Goal: Task Accomplishment & Management: Complete application form

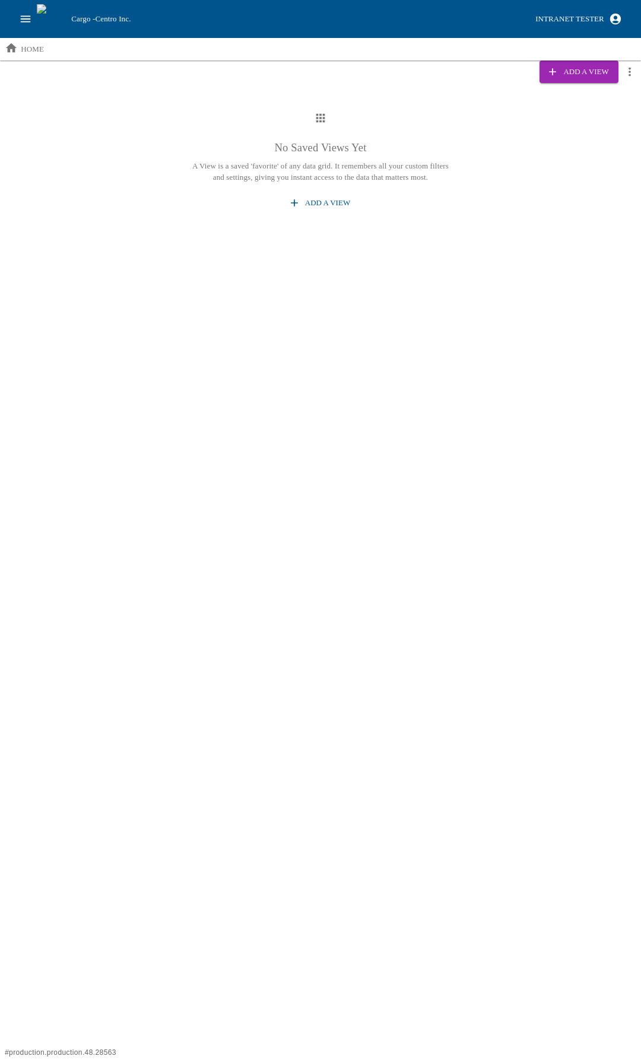
click at [536, 228] on div "No Saved Views Yet A View is a saved 'favorite' of any data grid. It remembers …" at bounding box center [320, 162] width 641 height 139
click at [137, 109] on div "No Saved Views Yet A View is a saved 'favorite' of any data grid. It remembers …" at bounding box center [320, 162] width 641 height 139
click at [24, 24] on icon "open drawer" at bounding box center [25, 18] width 13 height 13
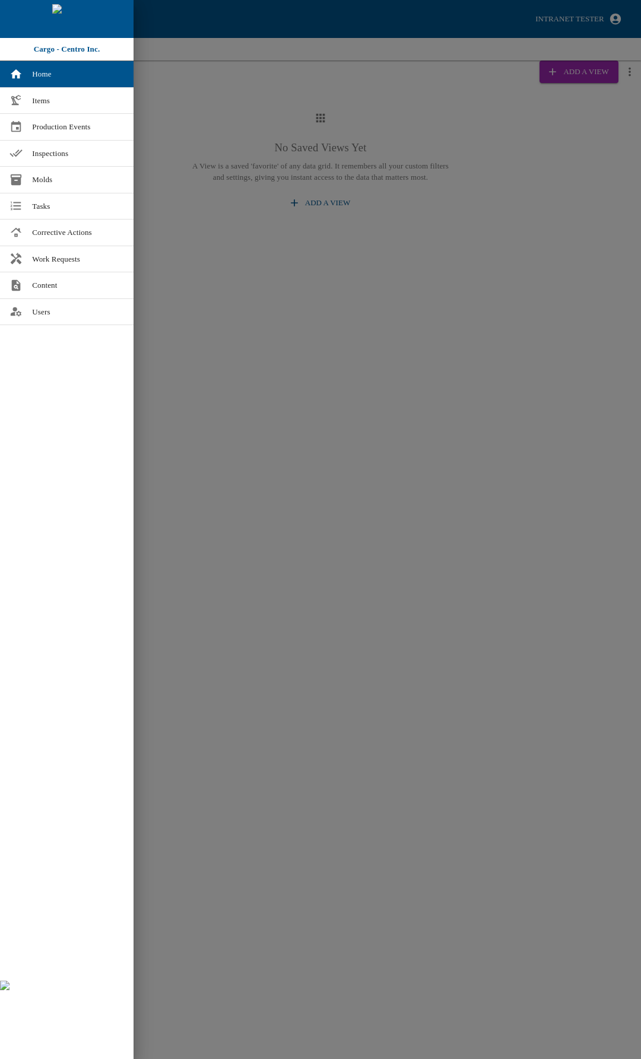
click at [351, 440] on div at bounding box center [320, 529] width 641 height 1059
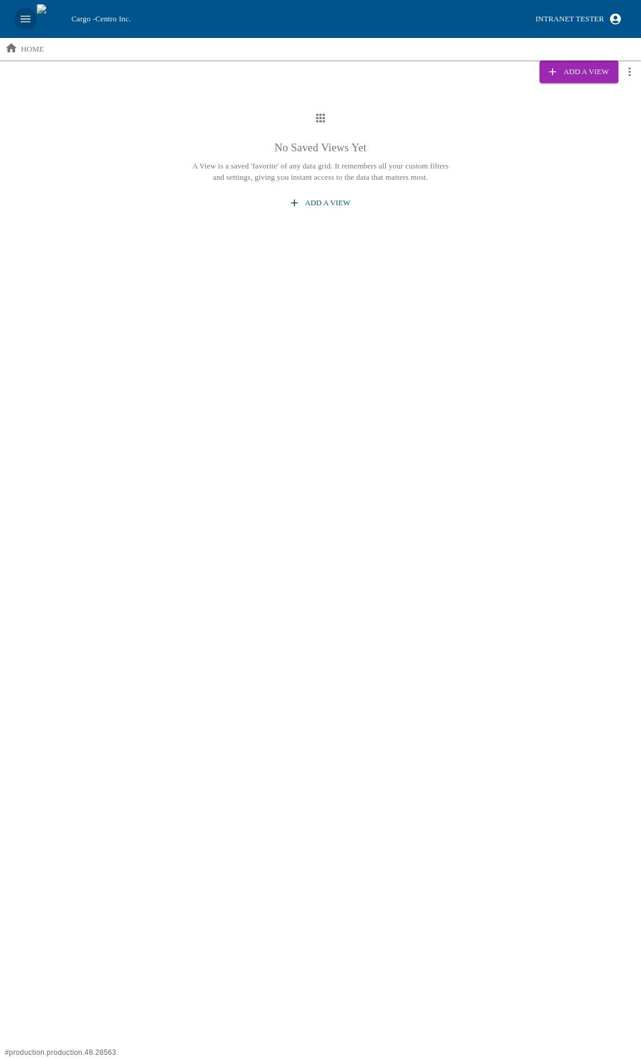
click at [20, 27] on button "open drawer" at bounding box center [25, 19] width 23 height 23
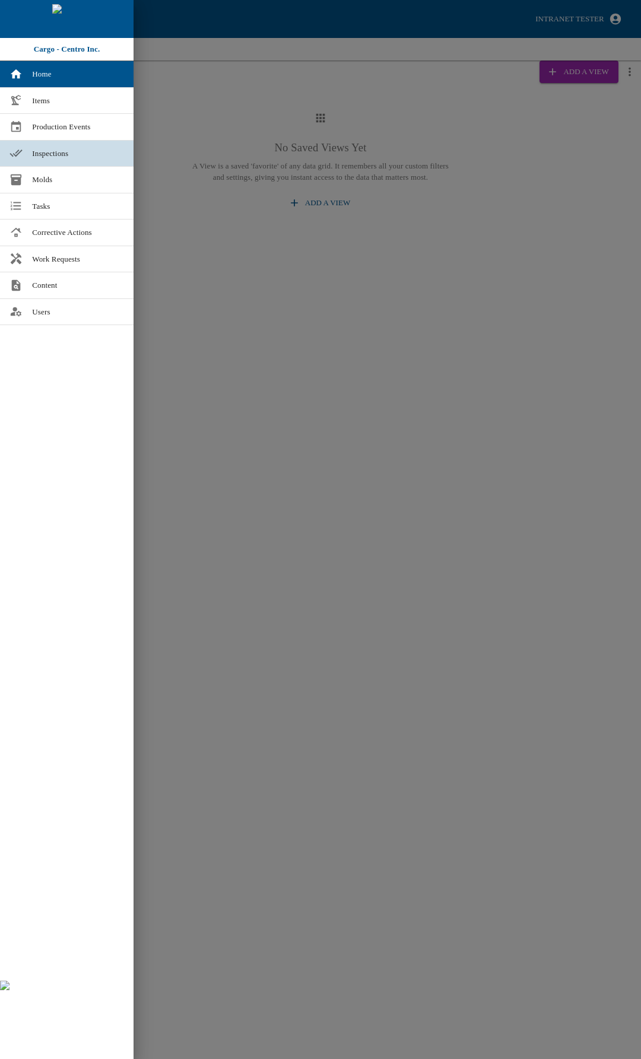
click at [24, 152] on link "Inspections" at bounding box center [66, 154] width 133 height 26
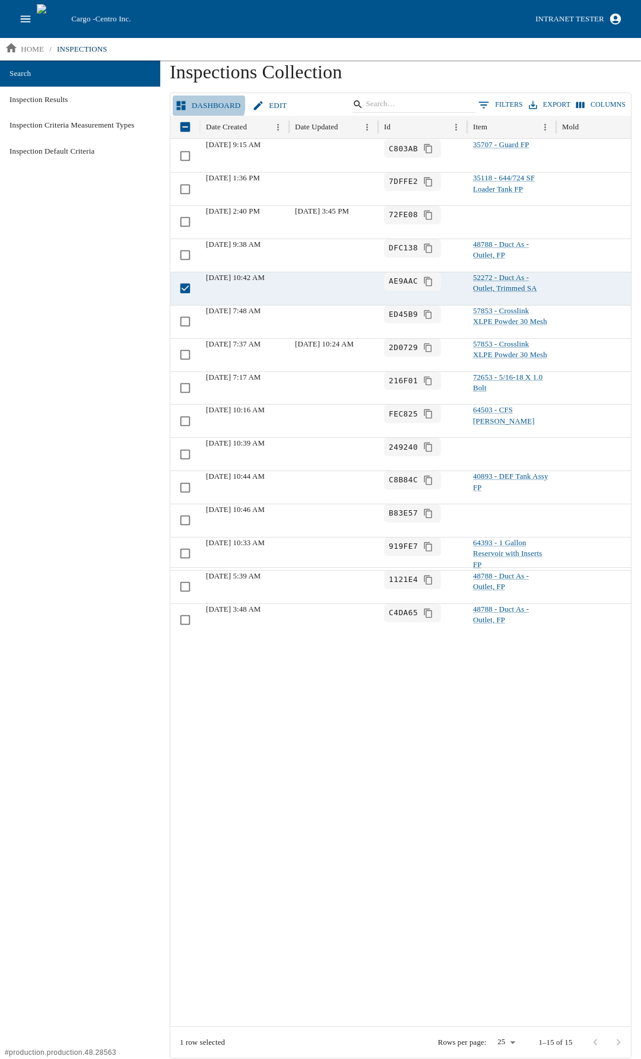
click at [193, 101] on link "Dashboard" at bounding box center [209, 105] width 72 height 21
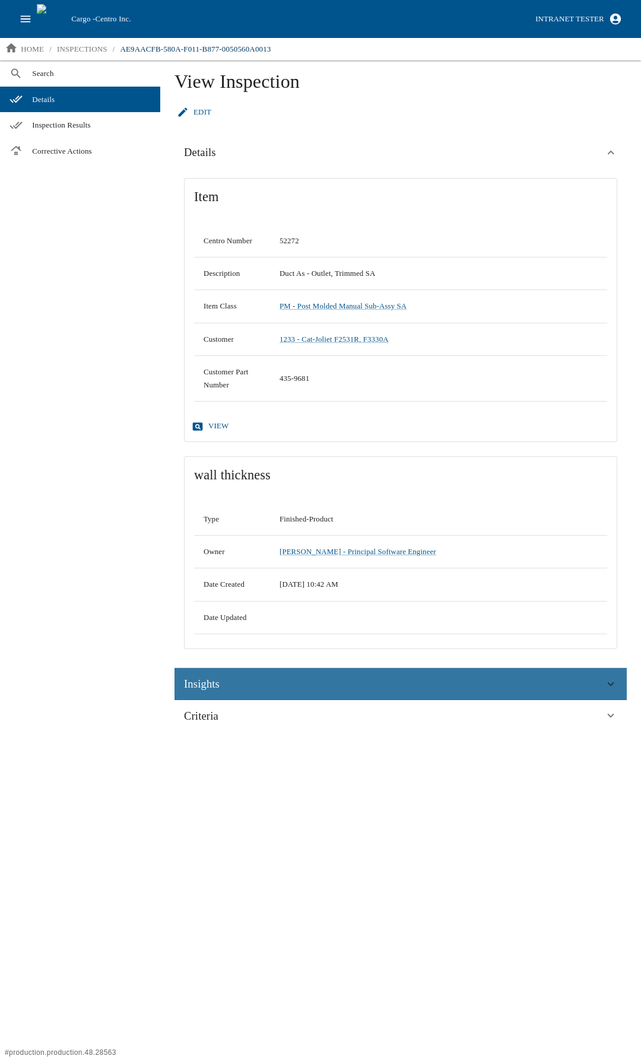
click at [247, 681] on div "Insights" at bounding box center [394, 684] width 420 height 18
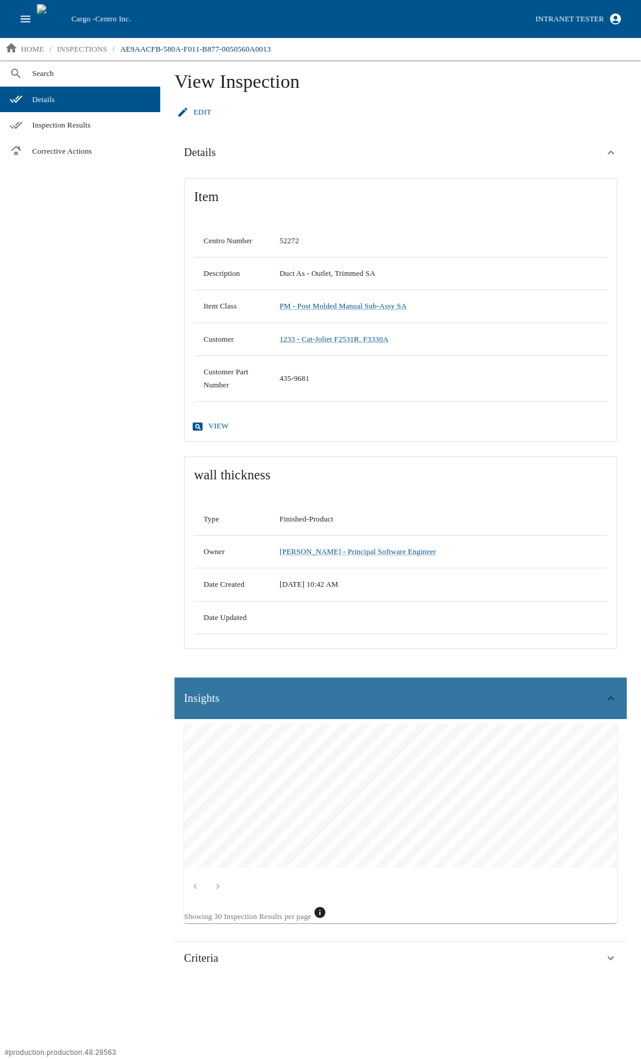
click at [246, 690] on div "Insights" at bounding box center [394, 698] width 420 height 18
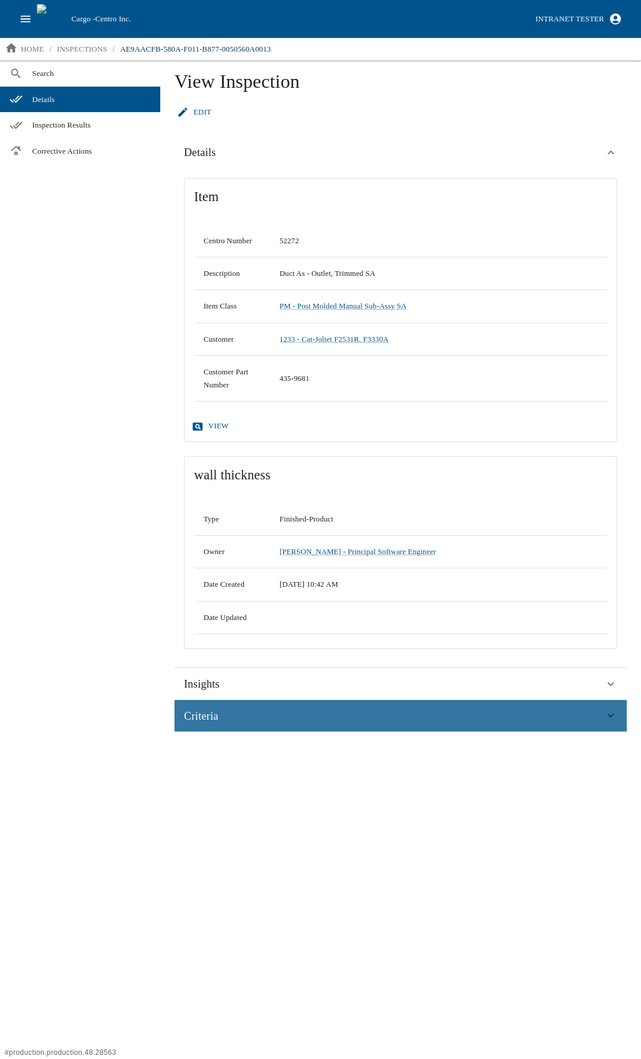
click at [235, 721] on div "Criteria" at bounding box center [394, 716] width 420 height 18
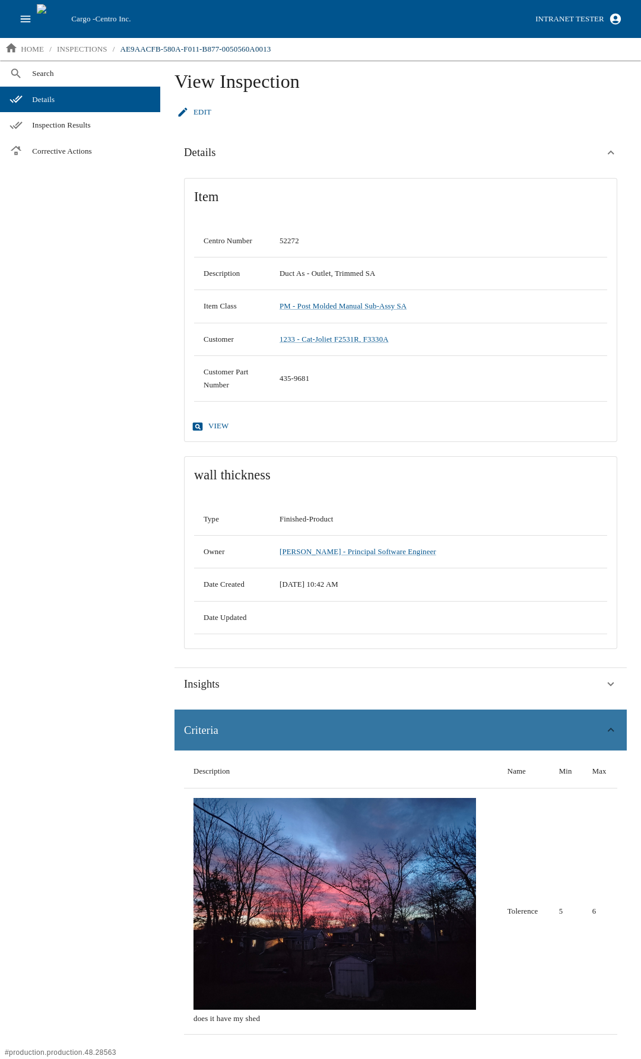
click at [236, 731] on div "Criteria" at bounding box center [394, 730] width 420 height 18
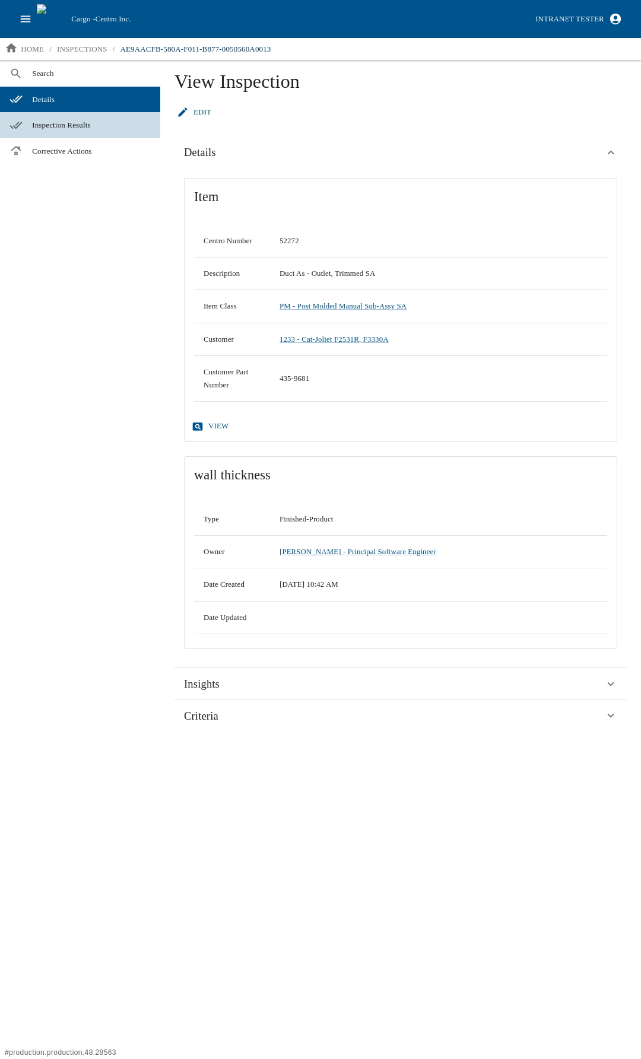
click at [80, 132] on link "Inspection Results" at bounding box center [80, 125] width 160 height 26
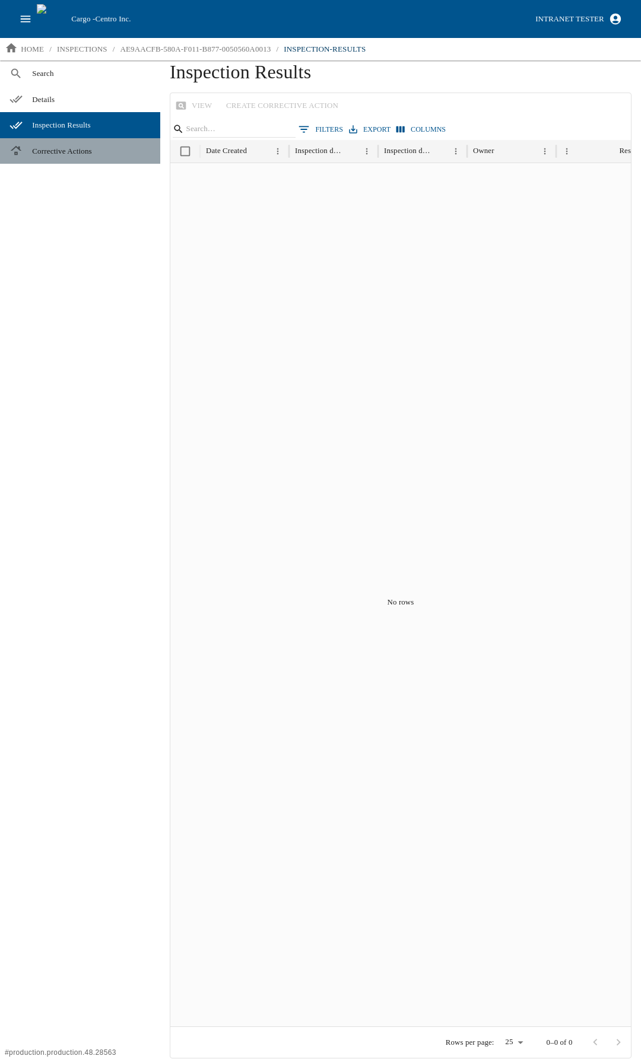
click at [60, 157] on link "Corrective Actions" at bounding box center [80, 151] width 160 height 26
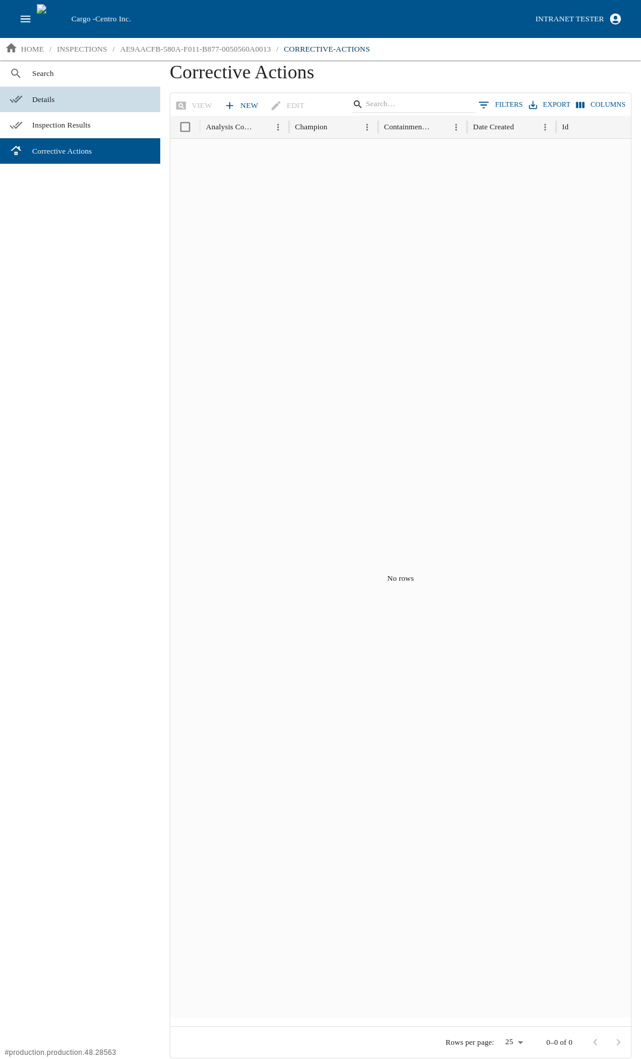
click at [40, 104] on span "Details" at bounding box center [91, 100] width 119 height 12
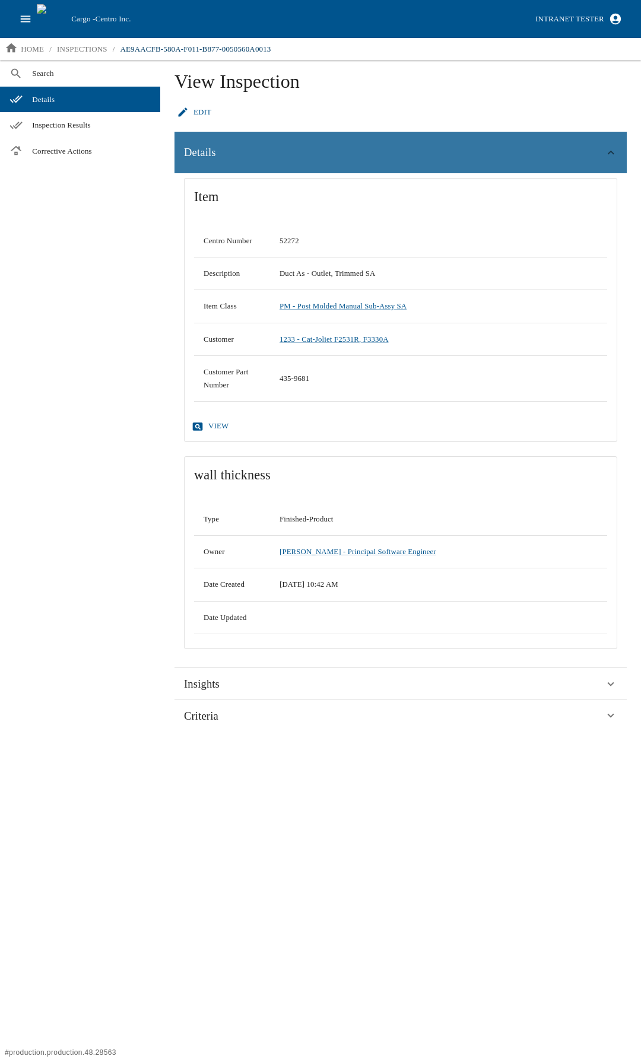
click at [339, 144] on div "Details" at bounding box center [394, 153] width 420 height 18
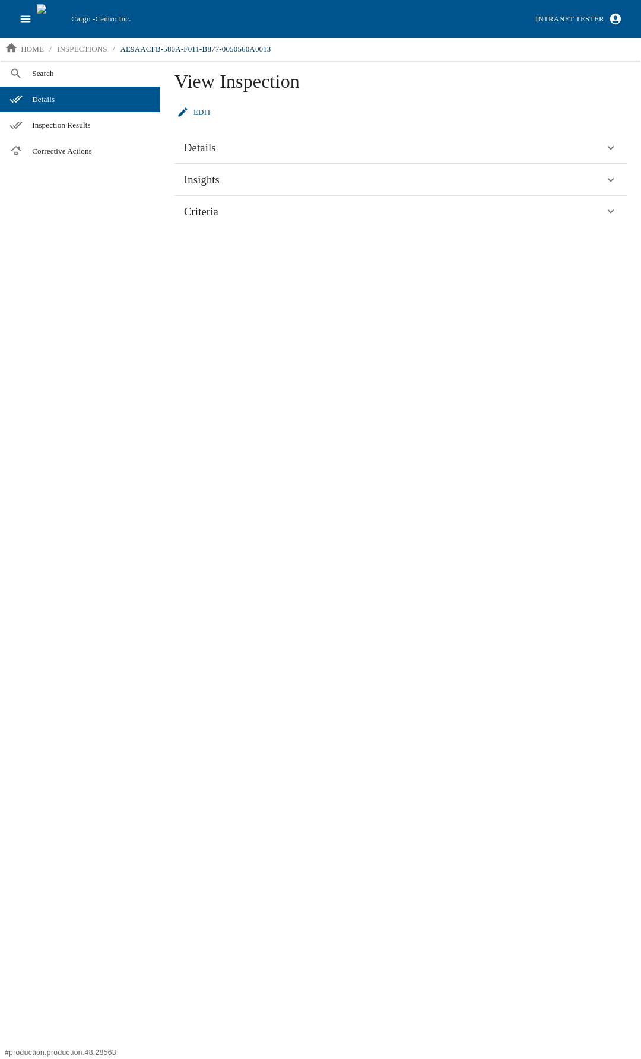
click at [336, 332] on div "View Inspection Edit Details Item Centro Number 52272 Description Duct As - Out…" at bounding box center [400, 559] width 480 height 998
click at [567, 11] on button "Intranet Tester" at bounding box center [578, 19] width 96 height 21
click at [428, 241] on div "View Inspection Edit Details Item Centro Number 52272 Description Duct As - Out…" at bounding box center [400, 559] width 480 height 998
click at [570, 17] on div "Intranet Tester" at bounding box center [569, 19] width 68 height 14
click at [536, 82] on li "My Cargo Roles" at bounding box center [550, 80] width 154 height 19
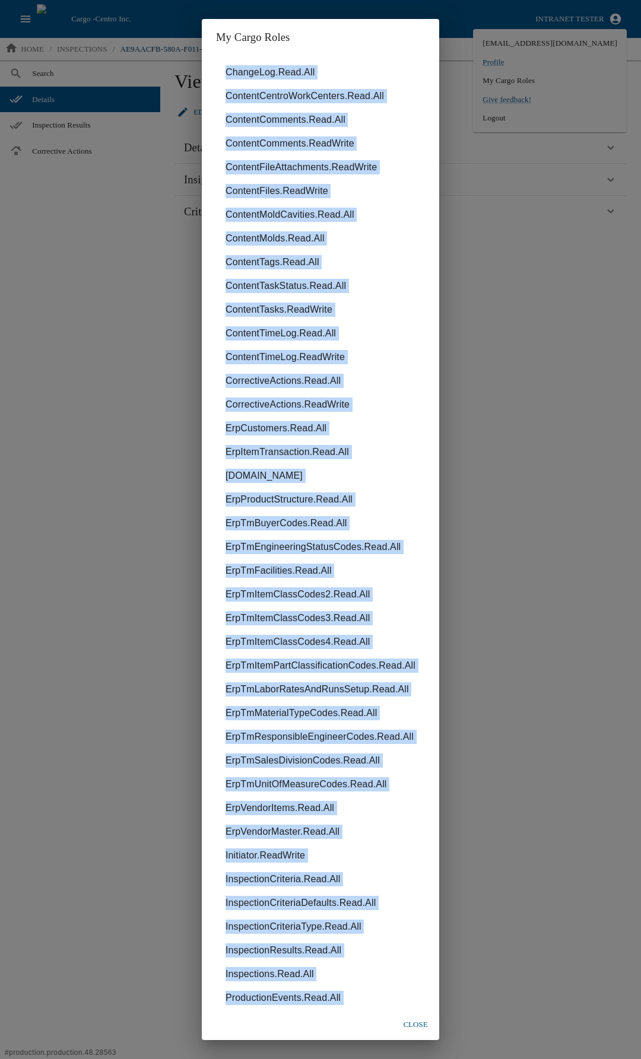
drag, startPoint x: 332, startPoint y: 983, endPoint x: 219, endPoint y: 71, distance: 919.1
click at [219, 71] on ul "ChangeLog.Read.All ContentCentroWorkCenters.Read.All ContentComments.Read.All C…" at bounding box center [320, 571] width 209 height 1030
copy ul "ChangeLog.Read.All ContentCentroWorkCenters.Read.All ContentComments.Read.All C…"
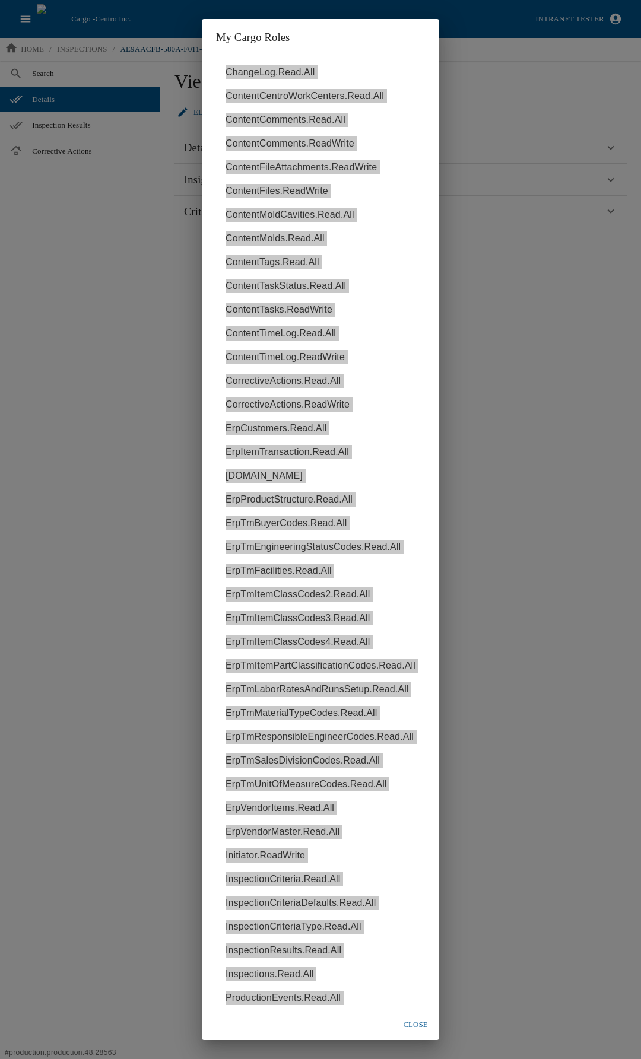
click at [514, 491] on div "My Cargo Roles ChangeLog.Read.All ContentCentroWorkCenters.Read.All ContentComm…" at bounding box center [320, 529] width 641 height 1059
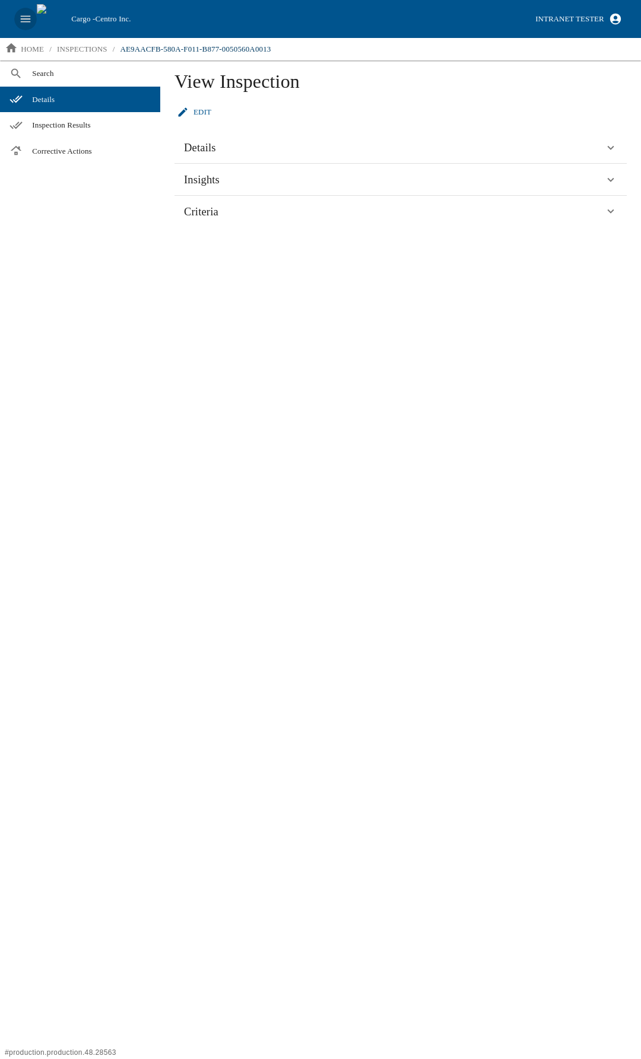
click at [23, 20] on icon "open drawer" at bounding box center [25, 18] width 13 height 13
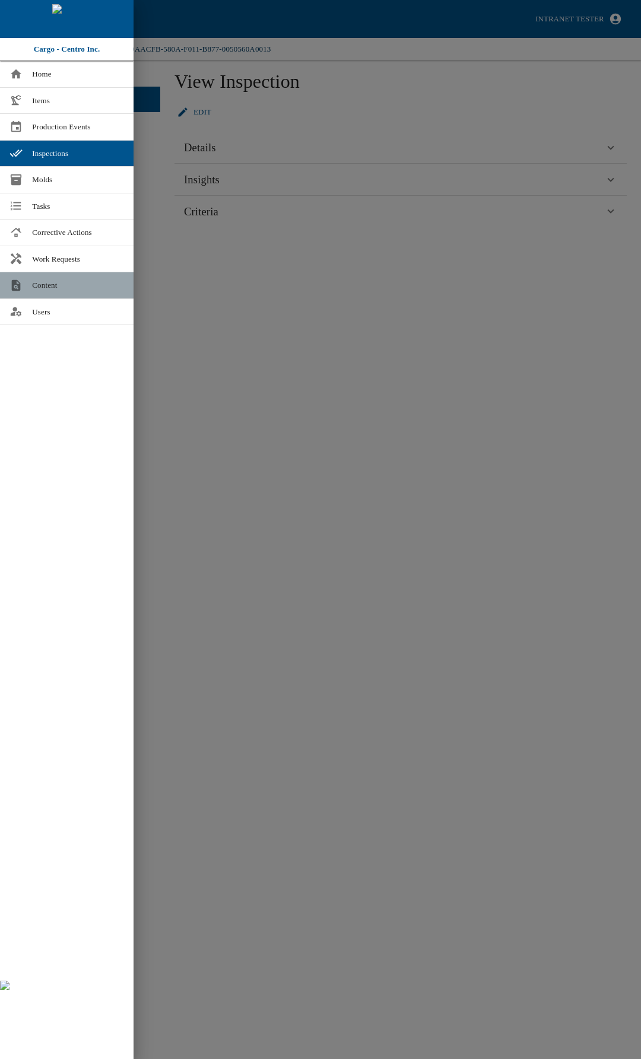
click at [42, 292] on link "Content" at bounding box center [66, 285] width 133 height 26
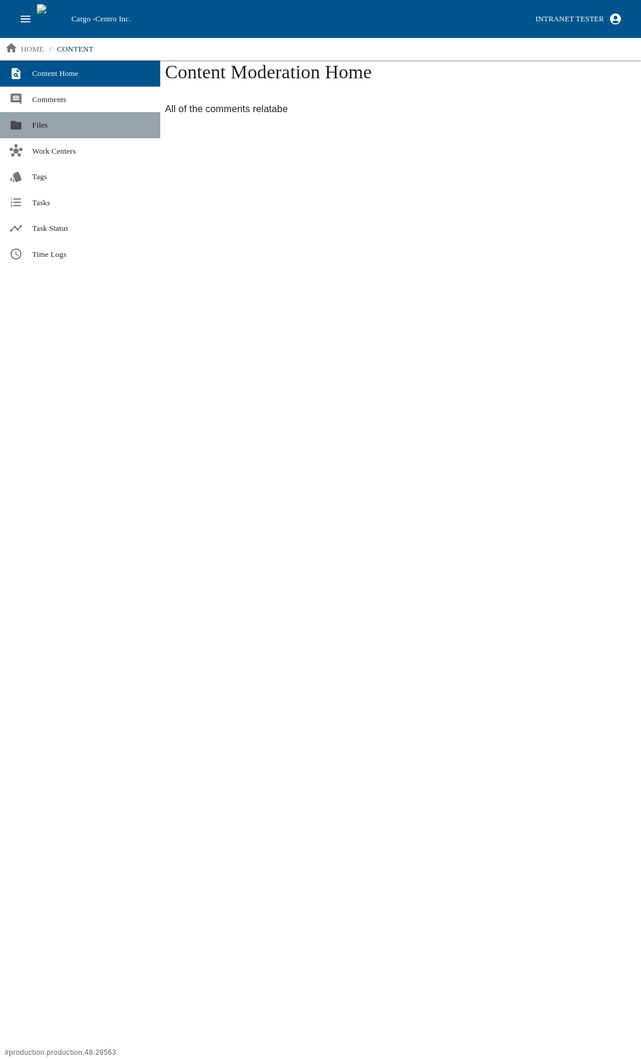
click at [40, 131] on link "Files" at bounding box center [80, 125] width 160 height 26
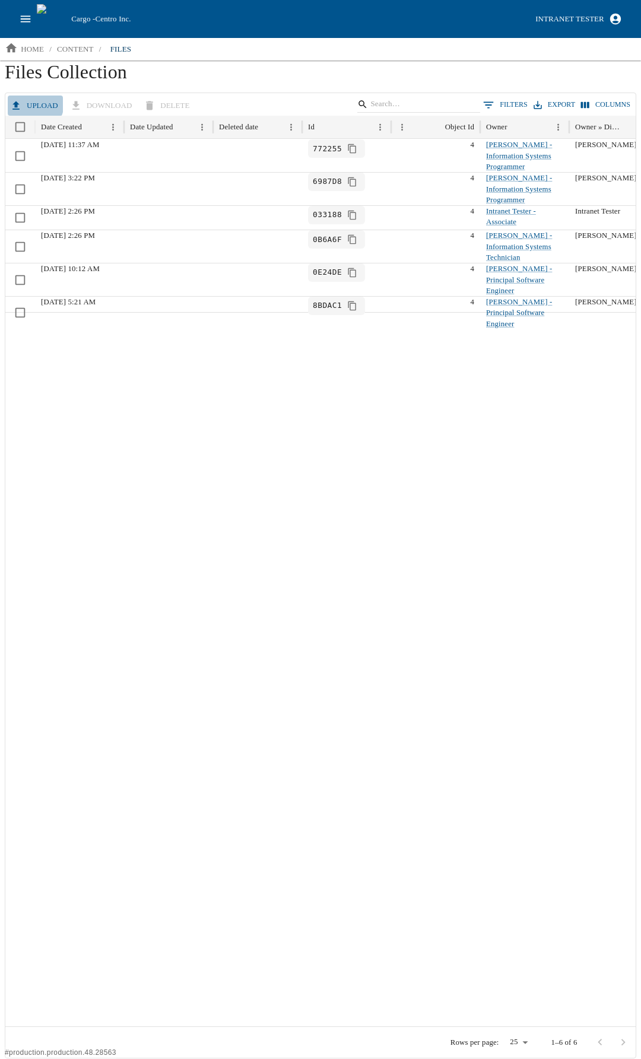
click at [32, 104] on button "Upload" at bounding box center [35, 105] width 55 height 21
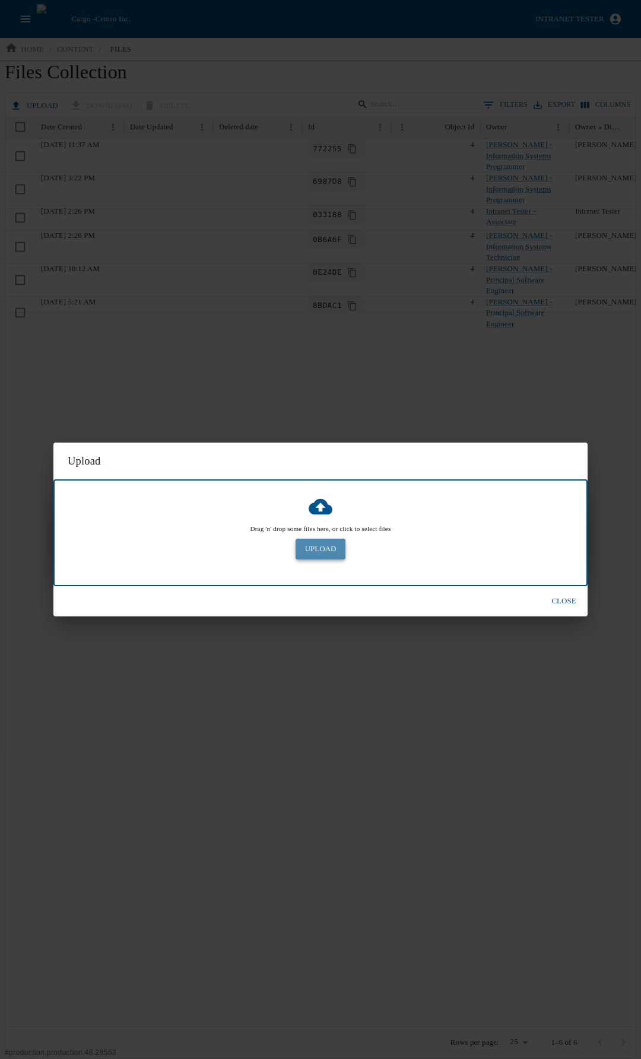
click at [317, 556] on button "Upload" at bounding box center [320, 549] width 50 height 21
click at [314, 549] on button "Upload" at bounding box center [320, 549] width 50 height 21
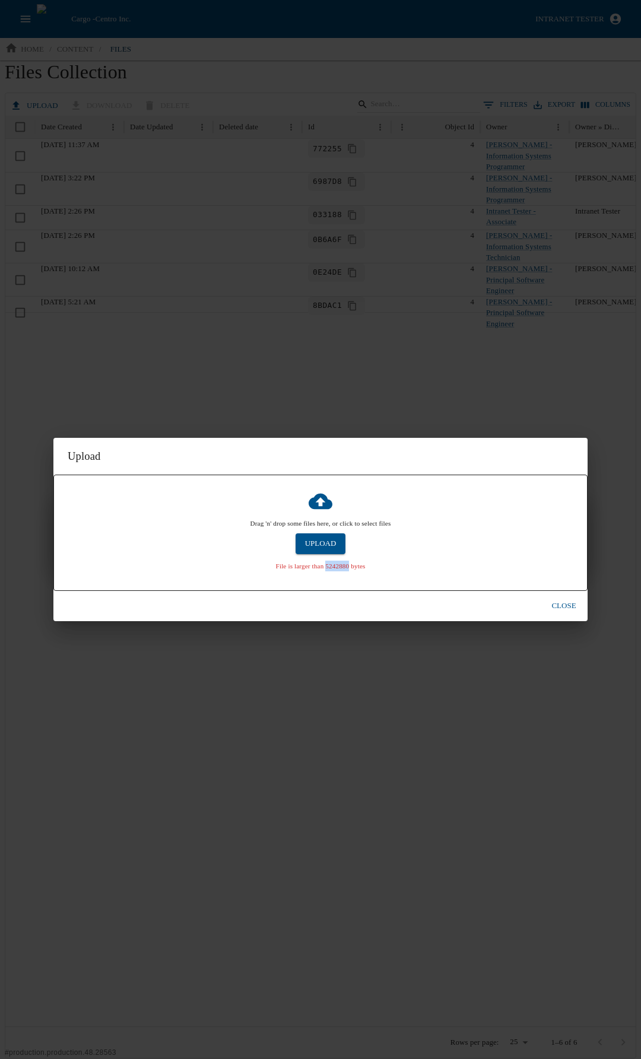
drag, startPoint x: 325, startPoint y: 569, endPoint x: 351, endPoint y: 571, distance: 26.2
click at [351, 571] on p "File is larger than 5242880 bytes" at bounding box center [321, 565] width 90 height 11
copy p "5242880"
click at [336, 565] on p "File is larger than 5242880 bytes" at bounding box center [321, 565] width 90 height 11
click at [562, 603] on button "Close" at bounding box center [563, 605] width 38 height 21
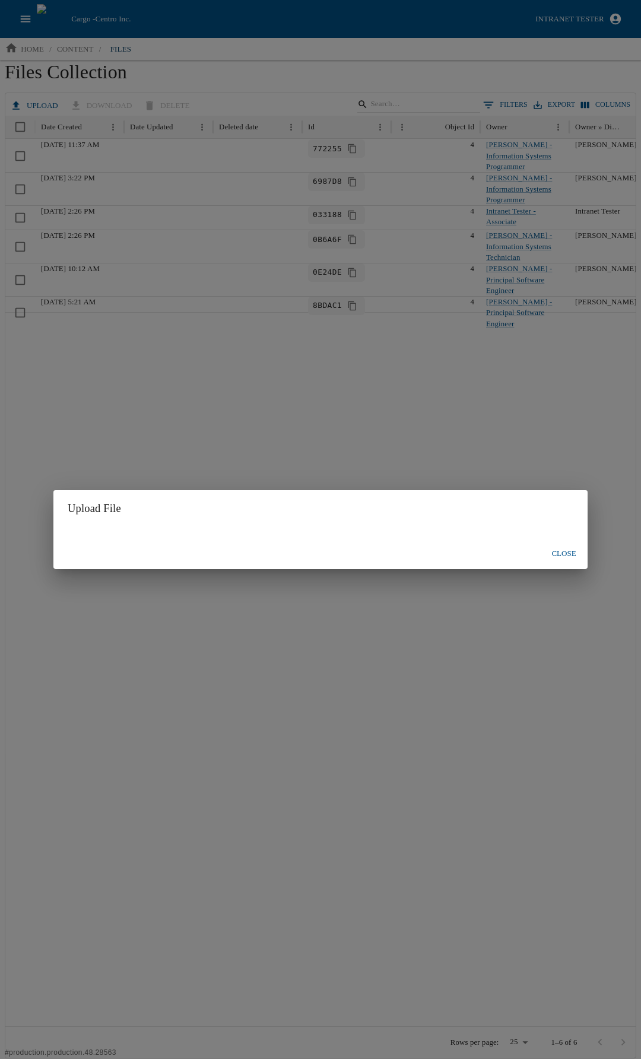
click at [568, 553] on button "Close" at bounding box center [563, 553] width 38 height 21
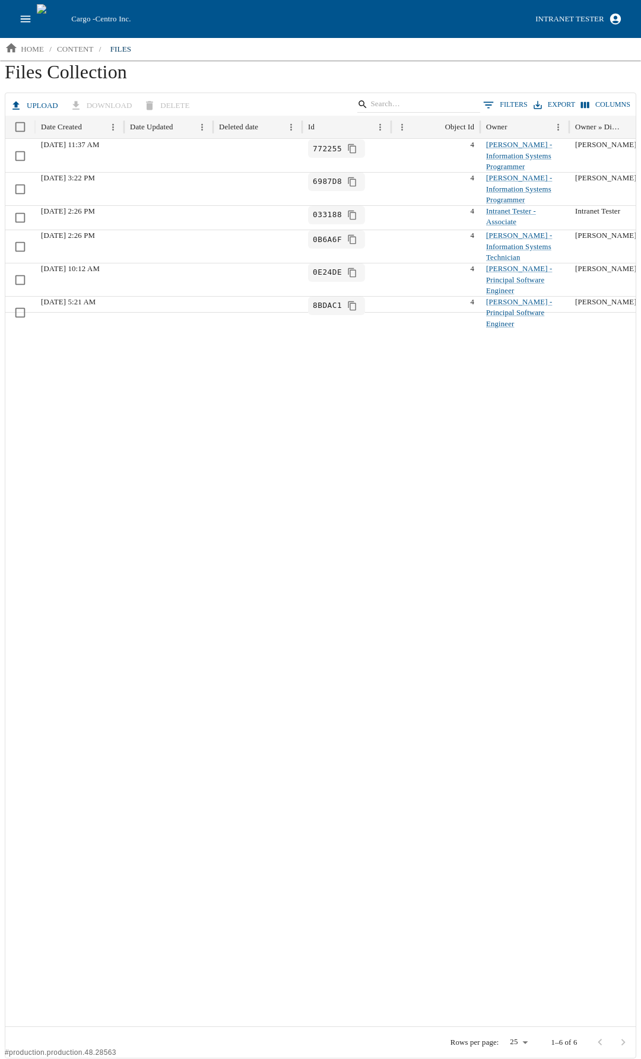
click at [21, 15] on icon "open drawer" at bounding box center [25, 18] width 13 height 13
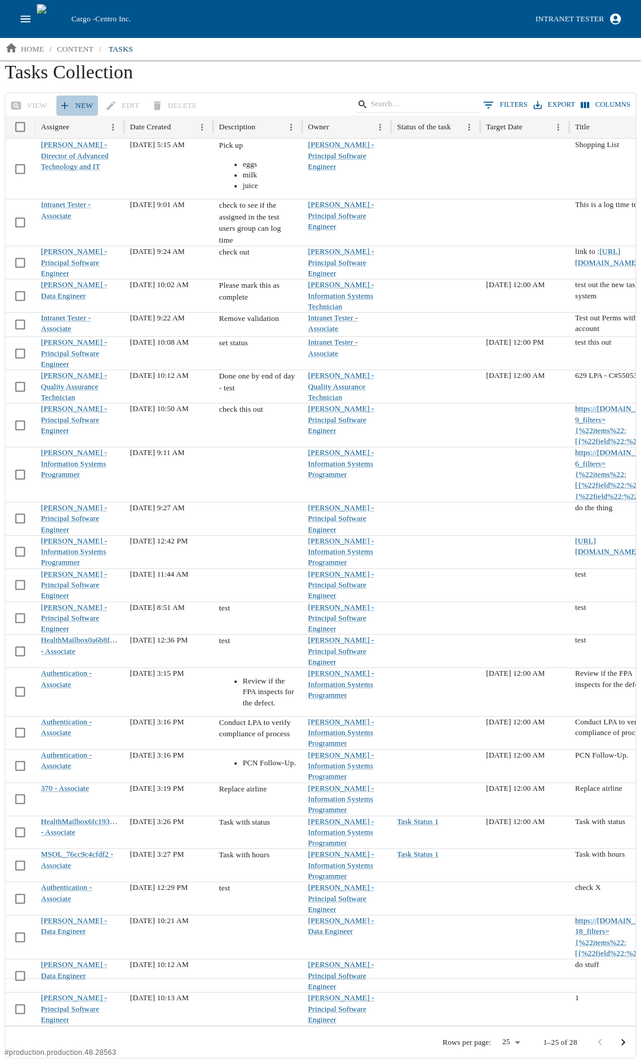
click at [68, 97] on link "New" at bounding box center [77, 105] width 42 height 21
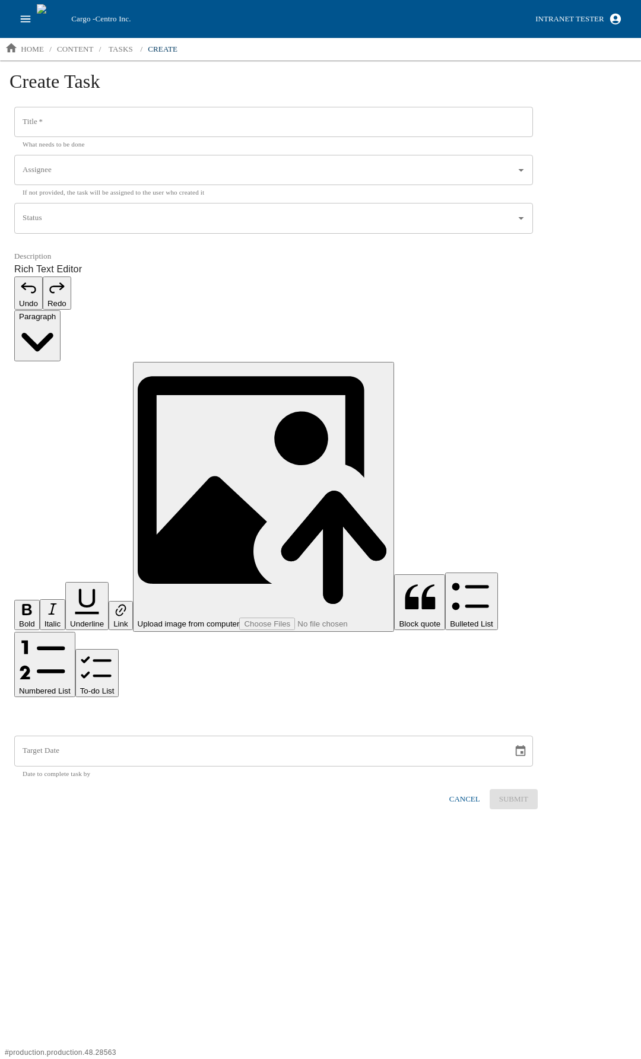
click at [75, 115] on input "Title   *" at bounding box center [273, 122] width 518 height 31
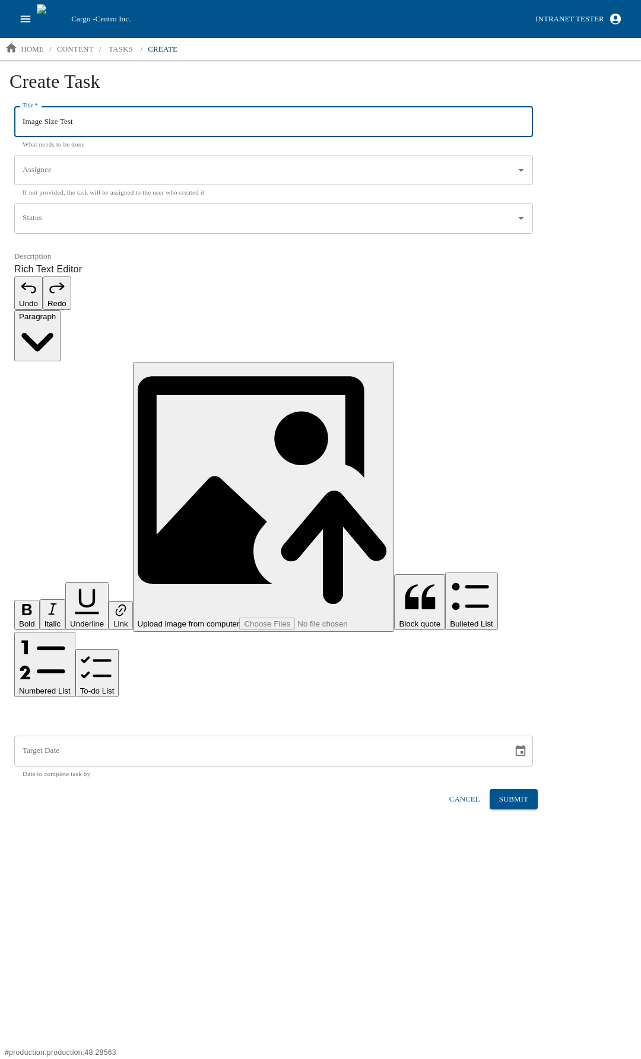
type input "Image Size Test"
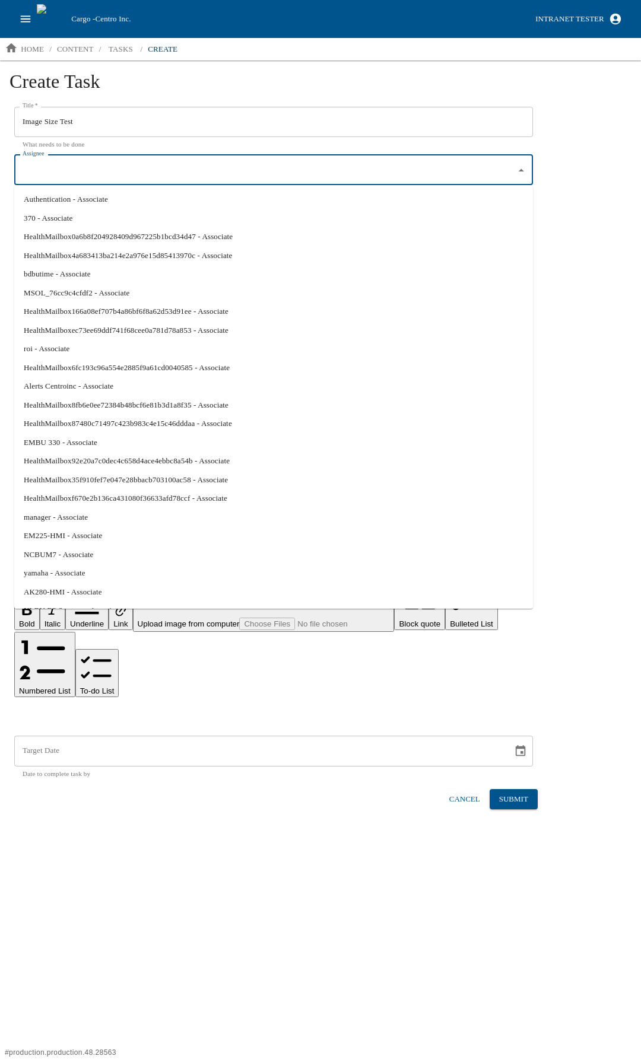
click at [66, 169] on input "Assignee" at bounding box center [265, 170] width 490 height 20
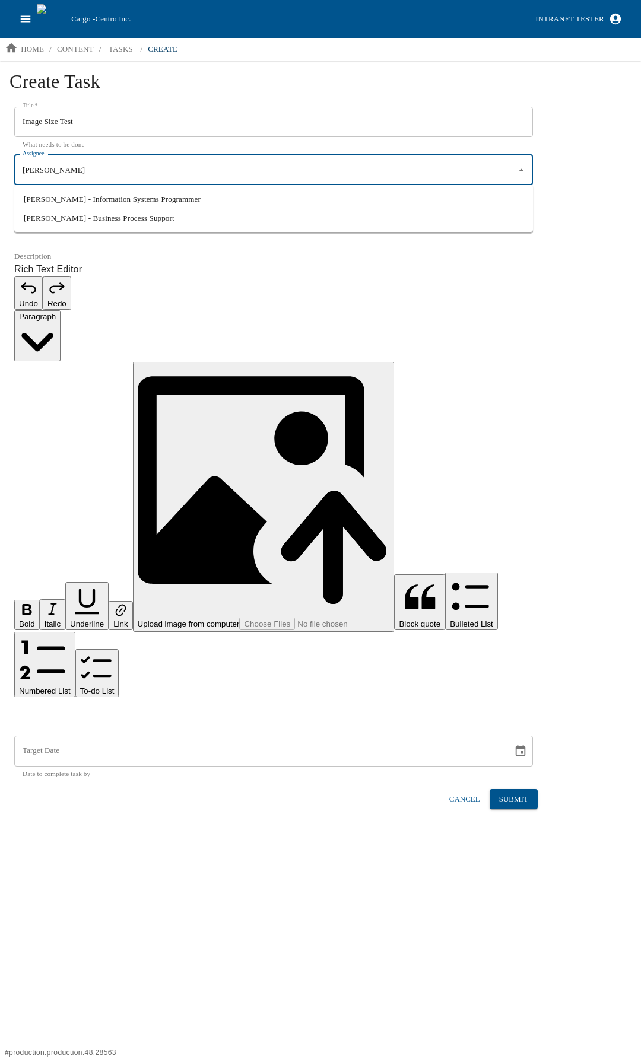
click at [30, 198] on li "[PERSON_NAME] - Information Systems Programmer" at bounding box center [273, 199] width 518 height 19
type input "[PERSON_NAME] - Information Systems Programmer"
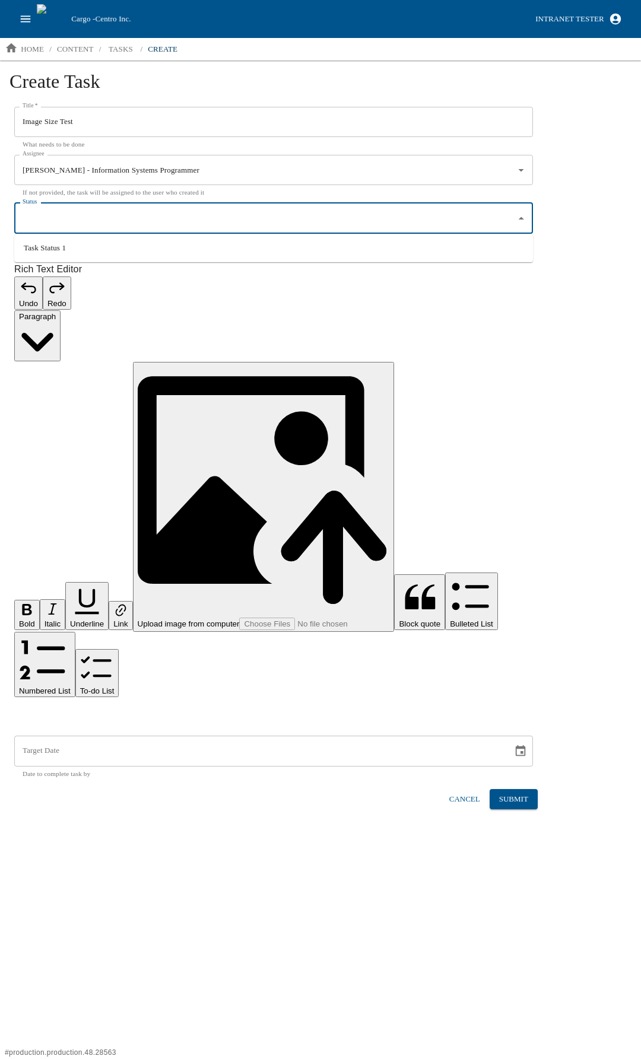
click at [59, 209] on input "Status" at bounding box center [265, 218] width 490 height 20
click at [116, 467] on html "Cargo - Centro Inc. Intranet Tester home / content / tasks / create Create Task…" at bounding box center [320, 414] width 641 height 828
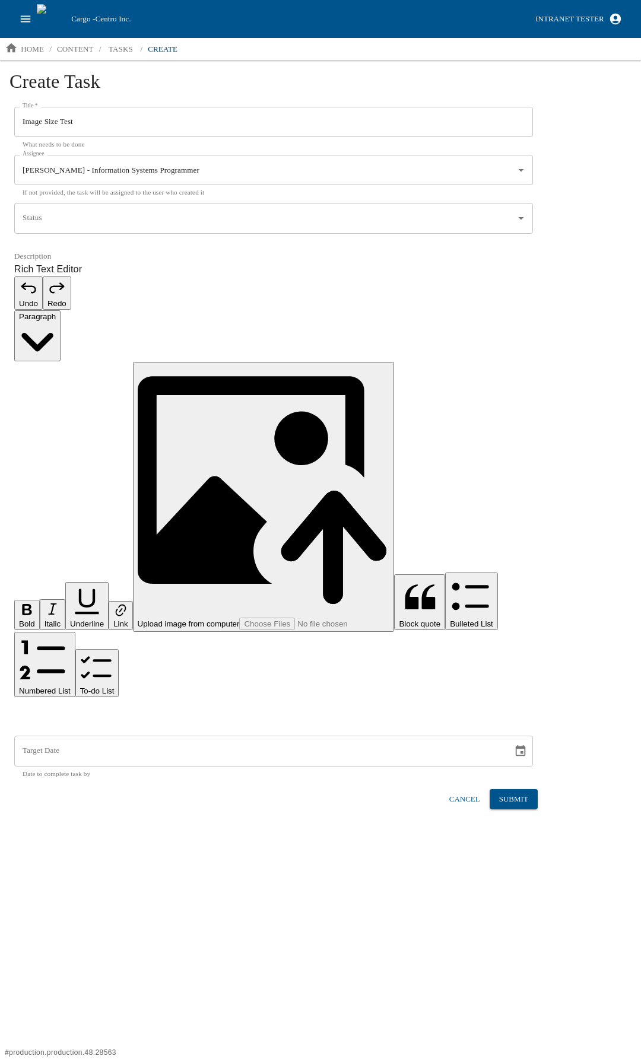
click at [67, 707] on p "Rich Text Editor. Editing area: main. Press Alt+0 for help." at bounding box center [273, 714] width 518 height 14
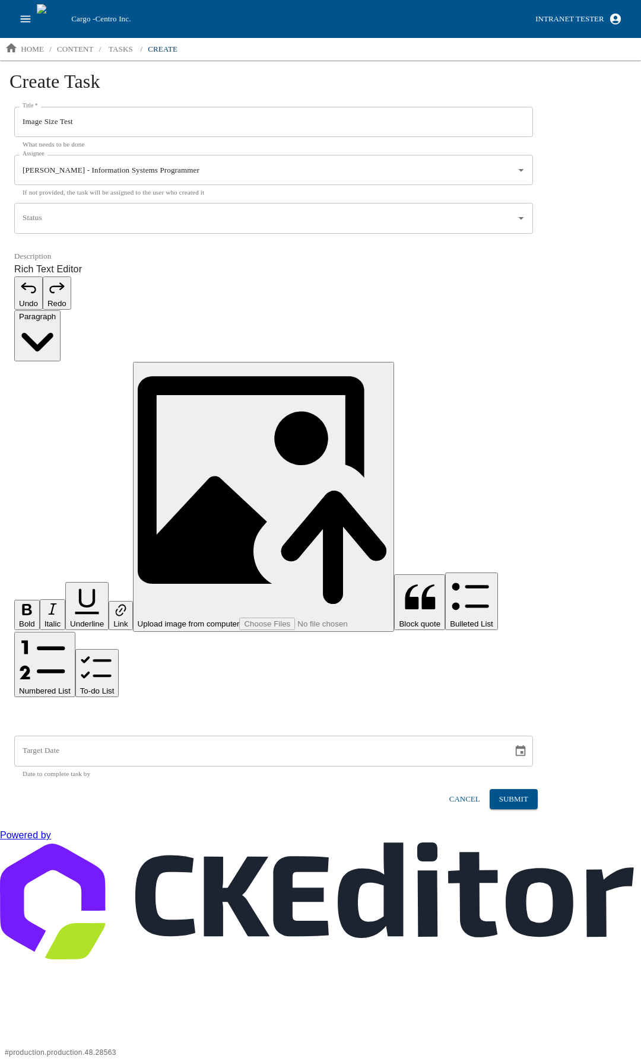
click at [62, 707] on p "Rich Text Editor. Editing area: main. Press Alt+0 for help." at bounding box center [273, 714] width 518 height 14
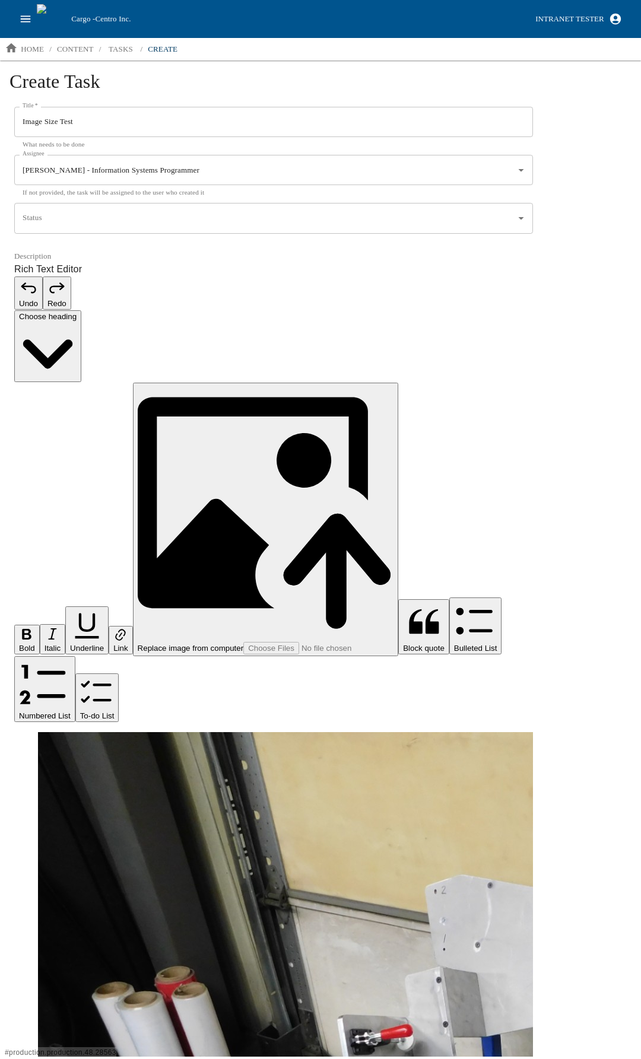
click at [205, 872] on html "**********" at bounding box center [320, 658] width 641 height 1316
drag, startPoint x: 528, startPoint y: 673, endPoint x: 337, endPoint y: 505, distance: 253.8
drag, startPoint x: 301, startPoint y: 438, endPoint x: 197, endPoint y: 601, distance: 192.8
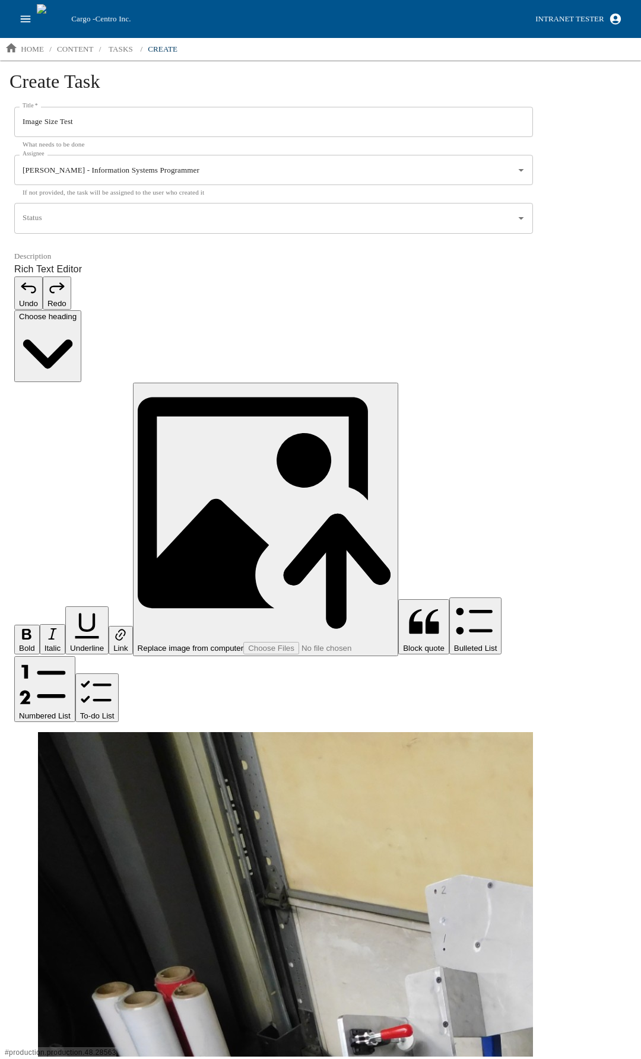
click at [200, 634] on html "**********" at bounding box center [320, 646] width 641 height 1292
drag, startPoint x: 431, startPoint y: 530, endPoint x: 368, endPoint y: 460, distance: 94.9
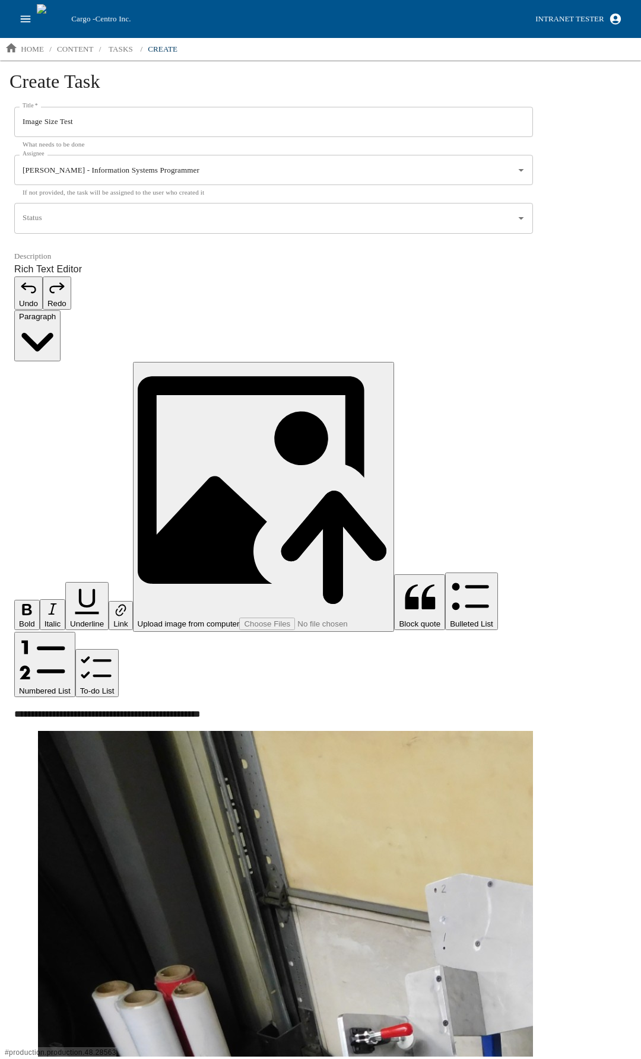
click at [159, 707] on p "**********" at bounding box center [267, 714] width 506 height 14
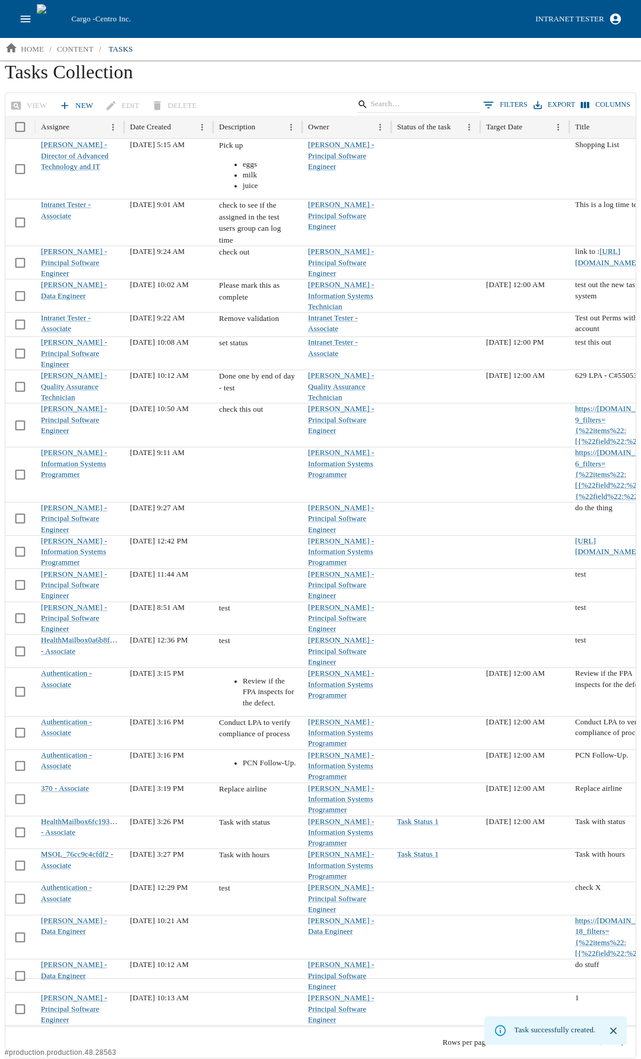
click at [610, 1031] on icon "close" at bounding box center [612, 1030] width 11 height 11
click at [622, 1040] on icon "Go to next page" at bounding box center [623, 1042] width 4 height 7
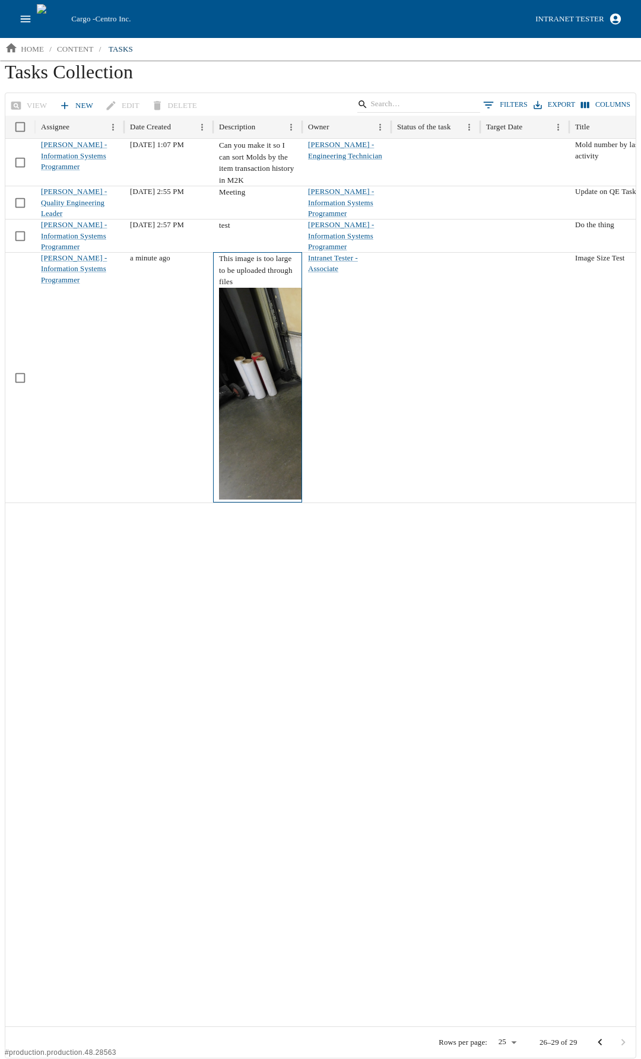
click at [273, 380] on img at bounding box center [360, 394] width 282 height 212
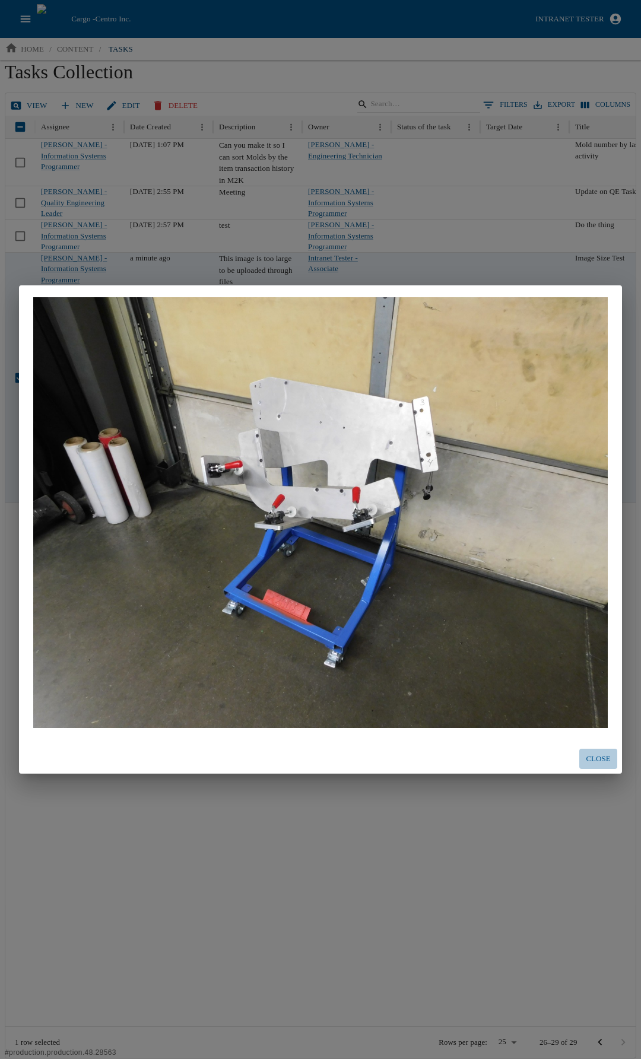
click at [614, 757] on button "Close" at bounding box center [598, 759] width 38 height 21
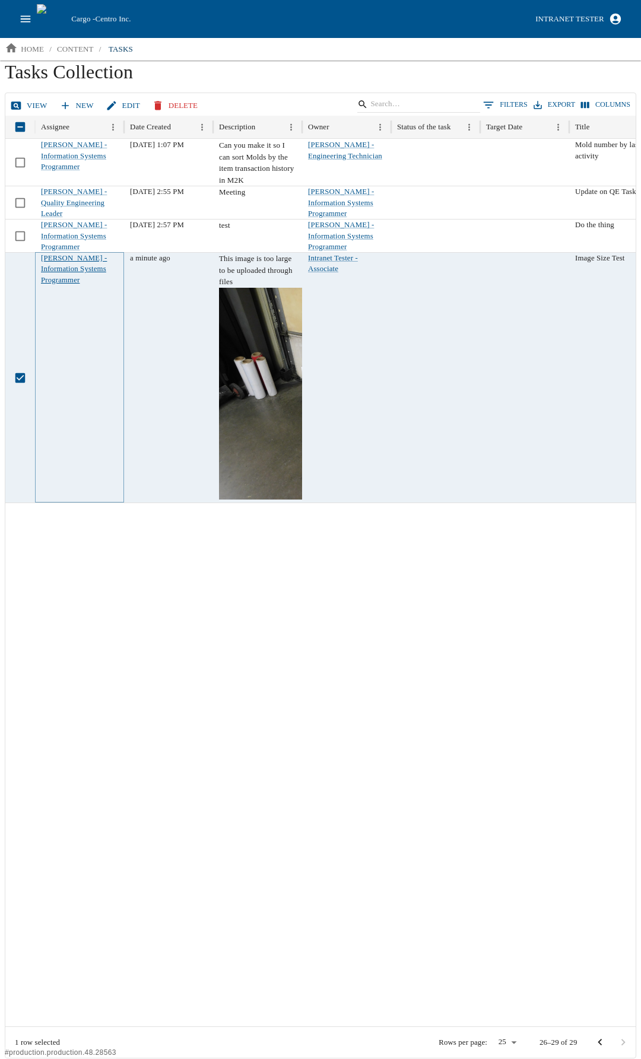
click at [58, 269] on link "[PERSON_NAME] - Information Systems Programmer" at bounding box center [74, 269] width 66 height 30
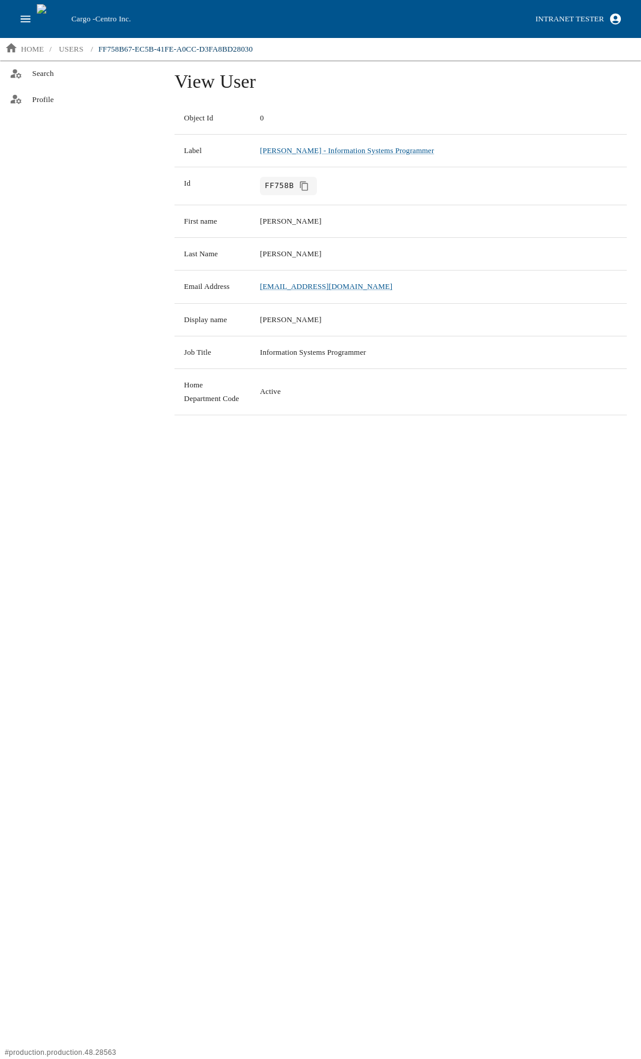
click at [355, 585] on div "View User Object Id 0 Label Aaron Jacobs - Information Systems Programmer Id FF…" at bounding box center [400, 559] width 480 height 998
click at [362, 517] on div "View User Object Id 0 Label Aaron Jacobs - Information Systems Programmer Id FF…" at bounding box center [400, 559] width 480 height 998
click at [20, 24] on icon "open drawer" at bounding box center [25, 18] width 13 height 13
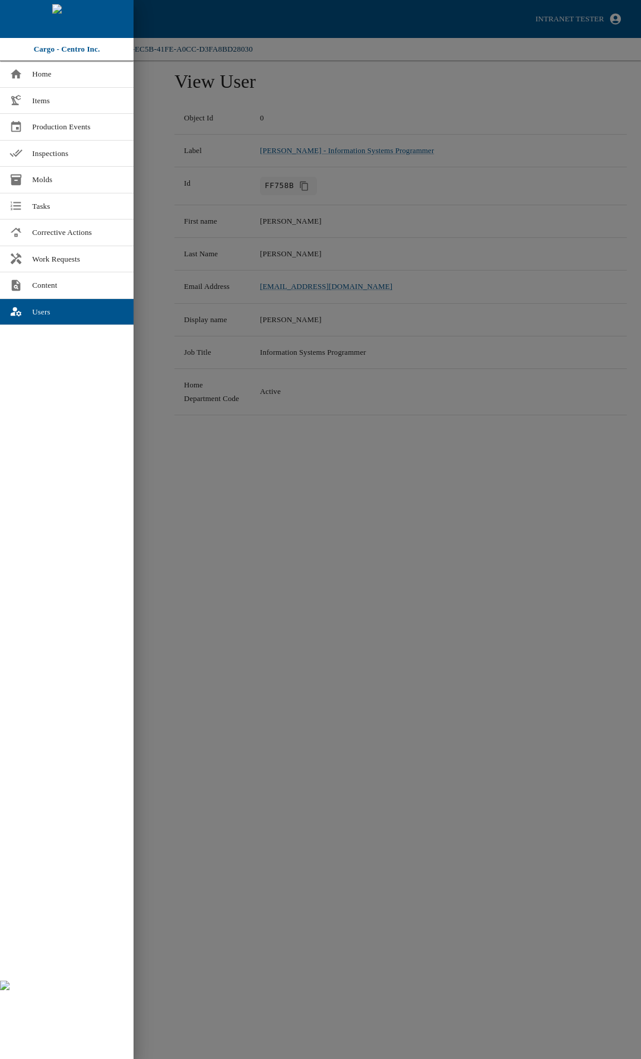
click at [229, 511] on div at bounding box center [320, 529] width 641 height 1059
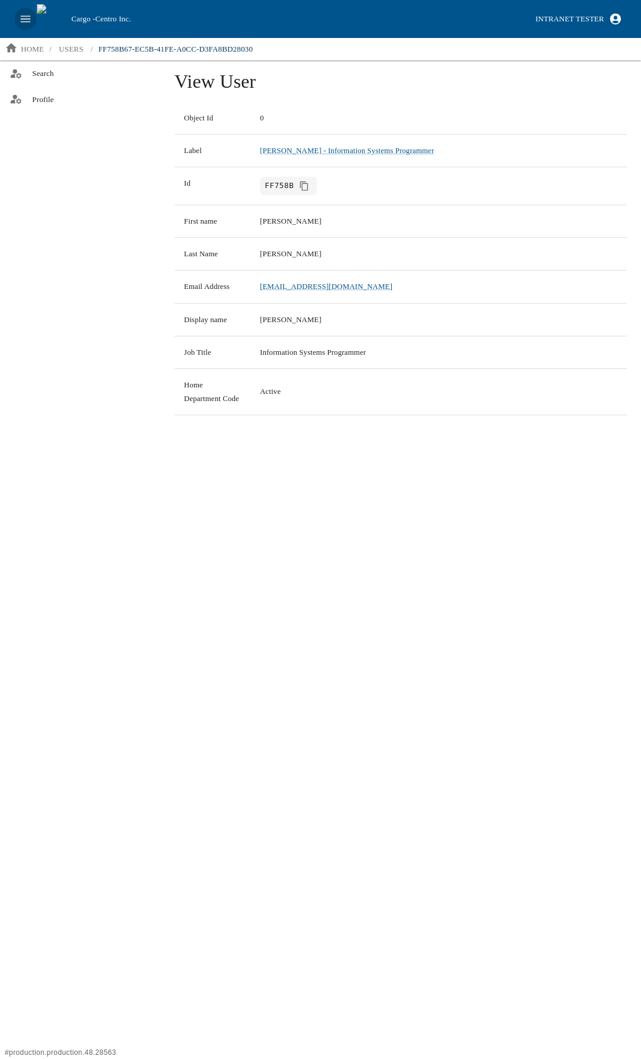
click at [22, 21] on icon "open drawer" at bounding box center [26, 18] width 10 height 7
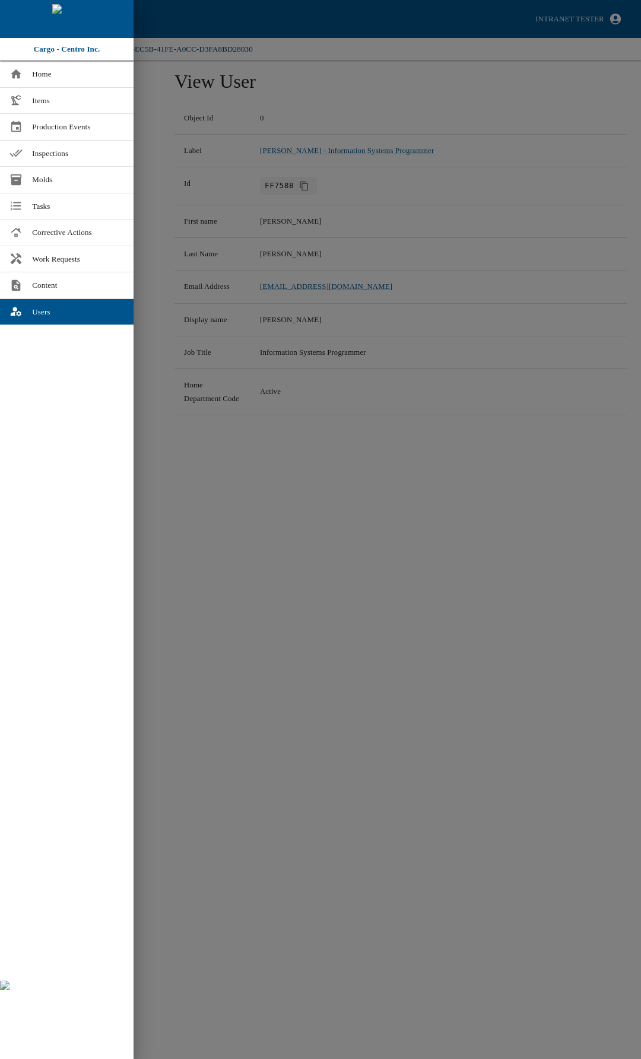
click at [249, 471] on div at bounding box center [320, 529] width 641 height 1059
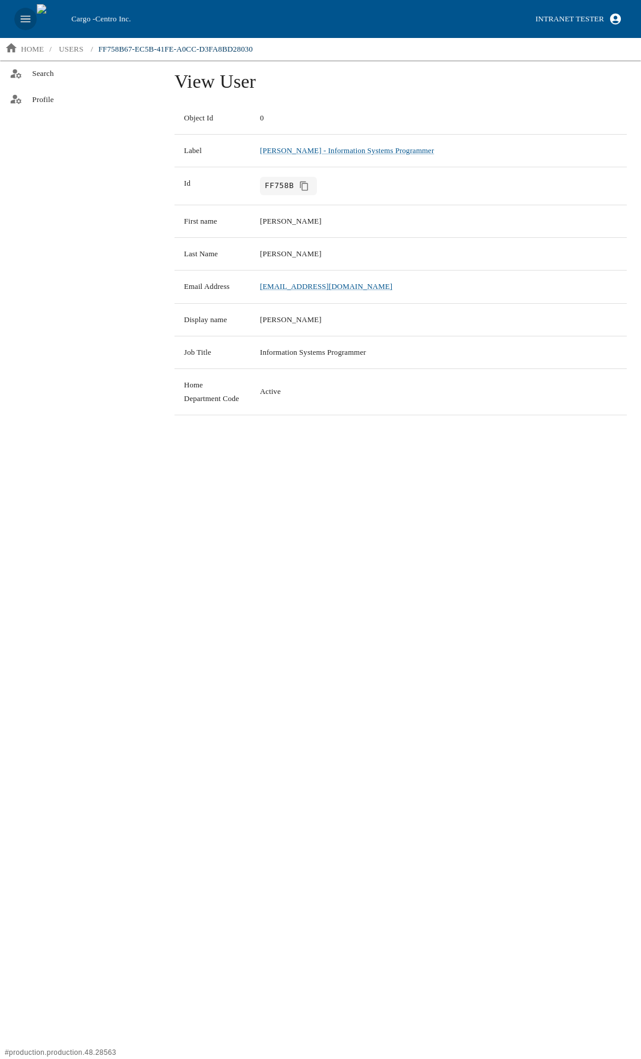
click at [28, 18] on icon "open drawer" at bounding box center [25, 18] width 13 height 13
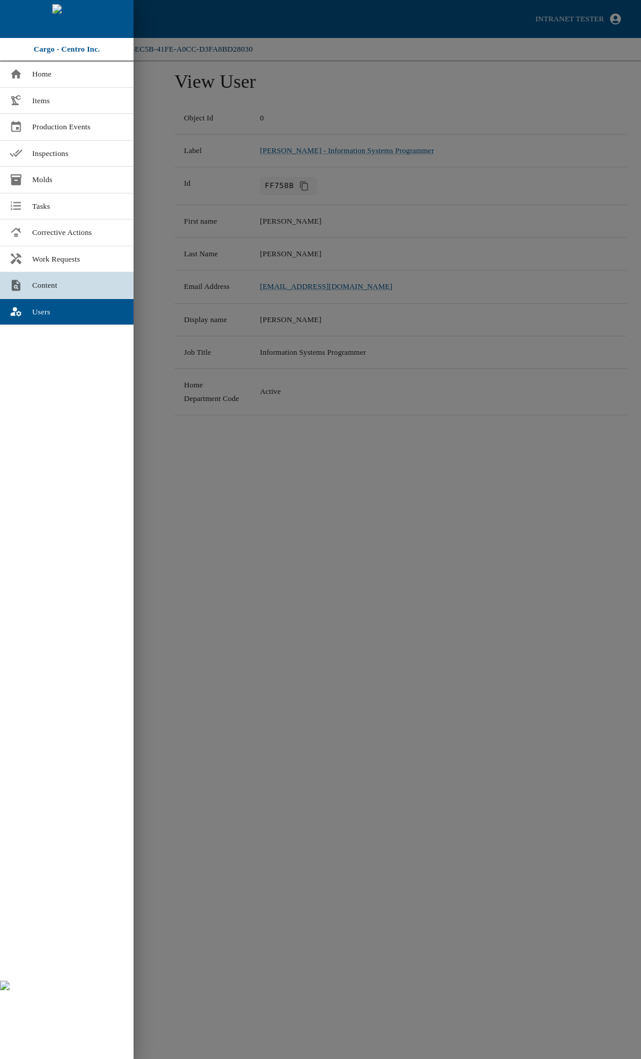
click at [37, 290] on span "Content" at bounding box center [78, 285] width 92 height 12
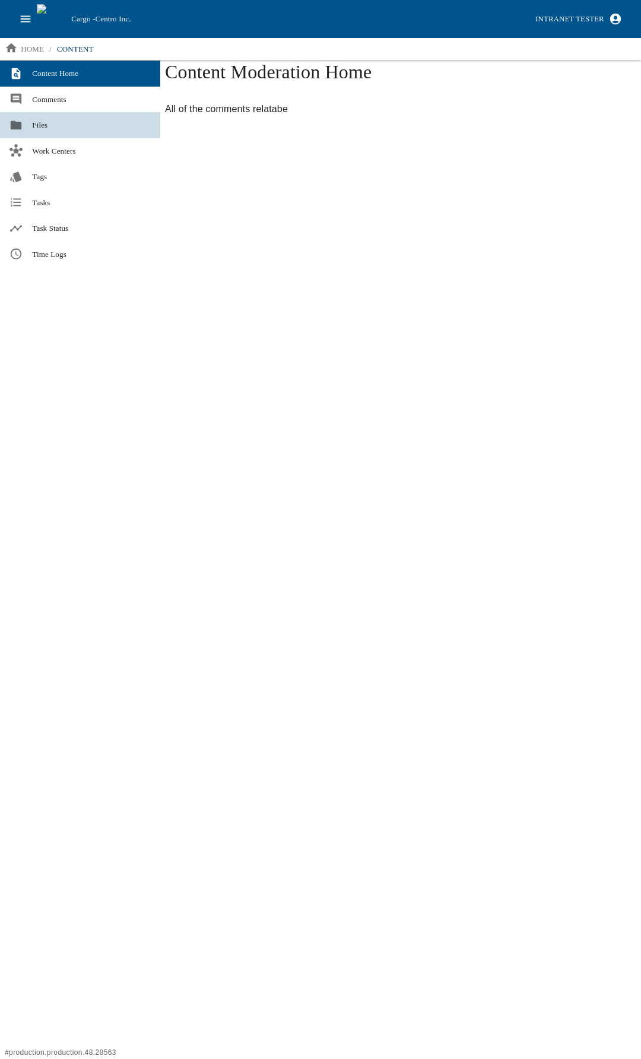
click at [29, 130] on link "Files" at bounding box center [80, 125] width 160 height 26
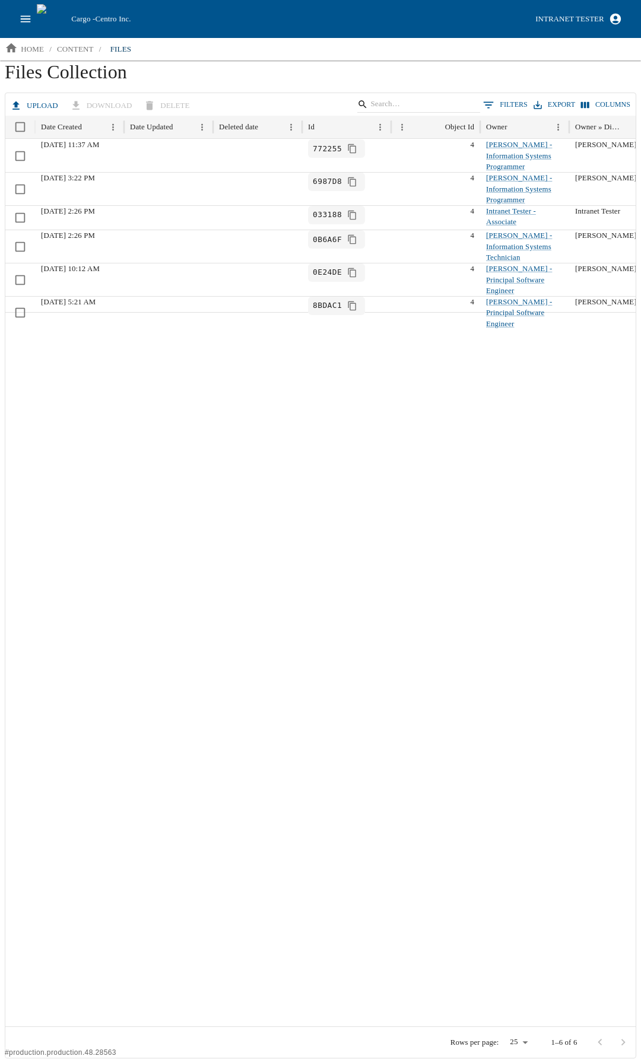
click at [31, 99] on button "Upload" at bounding box center [35, 105] width 55 height 21
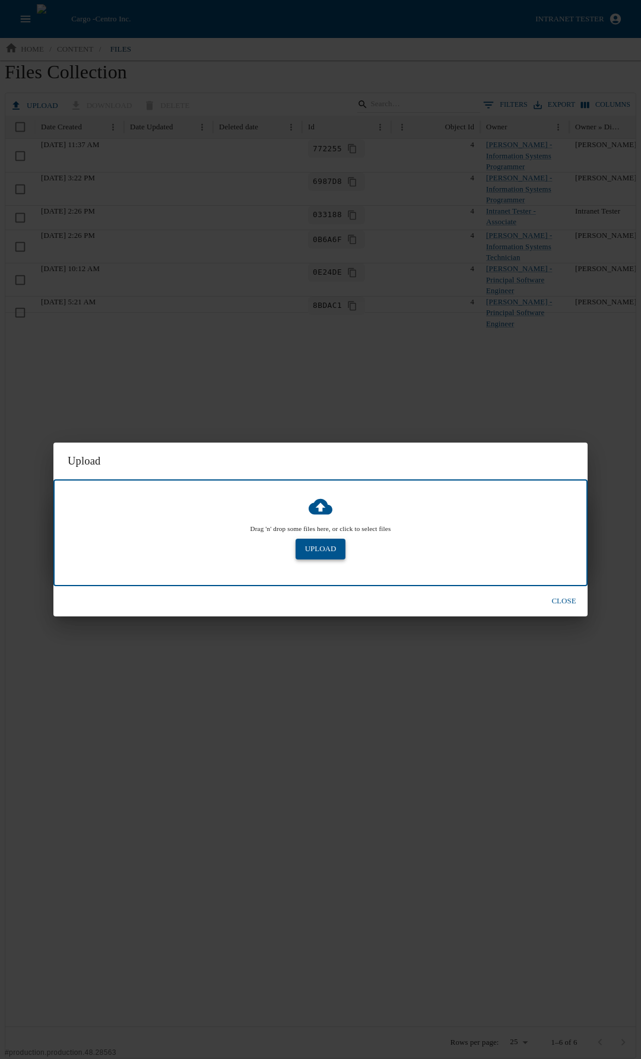
click at [317, 550] on button "Upload" at bounding box center [320, 549] width 50 height 21
click at [302, 546] on button "Upload" at bounding box center [320, 549] width 50 height 21
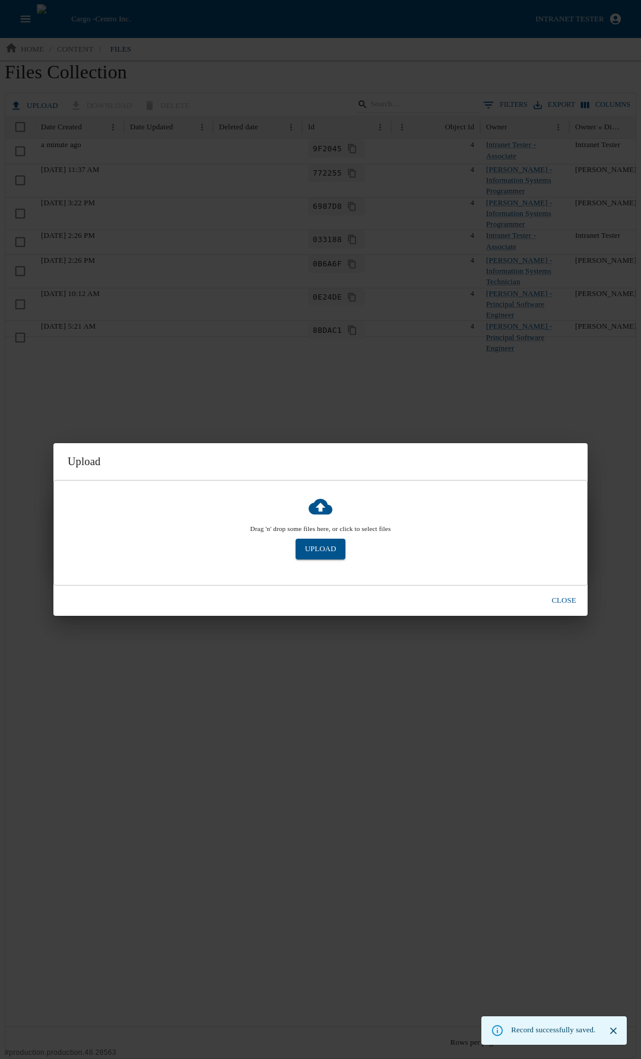
click at [564, 602] on button "Close" at bounding box center [563, 600] width 38 height 21
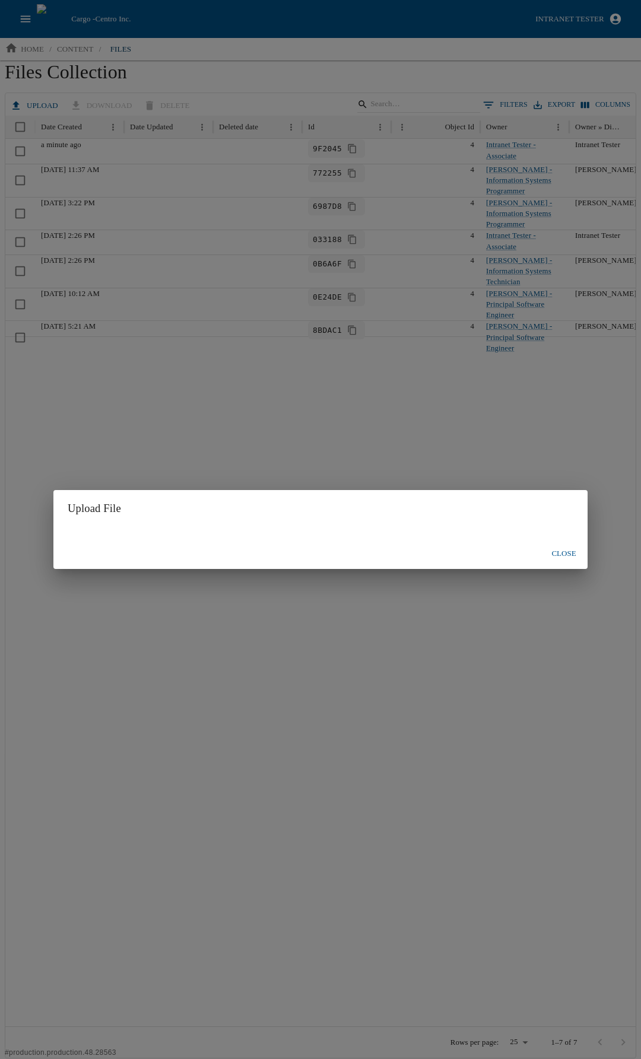
click at [558, 555] on button "Close" at bounding box center [563, 553] width 38 height 21
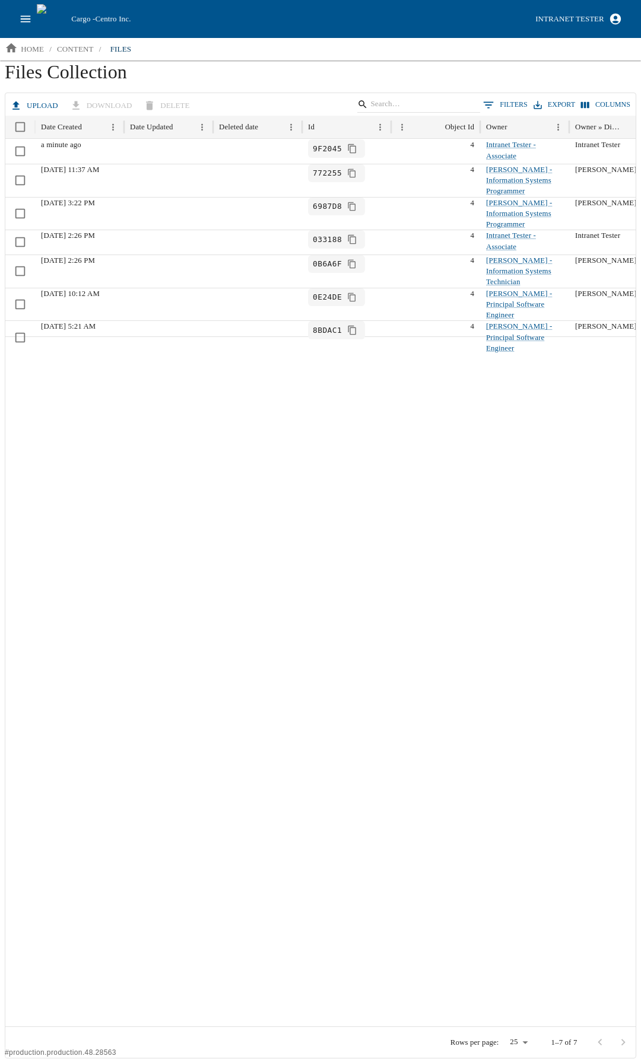
click at [18, 100] on icon "button" at bounding box center [16, 106] width 12 height 12
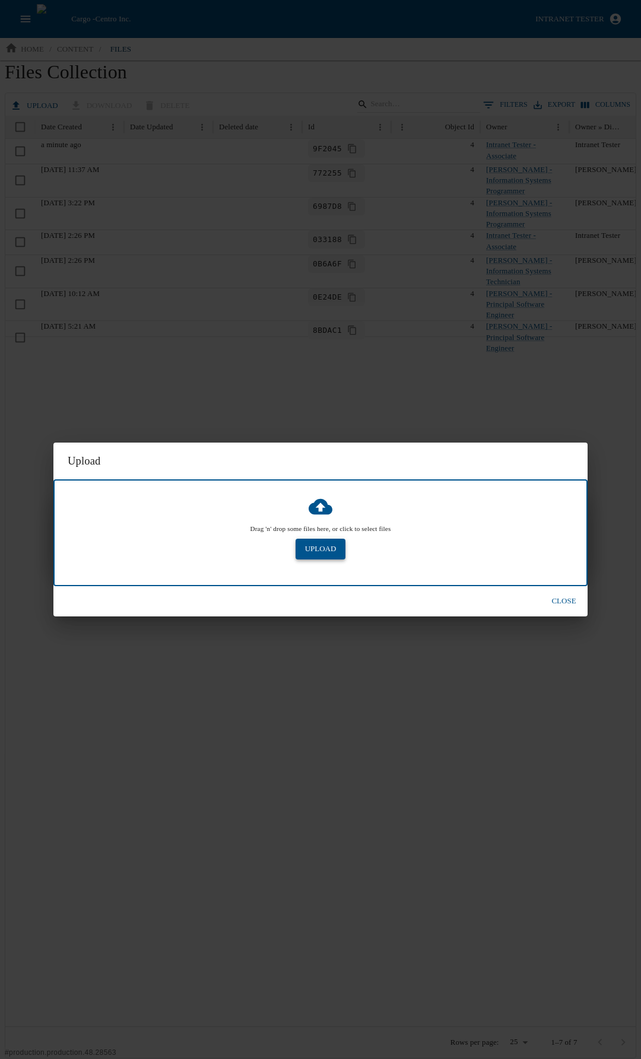
click at [317, 549] on button "Upload" at bounding box center [320, 549] width 50 height 21
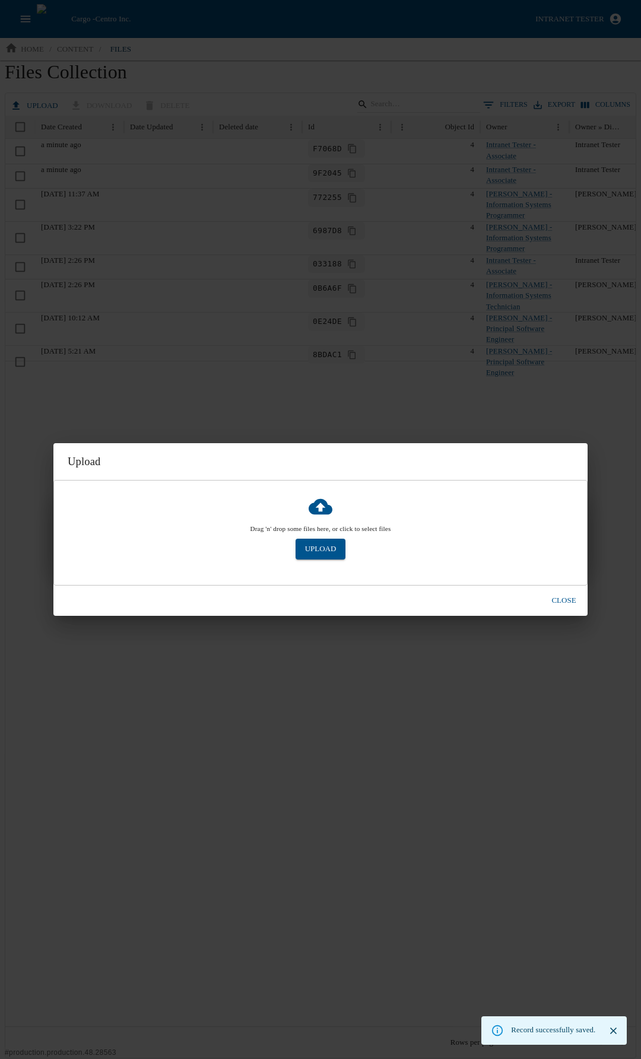
click at [566, 598] on button "Close" at bounding box center [563, 600] width 38 height 21
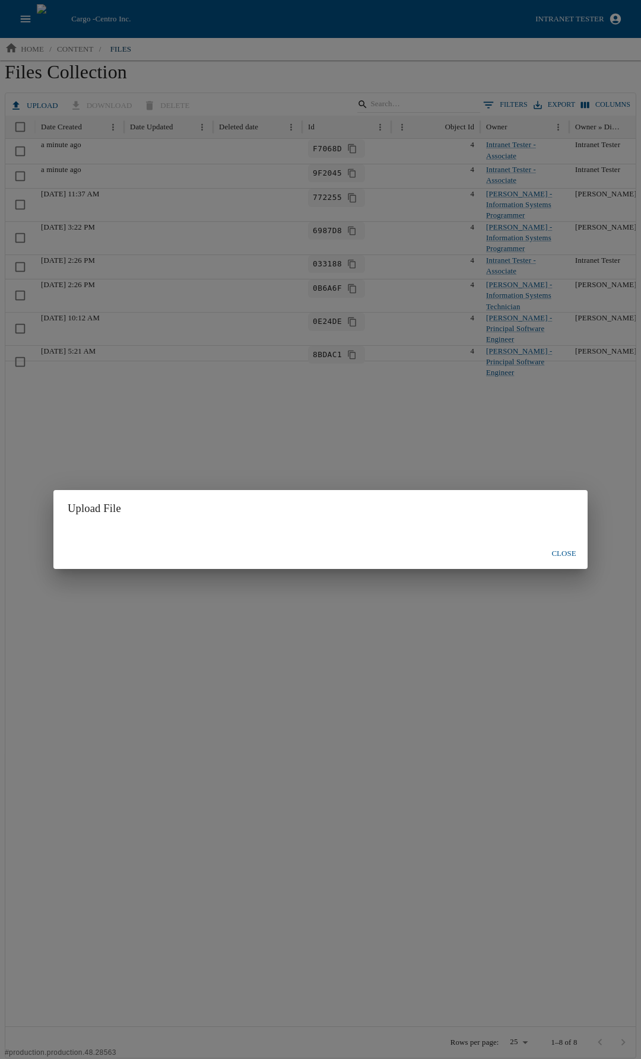
click at [568, 544] on button "Close" at bounding box center [563, 553] width 38 height 21
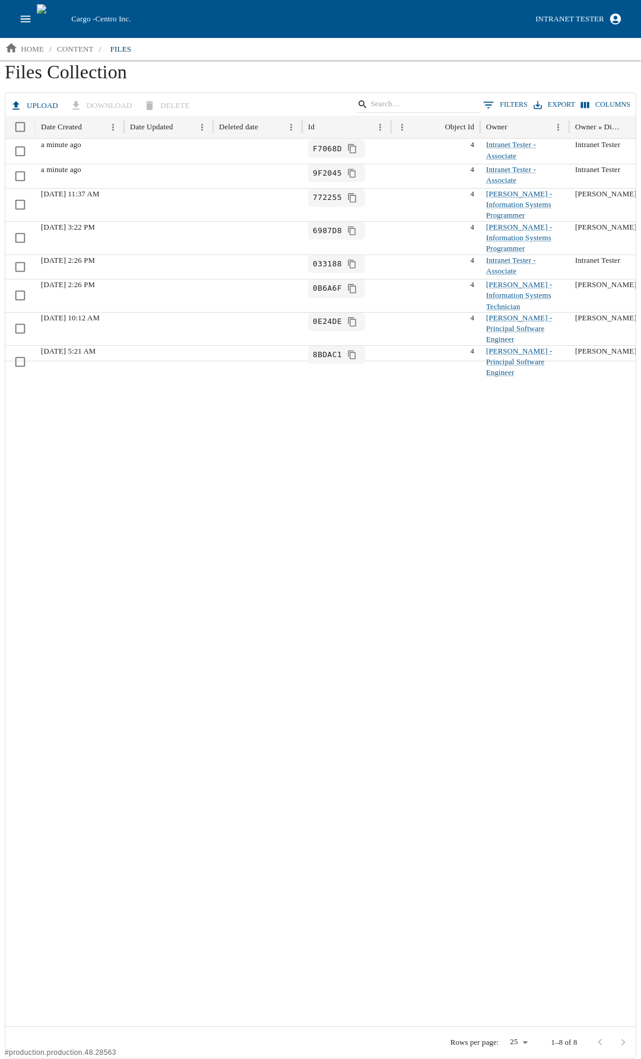
click at [65, 54] on p "content" at bounding box center [75, 49] width 37 height 12
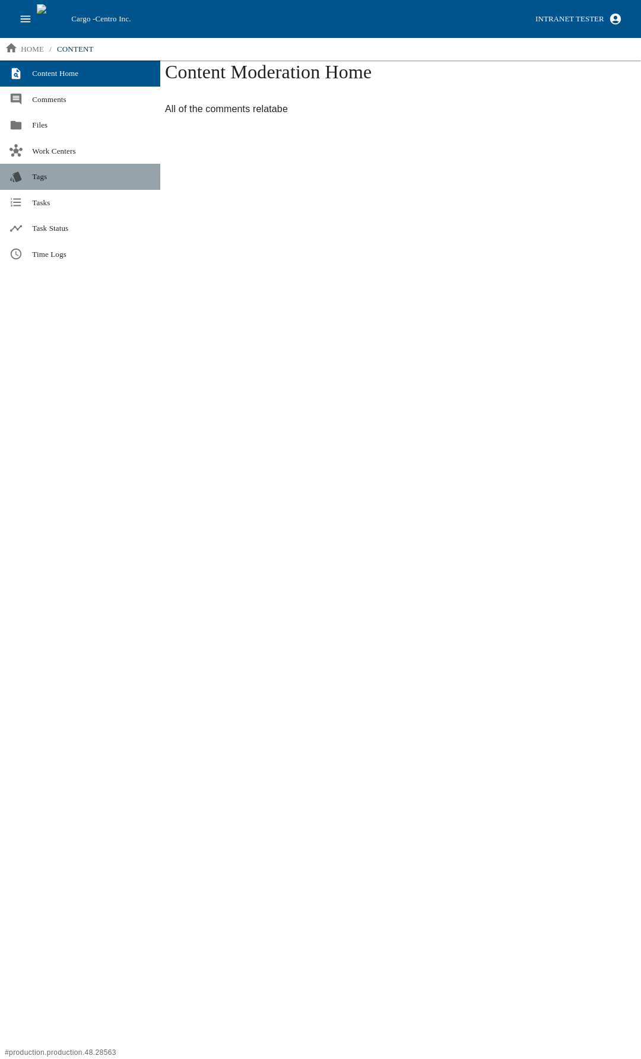
click at [49, 168] on link "Tags" at bounding box center [80, 177] width 160 height 26
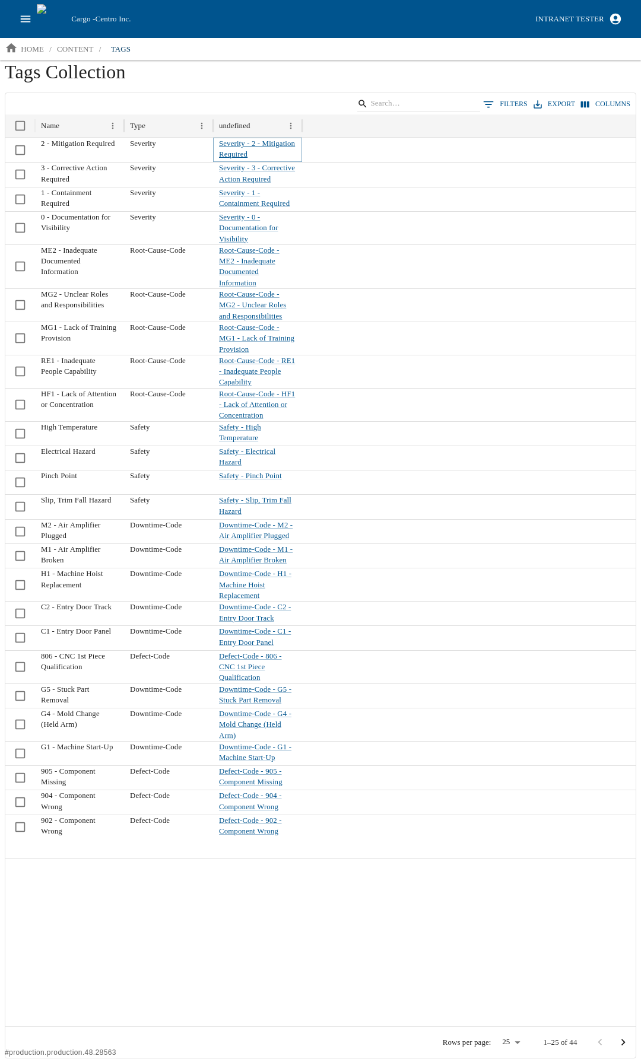
click at [230, 154] on link "Severity - 2 - Mitigation Required" at bounding box center [257, 148] width 76 height 19
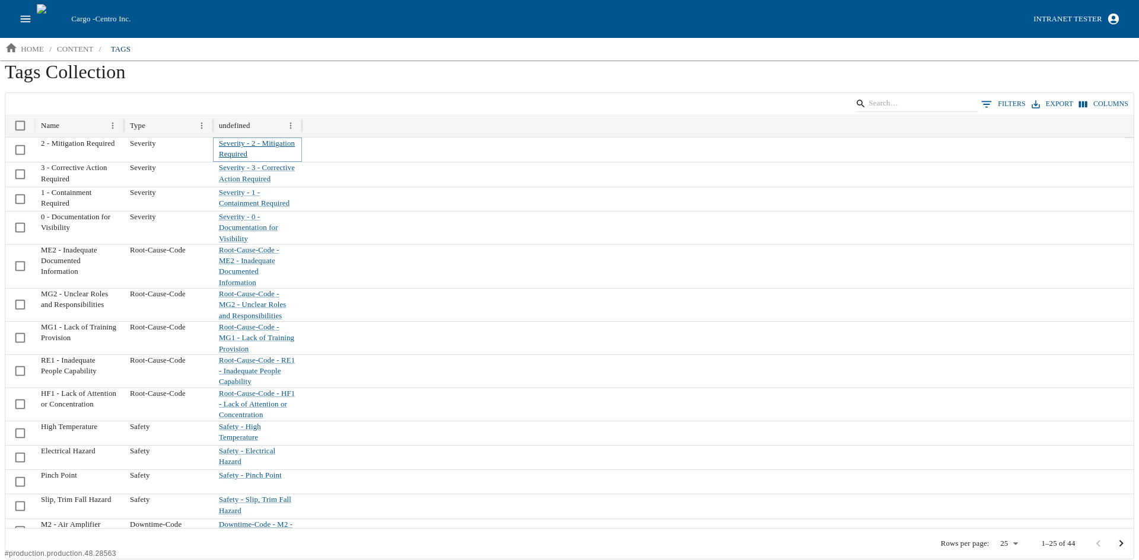
click at [234, 150] on link "Severity - 2 - Mitigation Required" at bounding box center [257, 148] width 76 height 19
click at [640, 104] on button "Columns" at bounding box center [1103, 103] width 55 height 17
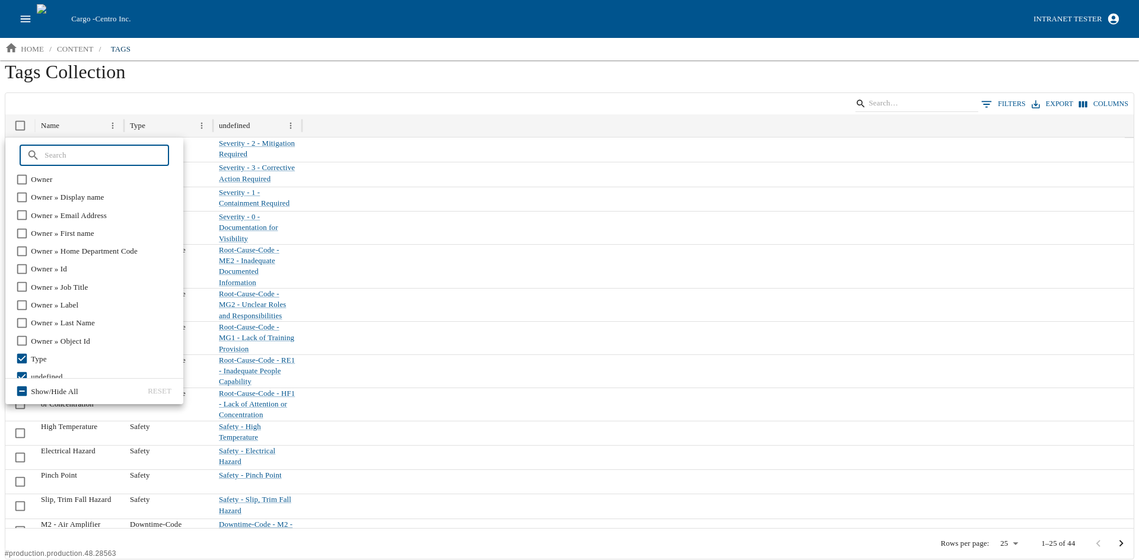
scroll to position [142, 0]
click at [297, 82] on h1 "Tags Collection" at bounding box center [569, 76] width 1129 height 32
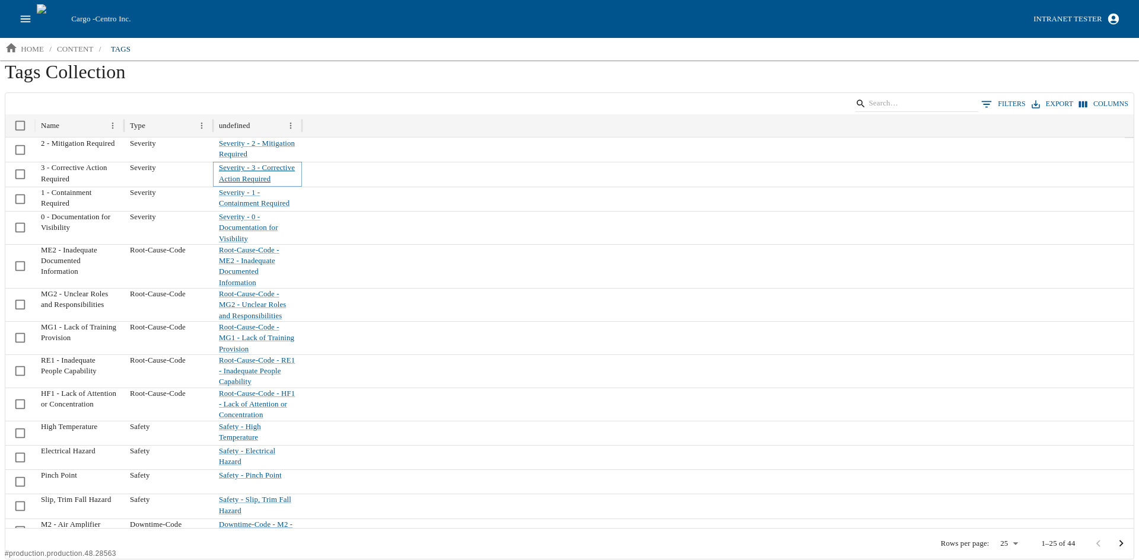
click at [234, 177] on link "Severity - 3 - Corrective Action Required" at bounding box center [257, 173] width 76 height 19
click at [64, 42] on link "content" at bounding box center [75, 49] width 46 height 19
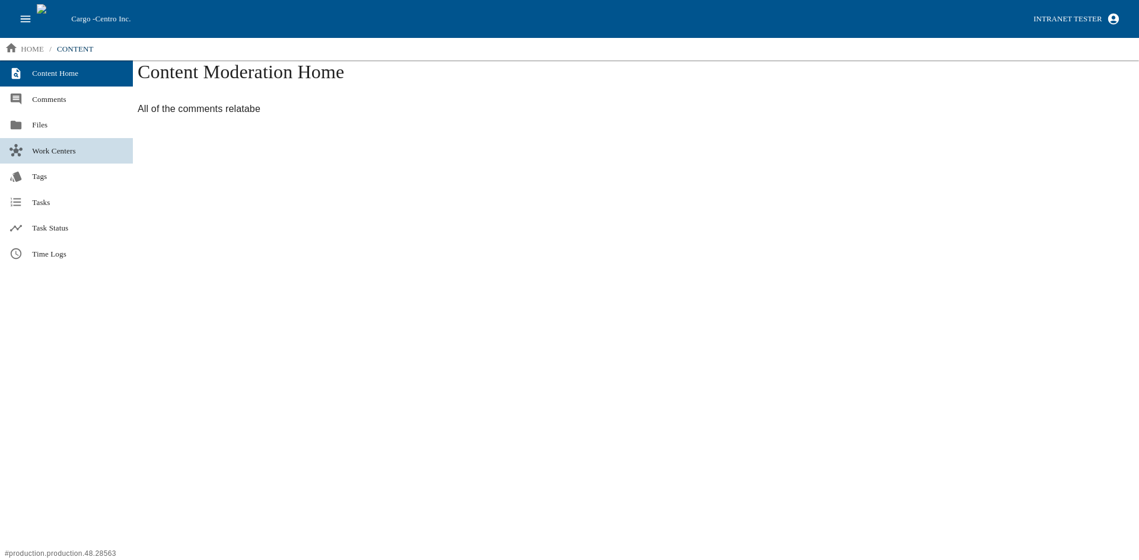
click at [63, 152] on span "Work Centers" at bounding box center [77, 151] width 91 height 12
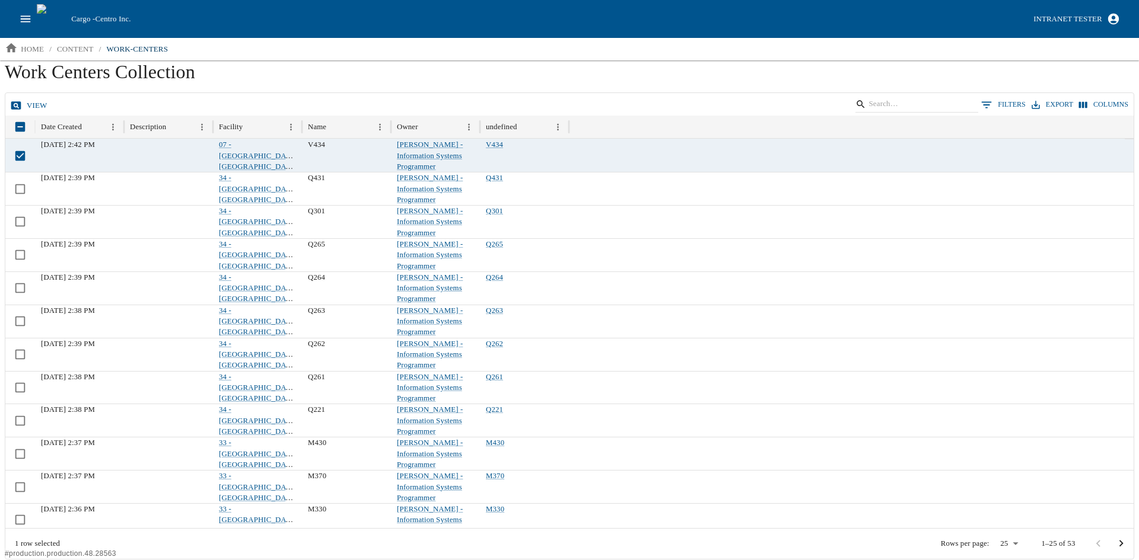
click at [21, 100] on icon at bounding box center [16, 106] width 12 height 12
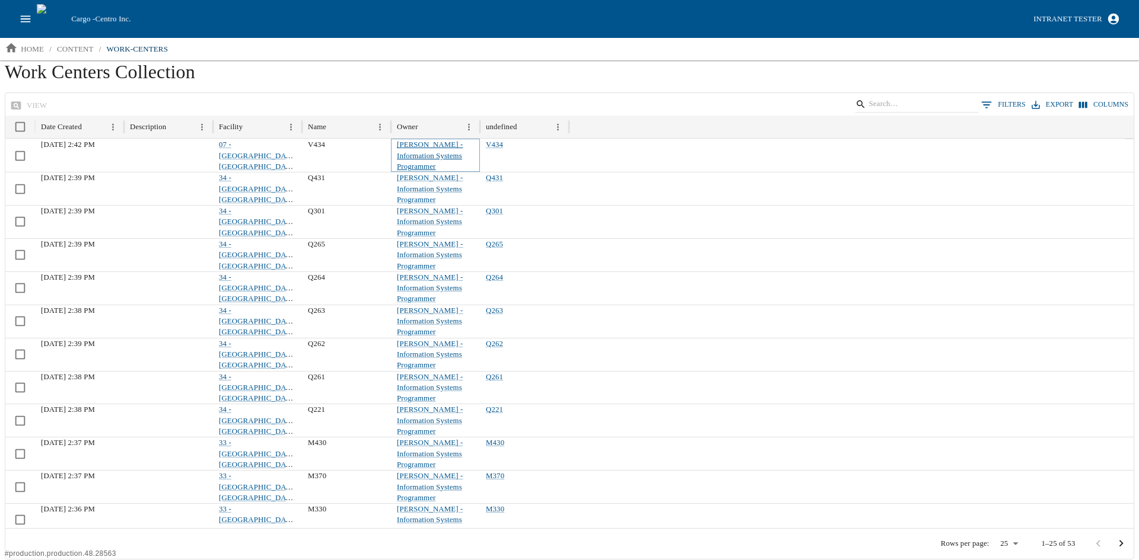
click at [422, 146] on link "Aaron Jacobs - Information Systems Programmer" at bounding box center [430, 156] width 66 height 30
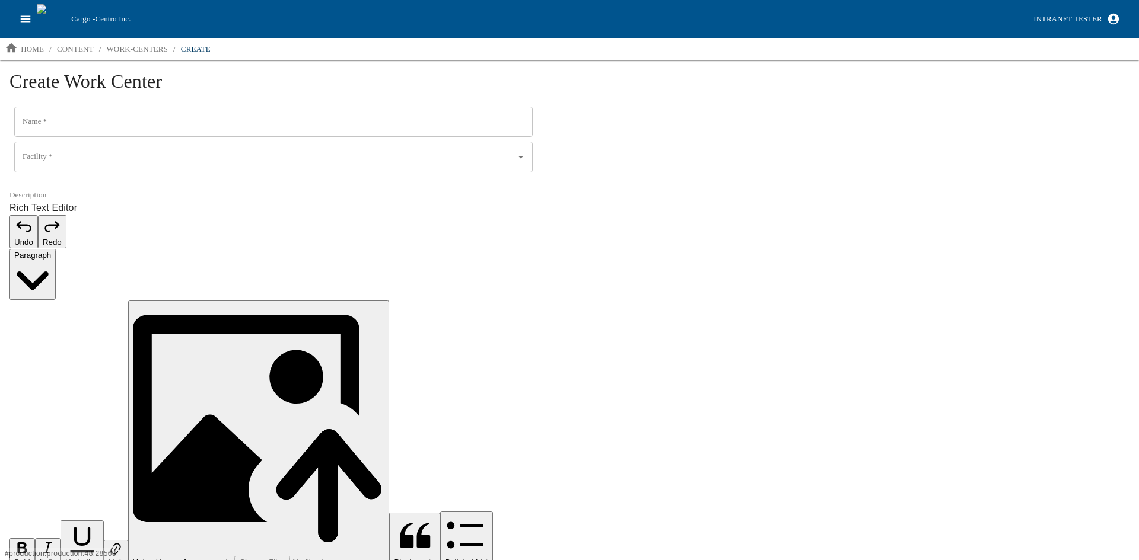
click at [94, 132] on input "Name   *" at bounding box center [273, 122] width 518 height 31
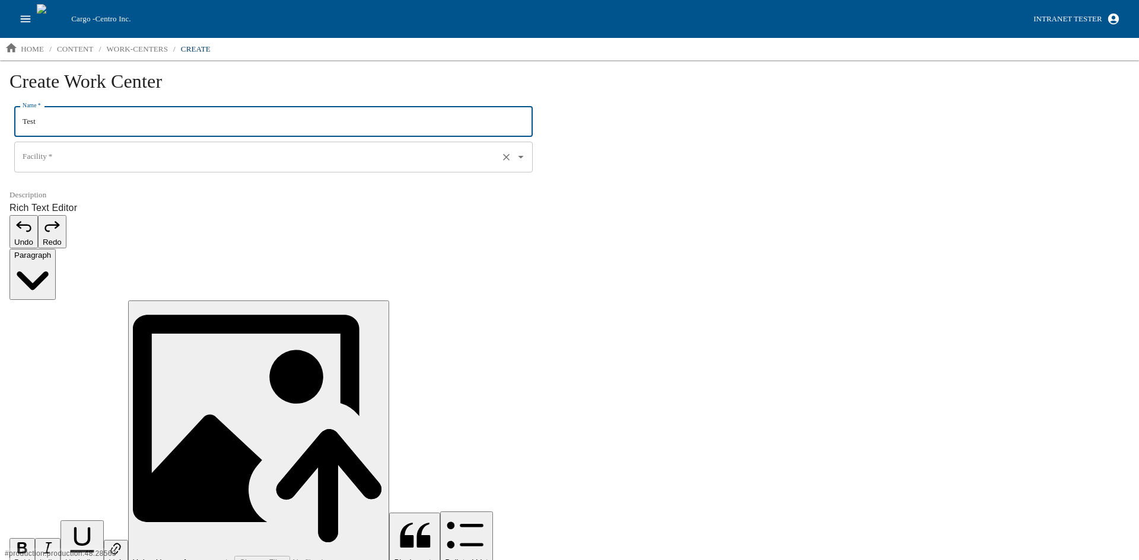
type input "Test"
click at [71, 166] on input "Facility   *" at bounding box center [257, 157] width 474 height 20
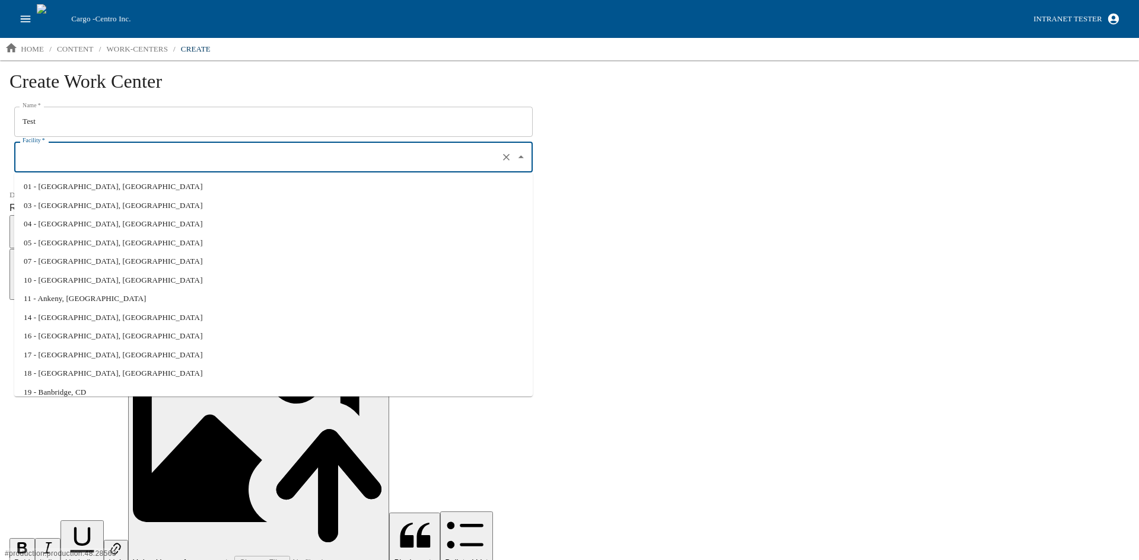
click at [68, 186] on li "01 - North Liberty, IA" at bounding box center [273, 186] width 518 height 19
type input "01 - North Liberty, IA"
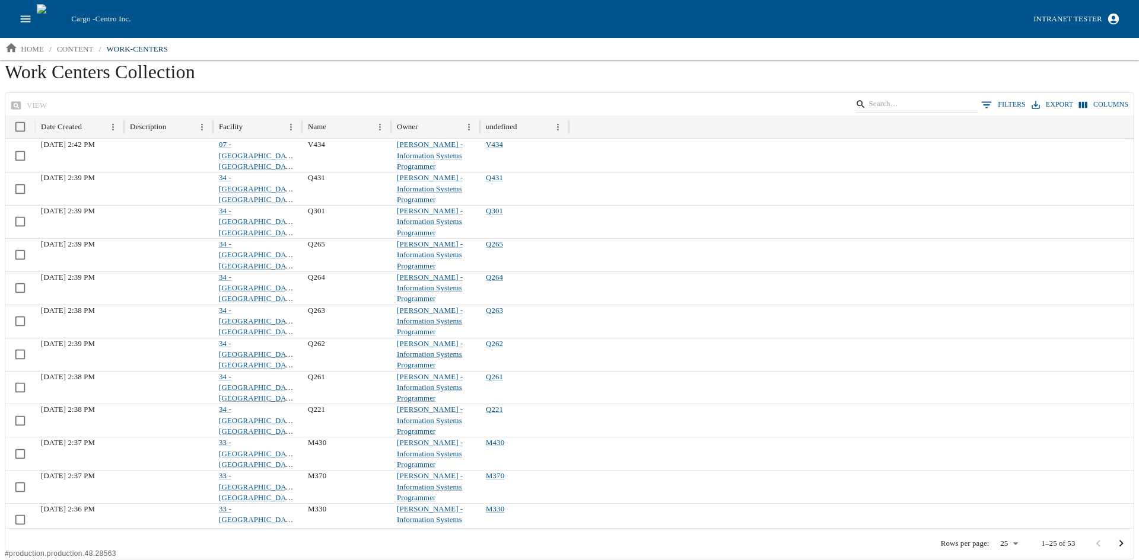
click at [1117, 543] on icon "Go to next page" at bounding box center [1120, 543] width 13 height 13
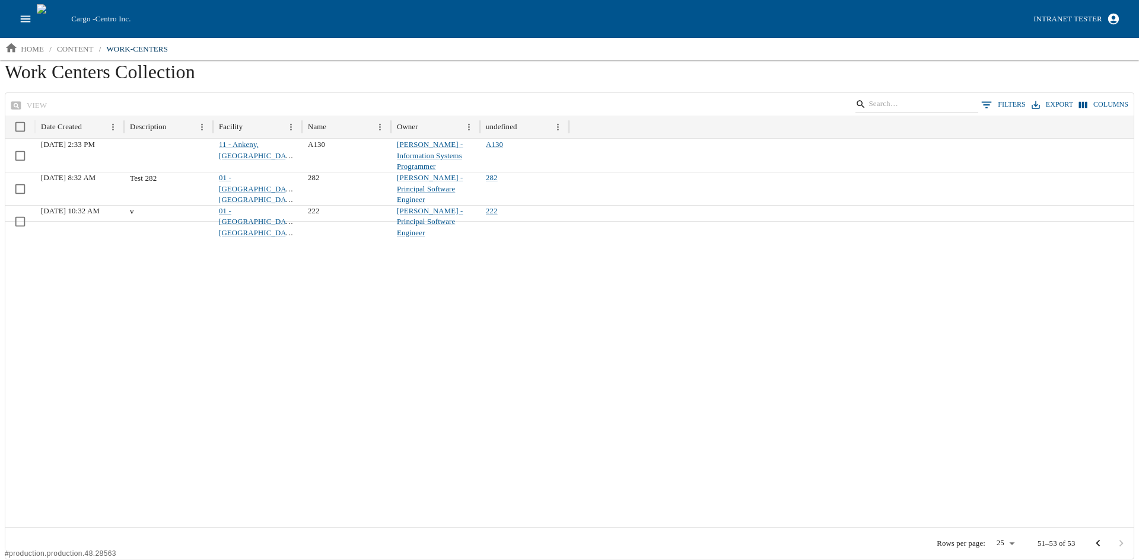
click at [1098, 544] on icon "Go to previous page" at bounding box center [1098, 543] width 4 height 7
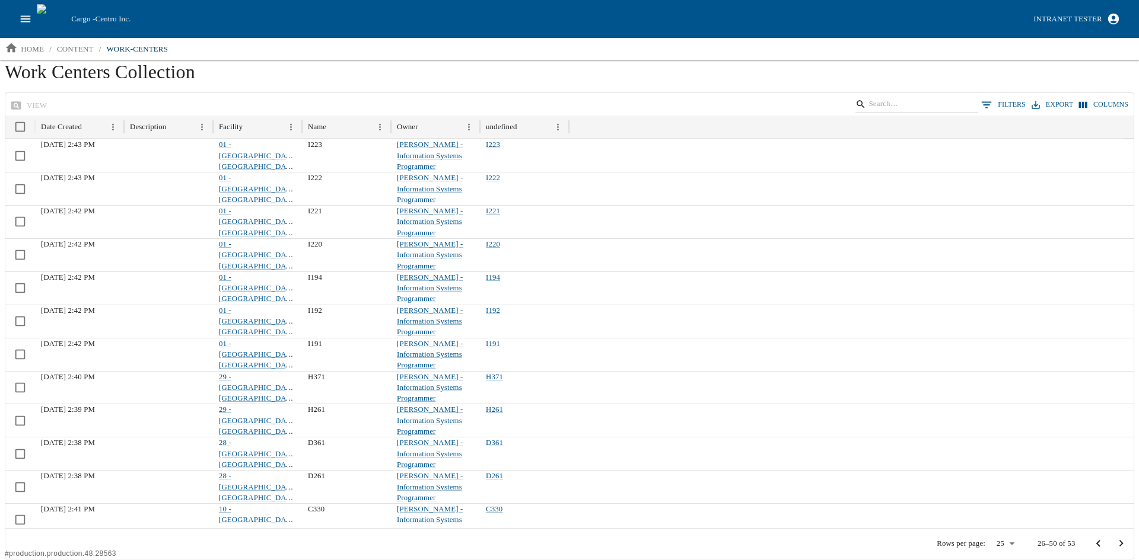
click at [1097, 541] on icon "Go to previous page" at bounding box center [1097, 543] width 13 height 13
click at [438, 136] on div "Owner" at bounding box center [429, 127] width 64 height 23
click at [473, 123] on icon "Menu" at bounding box center [469, 127] width 10 height 10
click at [473, 91] on h1 "Work Centers Collection" at bounding box center [569, 76] width 1129 height 32
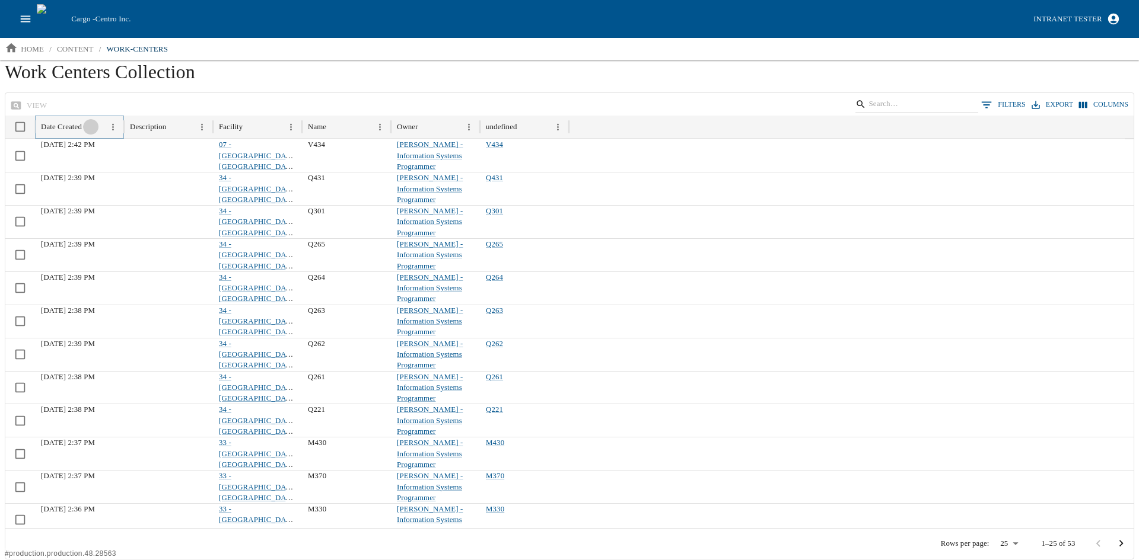
click at [94, 123] on icon "Sort" at bounding box center [91, 127] width 10 height 10
click at [24, 17] on icon "open drawer" at bounding box center [26, 18] width 10 height 7
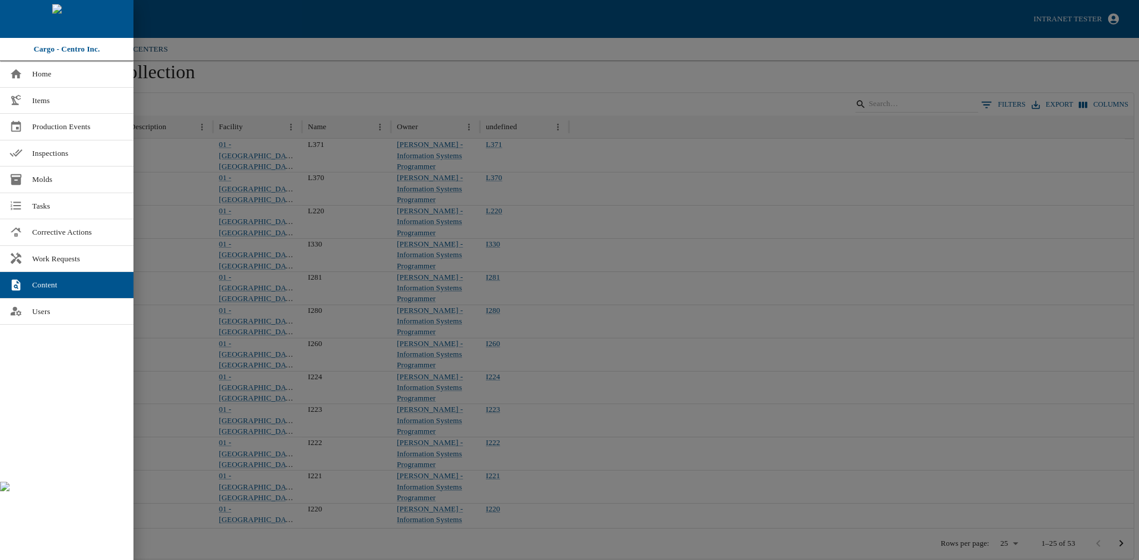
click at [264, 90] on div at bounding box center [569, 280] width 1139 height 560
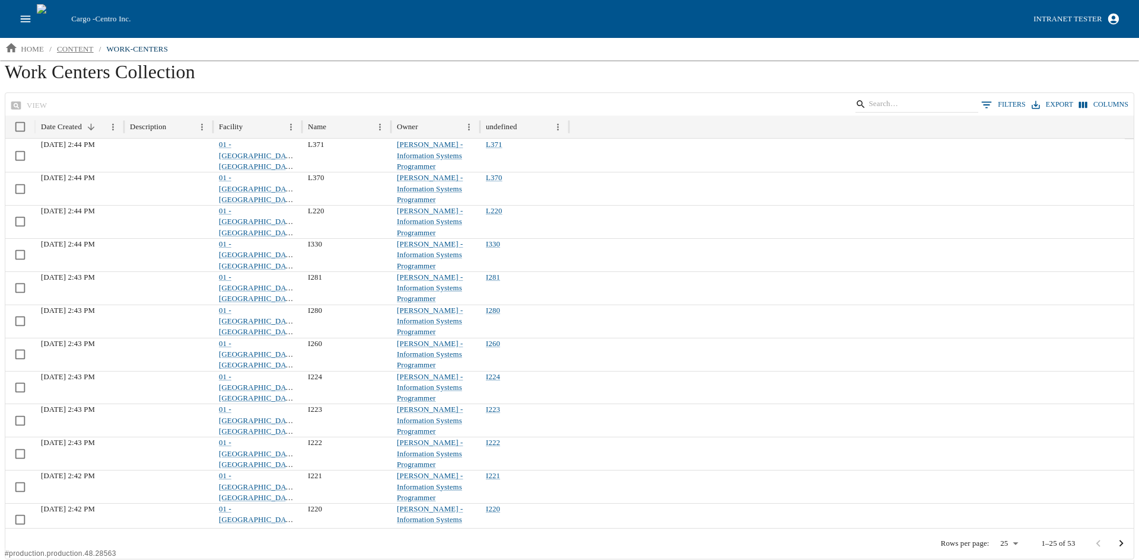
click at [77, 47] on p "content" at bounding box center [75, 49] width 37 height 12
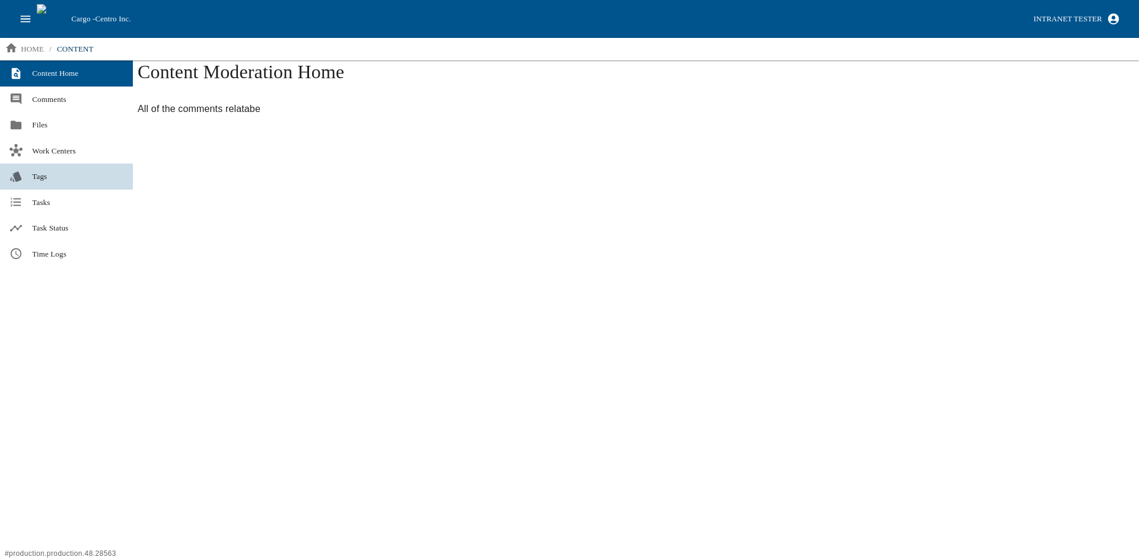
click at [40, 177] on span "Tags" at bounding box center [77, 177] width 91 height 12
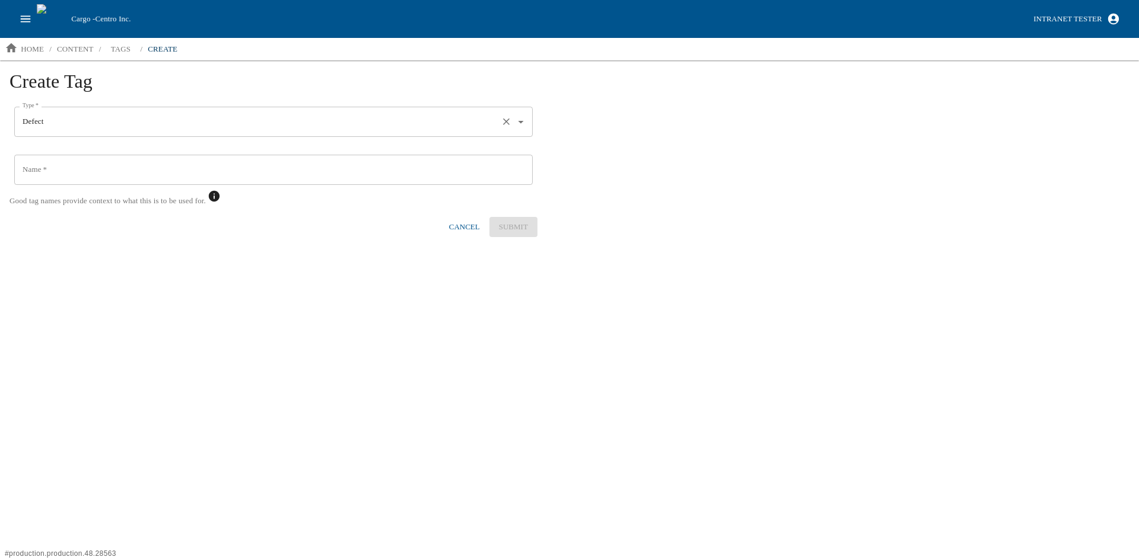
click at [192, 121] on input "Defect" at bounding box center [257, 122] width 474 height 20
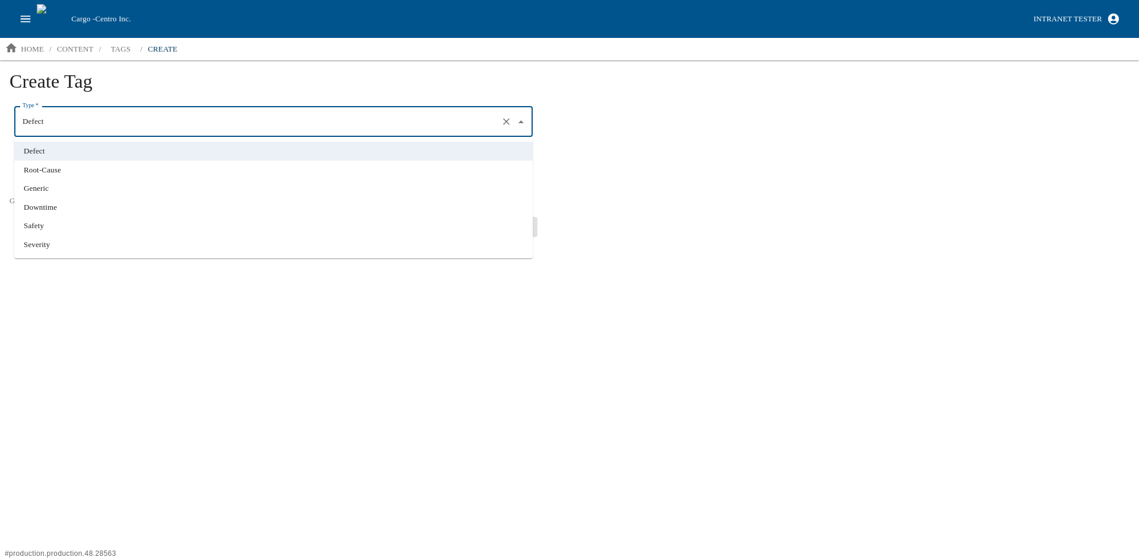
click at [108, 188] on li "Generic" at bounding box center [273, 188] width 518 height 19
type input "Generic"
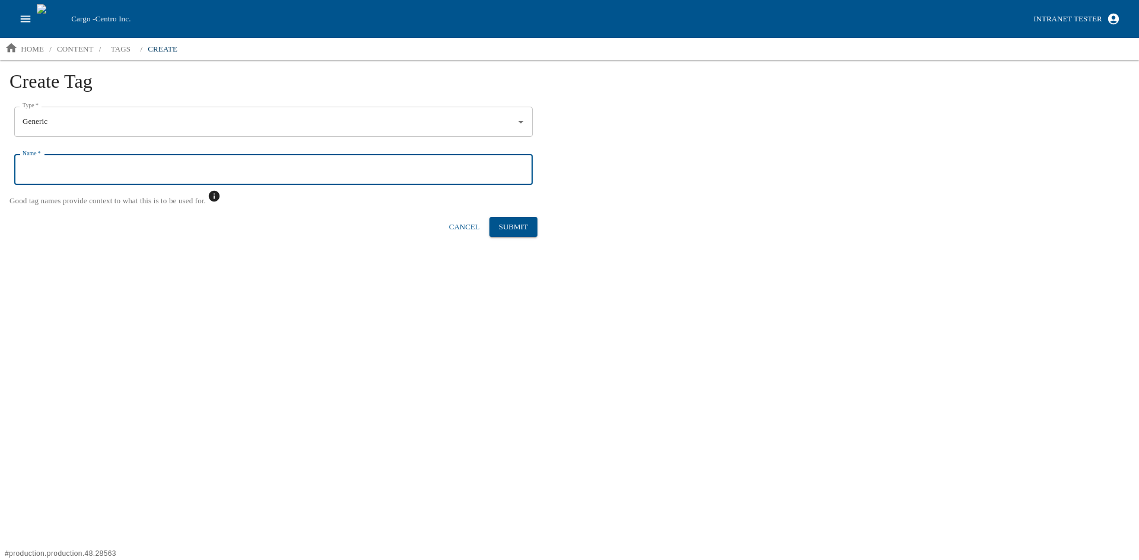
click at [84, 179] on input "Name   *" at bounding box center [273, 170] width 518 height 31
type input "Perms Test"
click at [518, 234] on button "Submit" at bounding box center [513, 227] width 48 height 21
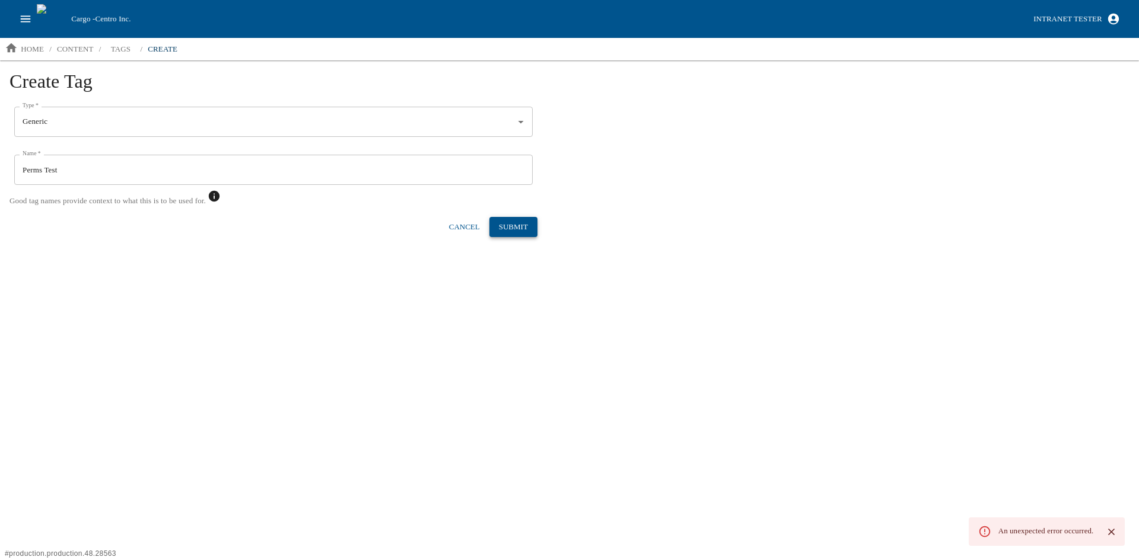
click at [525, 227] on button "Submit" at bounding box center [513, 227] width 48 height 21
click at [1113, 535] on icon "close" at bounding box center [1111, 532] width 11 height 11
click at [1112, 536] on icon "close" at bounding box center [1111, 532] width 11 height 11
click at [123, 47] on p "tags" at bounding box center [121, 49] width 20 height 12
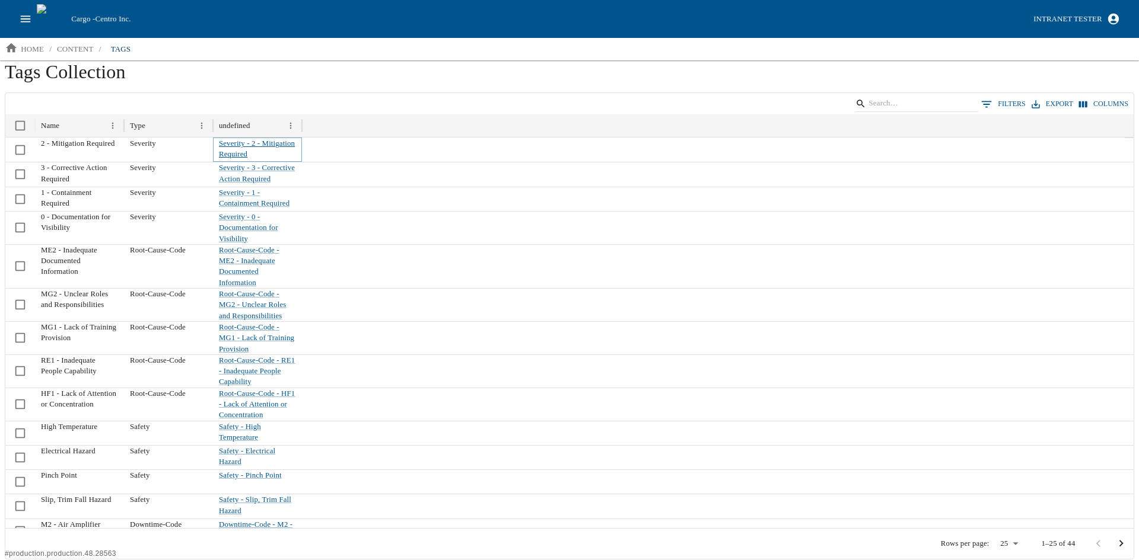
click at [234, 152] on link "Severity - 2 - Mitigation Required" at bounding box center [257, 148] width 76 height 19
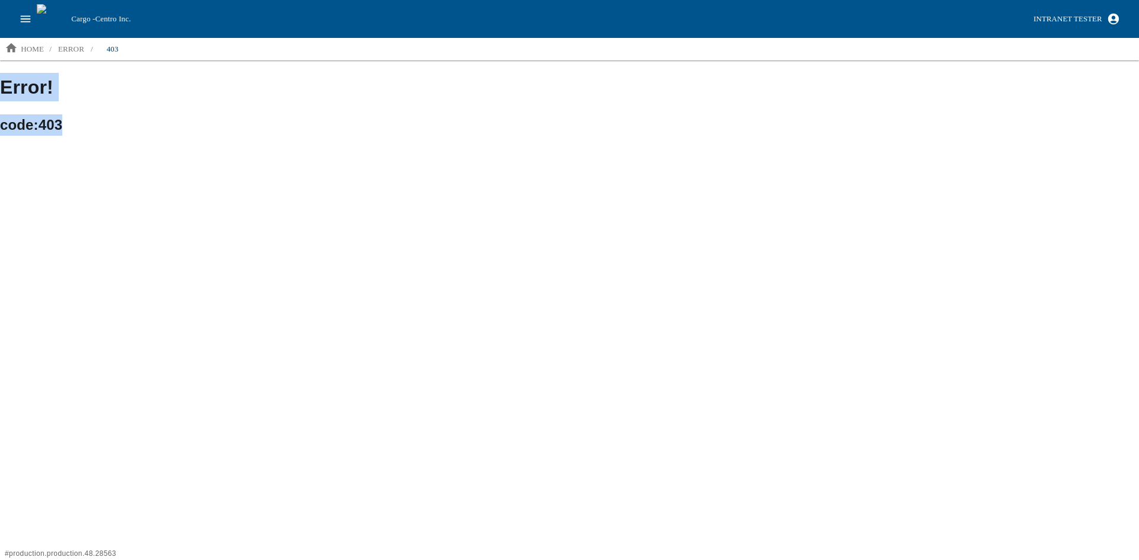
drag, startPoint x: 77, startPoint y: 129, endPoint x: -11, endPoint y: 74, distance: 103.7
click at [0, 74] on html "Cargo - Centro Inc. Intranet Tester home / error / 403 Error! code: 403 # produ…" at bounding box center [569, 74] width 1139 height 148
drag, startPoint x: 135, startPoint y: 108, endPoint x: 128, endPoint y: 105, distance: 7.7
click at [134, 108] on body "Cargo - Centro Inc. Intranet Tester home / error / 403 Error! code: 403 # produ…" at bounding box center [569, 68] width 1139 height 136
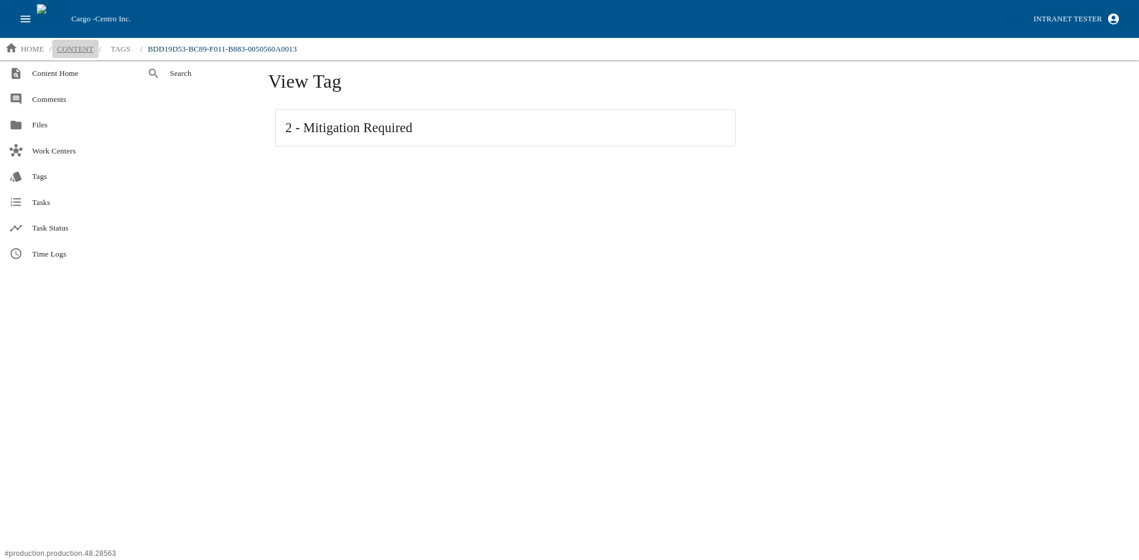
click at [82, 49] on p "content" at bounding box center [75, 49] width 37 height 12
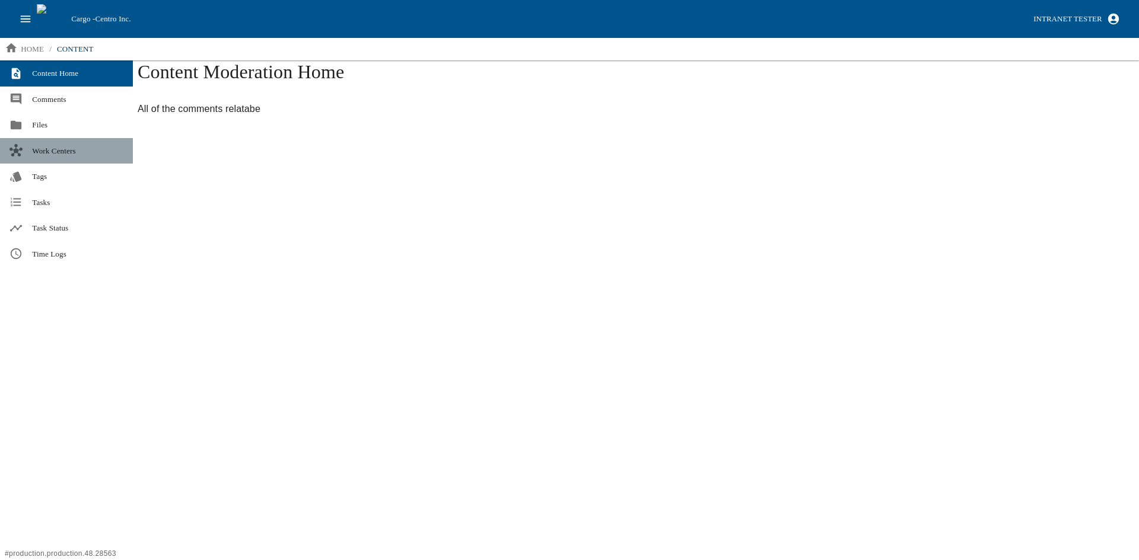
click at [59, 147] on span "Work Centers" at bounding box center [77, 151] width 91 height 12
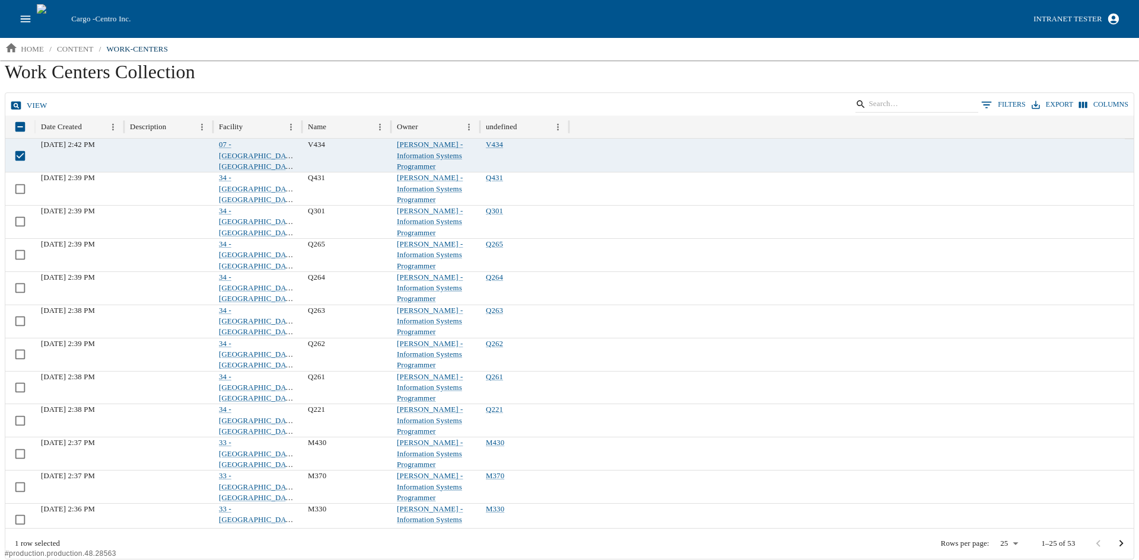
click at [21, 107] on icon at bounding box center [16, 105] width 10 height 8
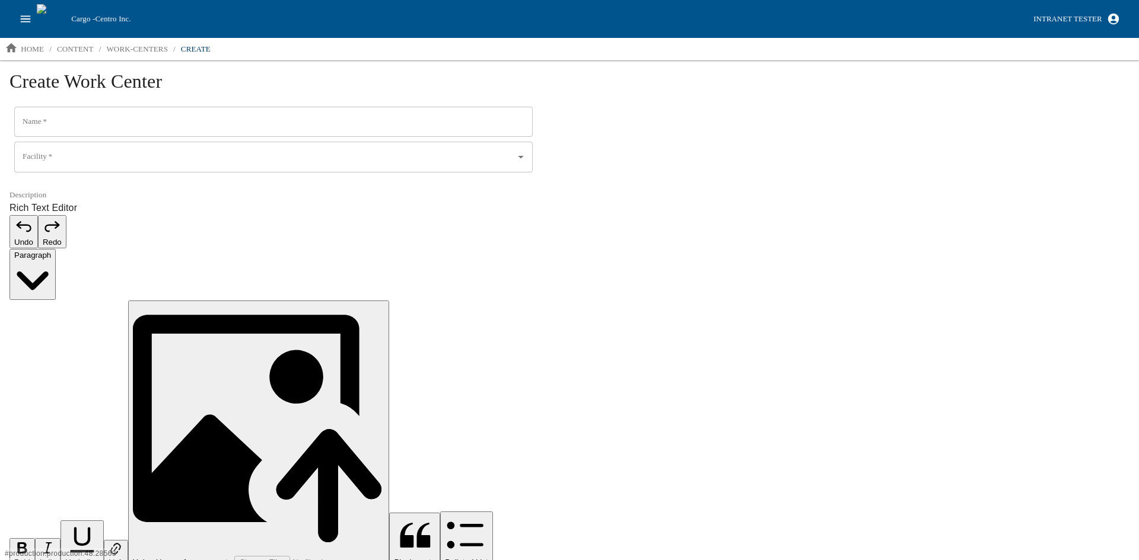
click at [117, 131] on input "Name   *" at bounding box center [273, 122] width 518 height 31
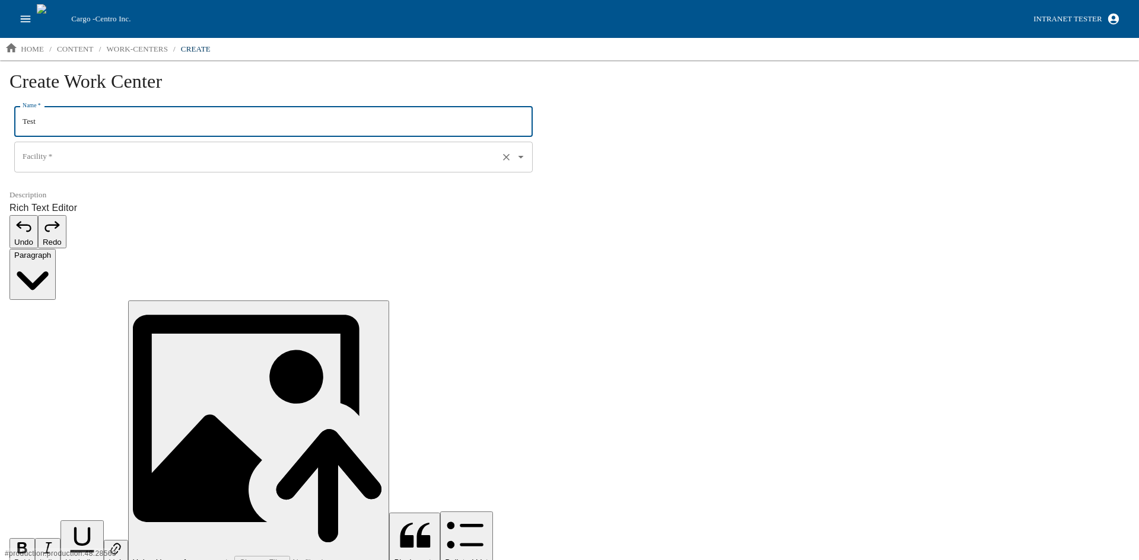
type input "Test"
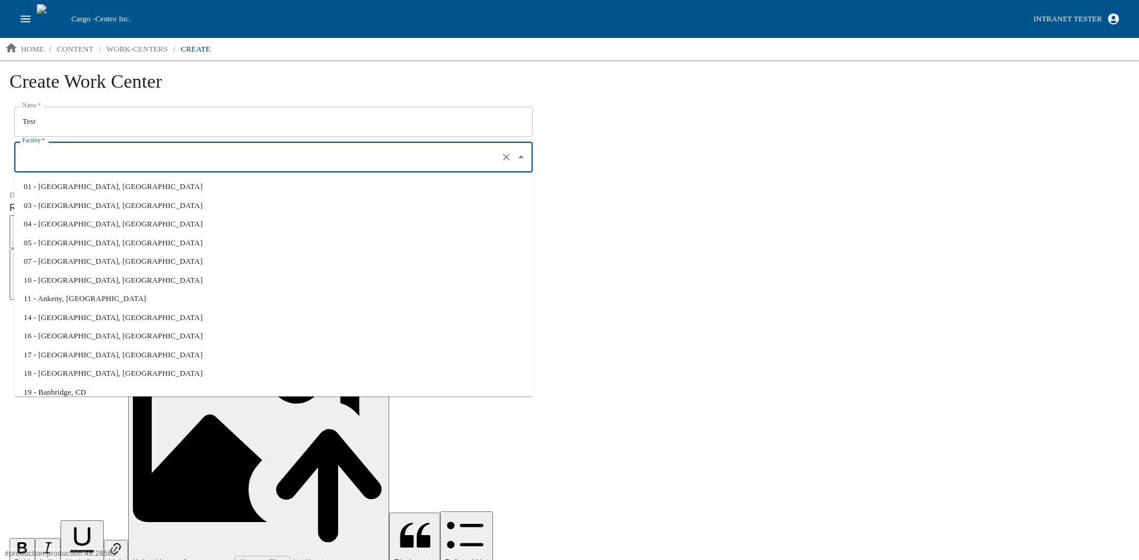
click at [79, 156] on input "Facility   *" at bounding box center [257, 157] width 474 height 20
click at [60, 189] on li "01 - [GEOGRAPHIC_DATA], [GEOGRAPHIC_DATA]" at bounding box center [273, 186] width 518 height 19
type input "01 - [GEOGRAPHIC_DATA], [GEOGRAPHIC_DATA]"
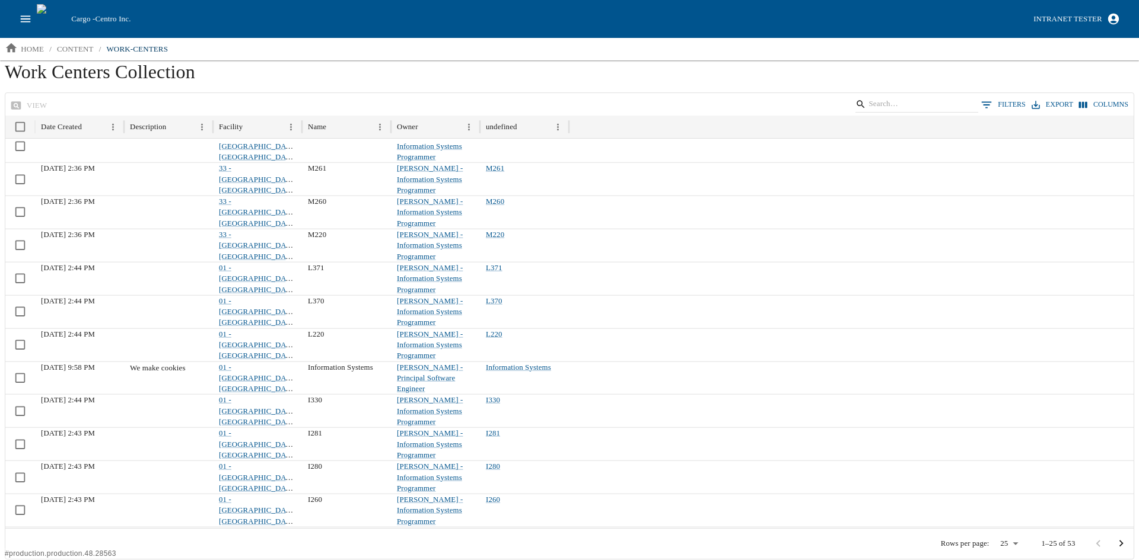
scroll to position [406, 0]
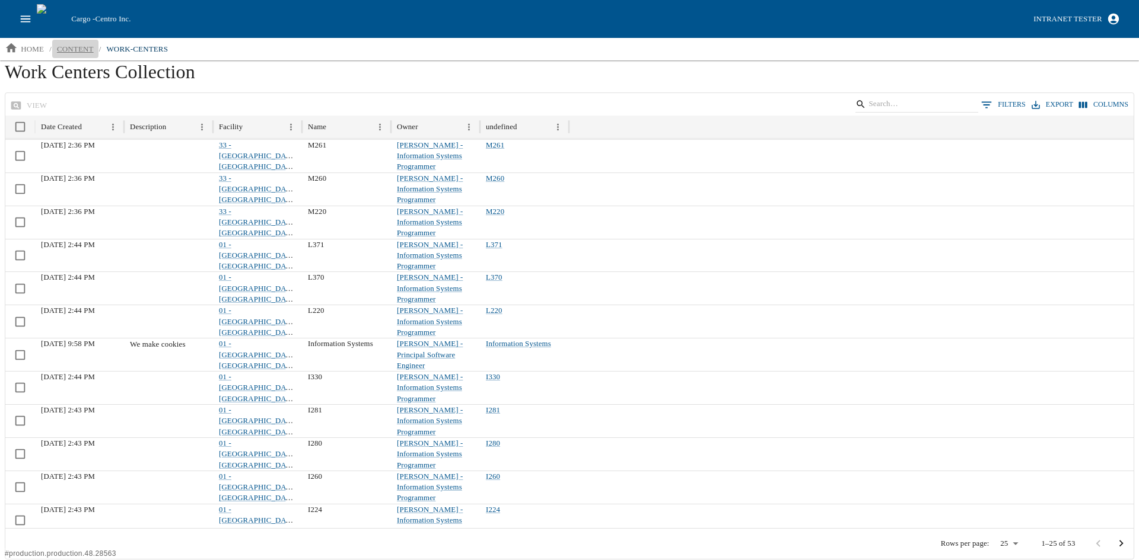
click at [74, 49] on p "content" at bounding box center [75, 49] width 37 height 12
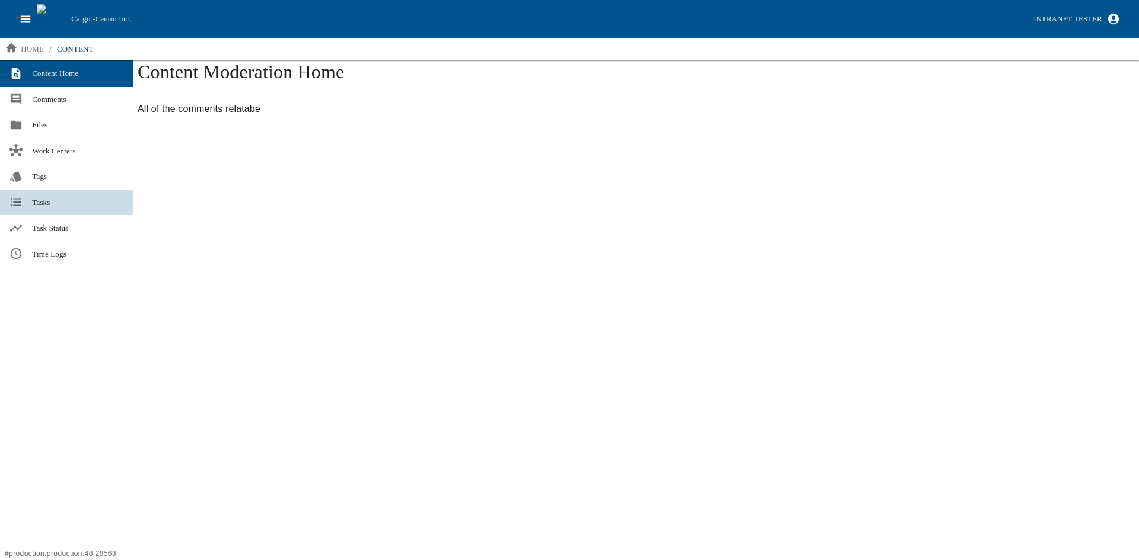
click at [57, 202] on span "Tasks" at bounding box center [77, 203] width 91 height 12
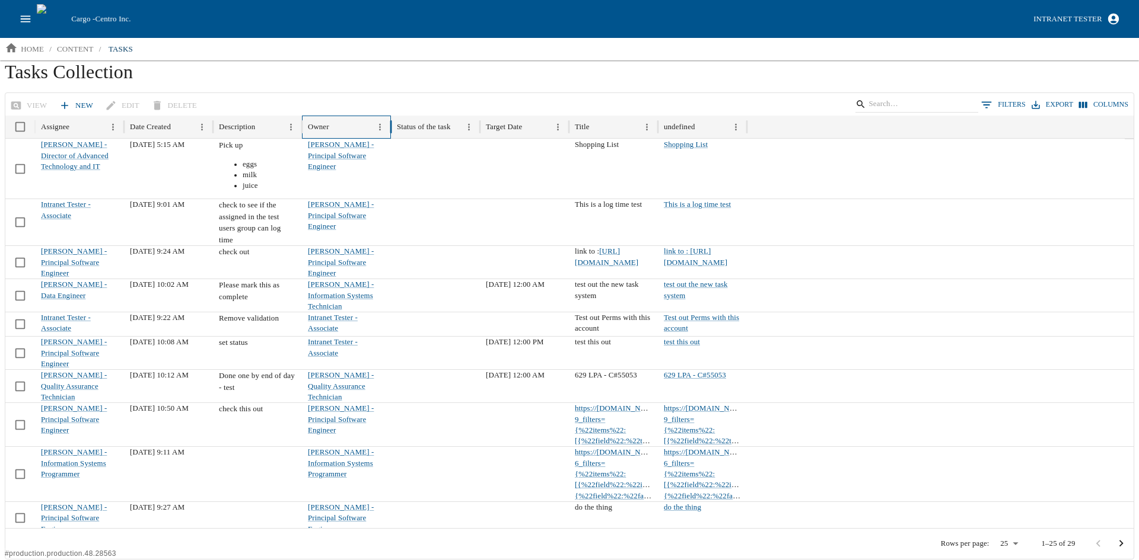
click at [341, 132] on div "Owner" at bounding box center [340, 127] width 64 height 23
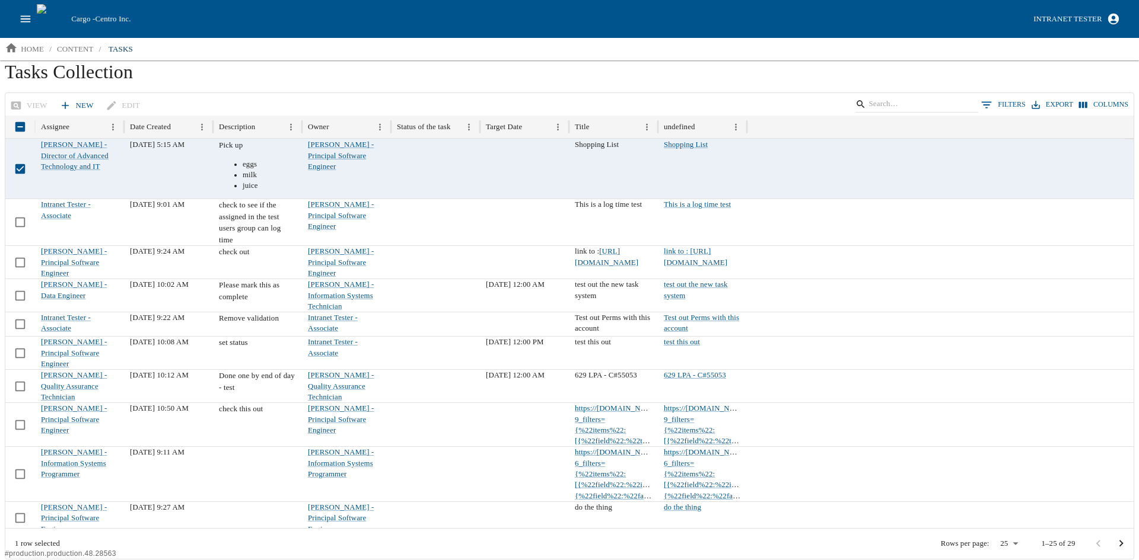
click at [27, 103] on div "View New Edit 0 Filters Export Columns" at bounding box center [569, 104] width 1128 height 23
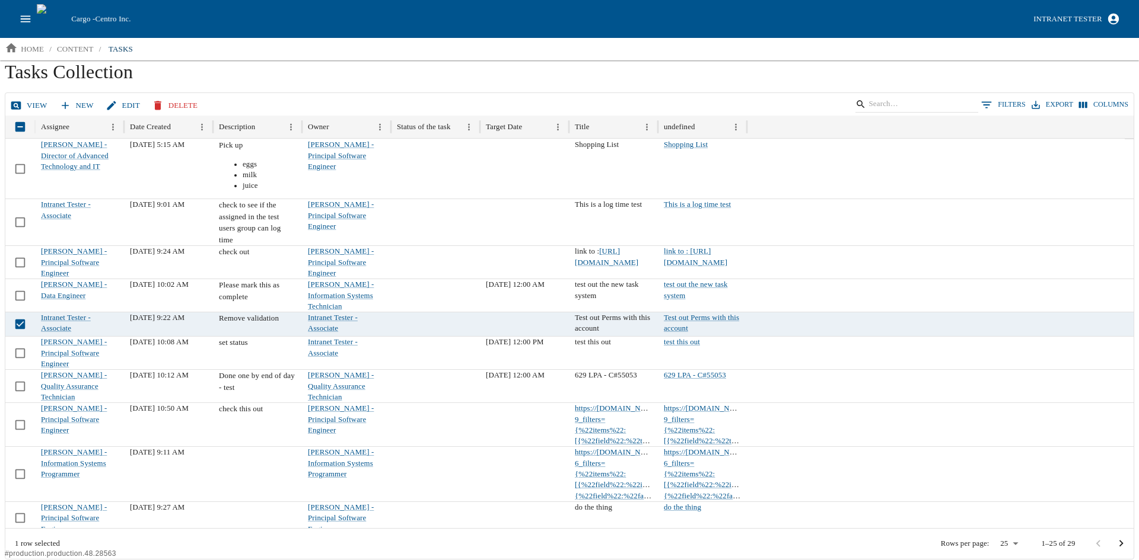
click at [20, 104] on icon at bounding box center [16, 105] width 10 height 8
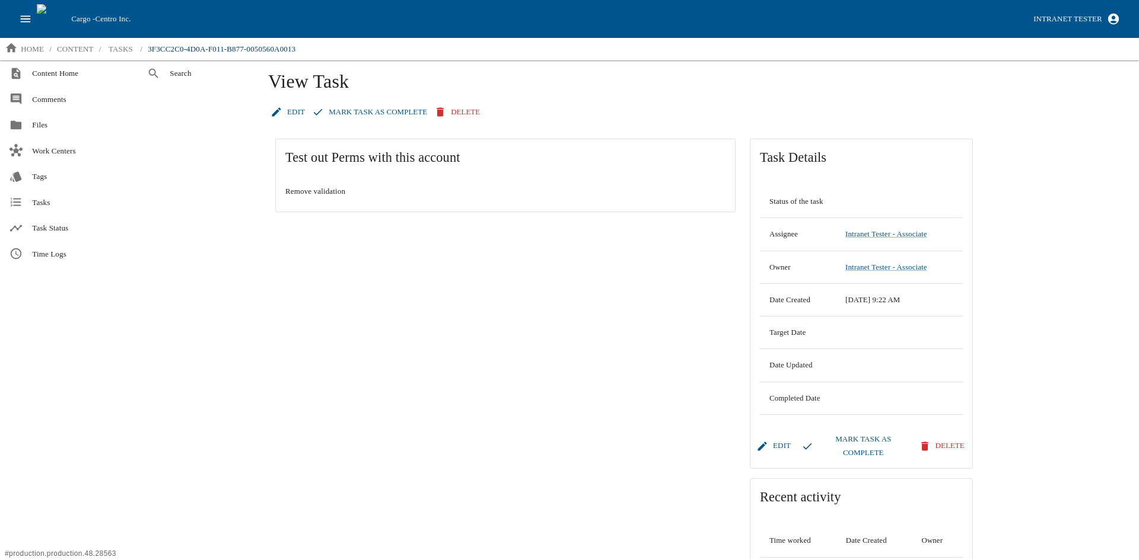
click at [298, 342] on div "Test out Perms with this account Remove validation" at bounding box center [505, 375] width 474 height 487
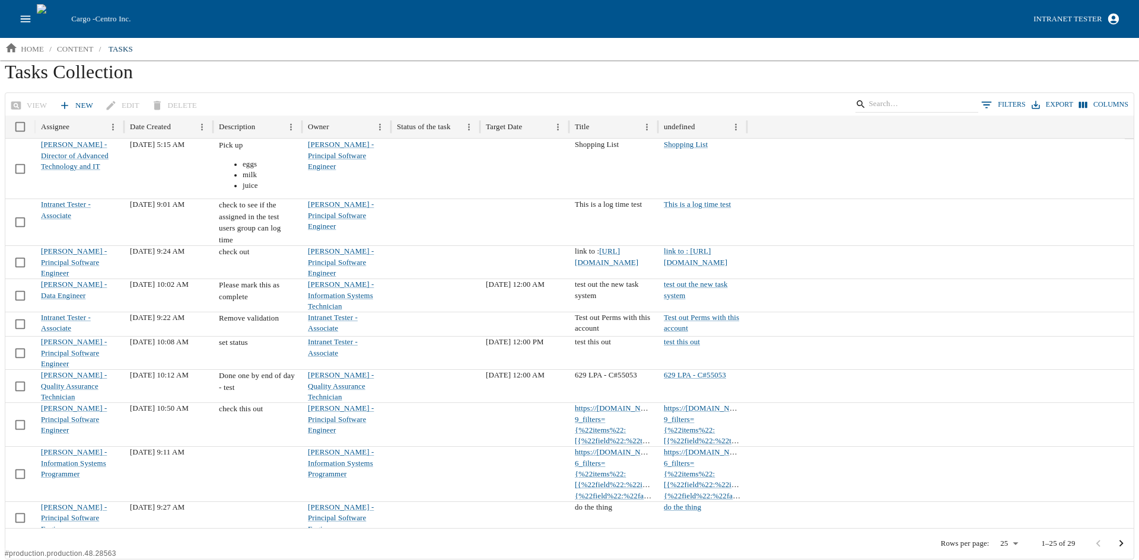
click at [71, 105] on link "New" at bounding box center [77, 105] width 42 height 21
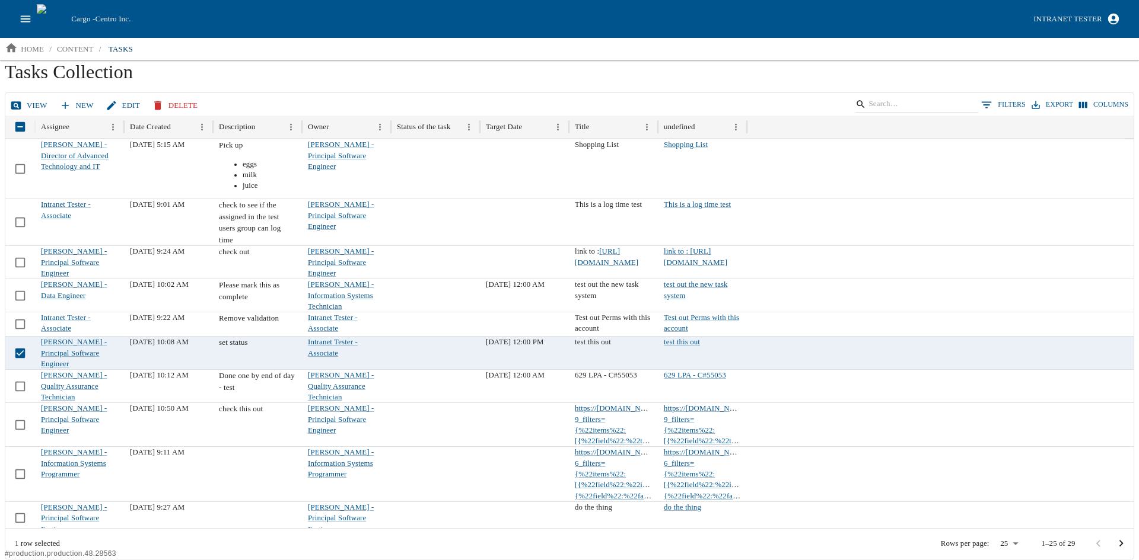
click at [125, 102] on link "Edit" at bounding box center [124, 105] width 42 height 21
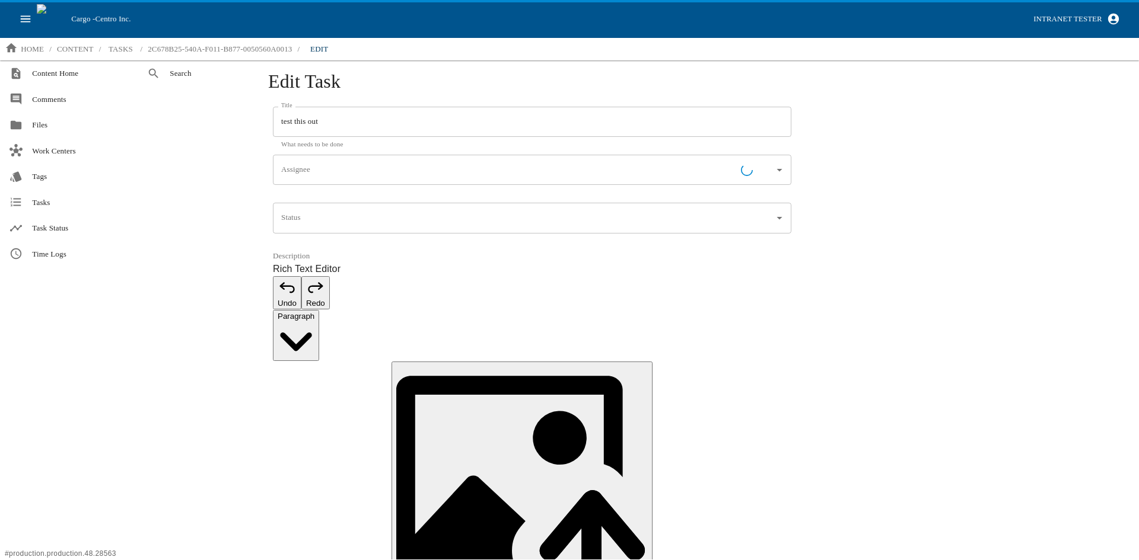
type input "[PERSON_NAME] - Principal Software Engineer"
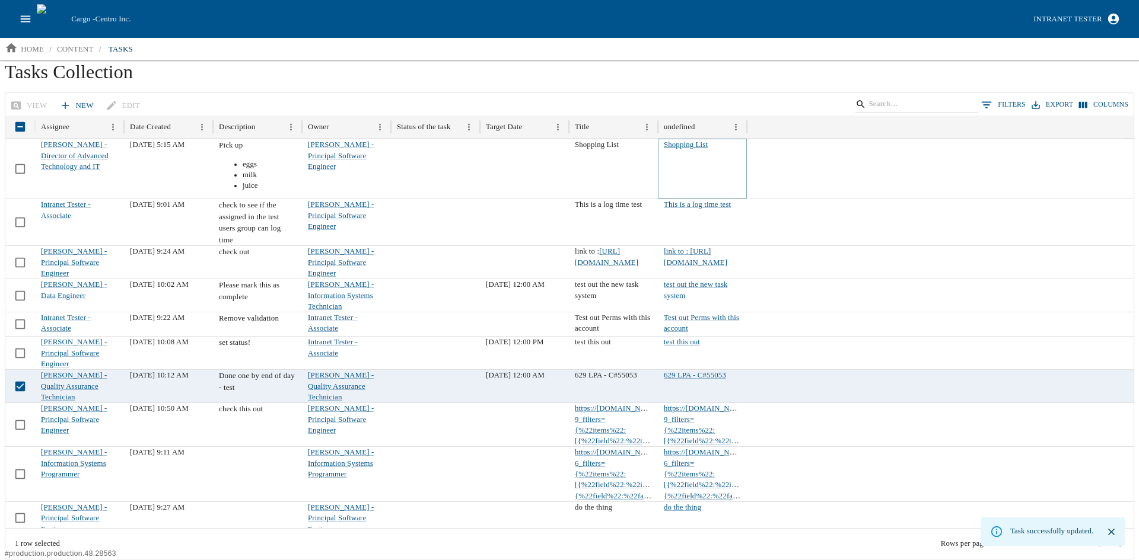
click at [696, 141] on link "Shopping List" at bounding box center [686, 145] width 44 height 8
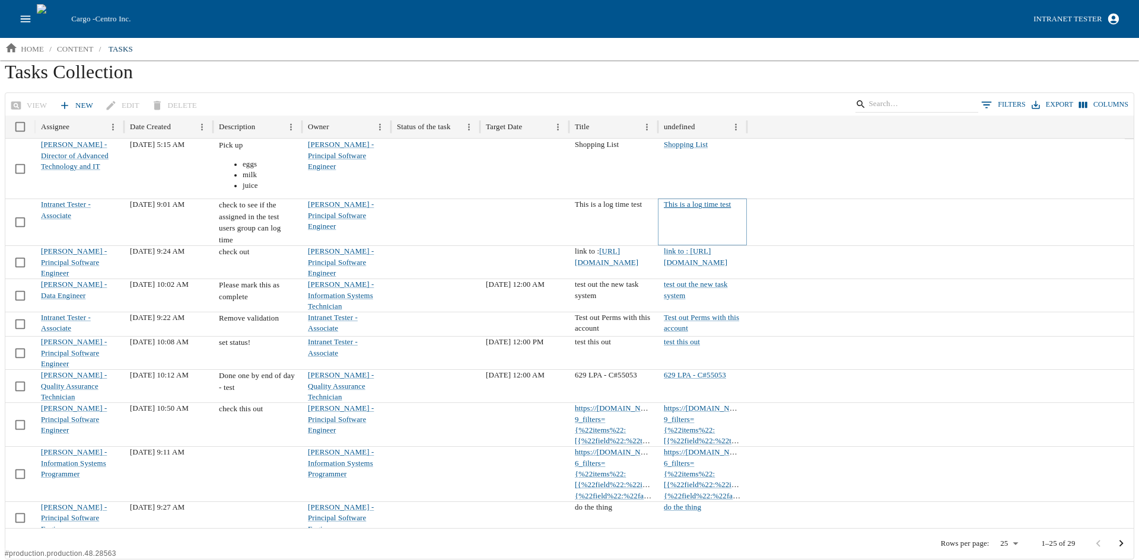
click at [687, 206] on link "This is a log time test" at bounding box center [697, 204] width 67 height 8
click at [686, 314] on link "Test out Perms with this account" at bounding box center [701, 323] width 75 height 19
click at [68, 112] on link "New" at bounding box center [77, 105] width 42 height 21
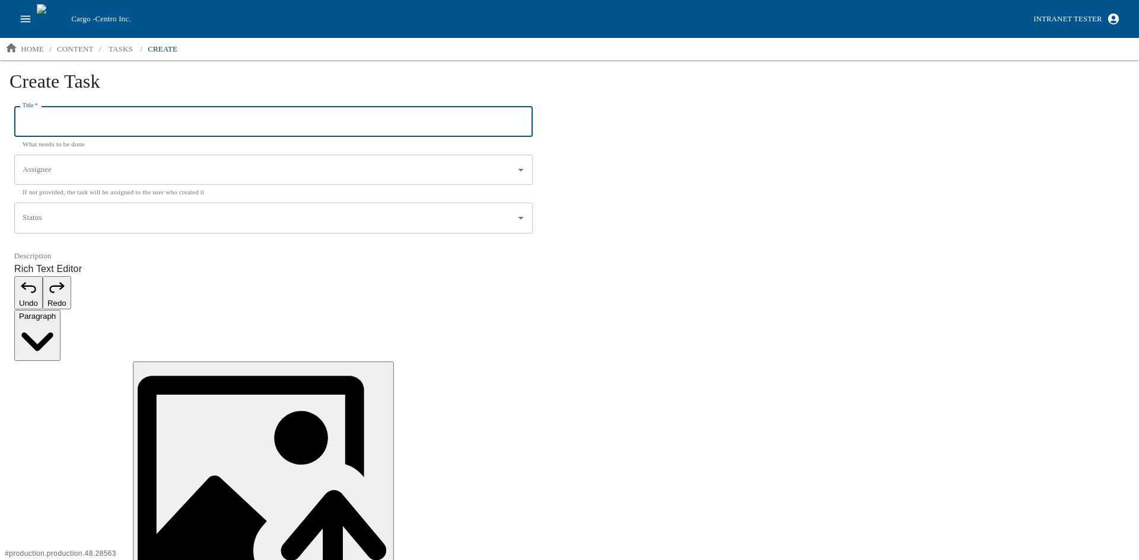
click at [67, 126] on input "Title   *" at bounding box center [273, 122] width 518 height 31
type input "Delete"
click at [86, 165] on input "Assignee" at bounding box center [265, 170] width 490 height 20
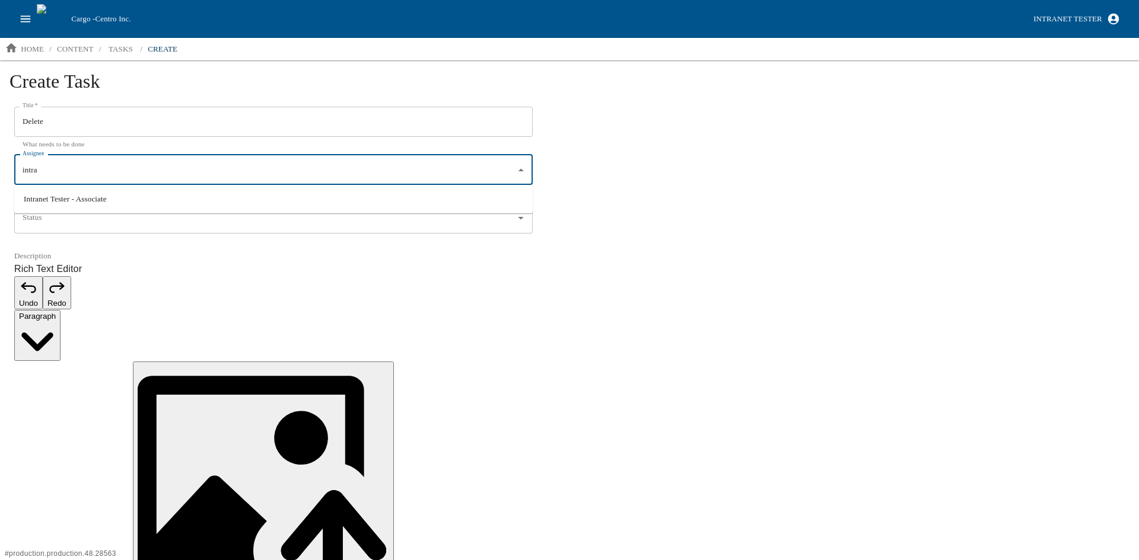
click at [67, 196] on li "Intranet Tester - Associate" at bounding box center [273, 199] width 518 height 19
type input "Intranet Tester - Associate"
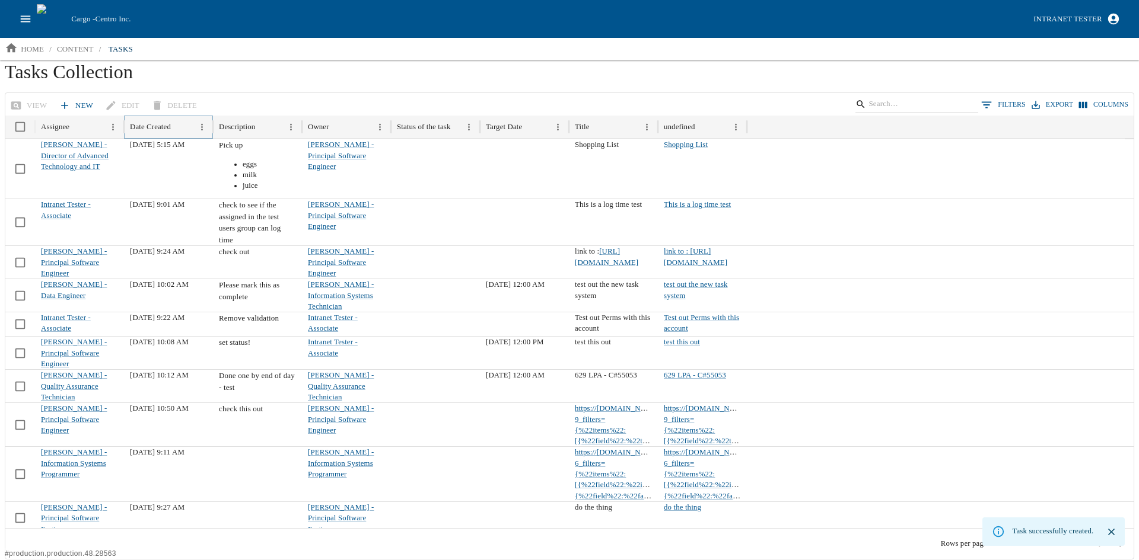
click at [185, 126] on icon "Sort" at bounding box center [180, 127] width 10 height 10
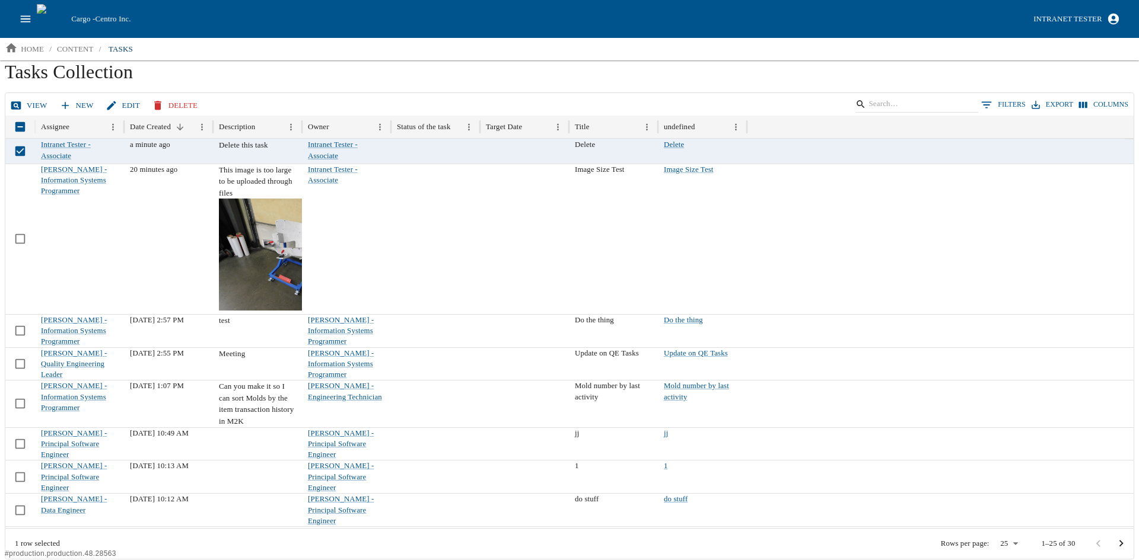
click at [159, 106] on icon "button" at bounding box center [158, 106] width 12 height 12
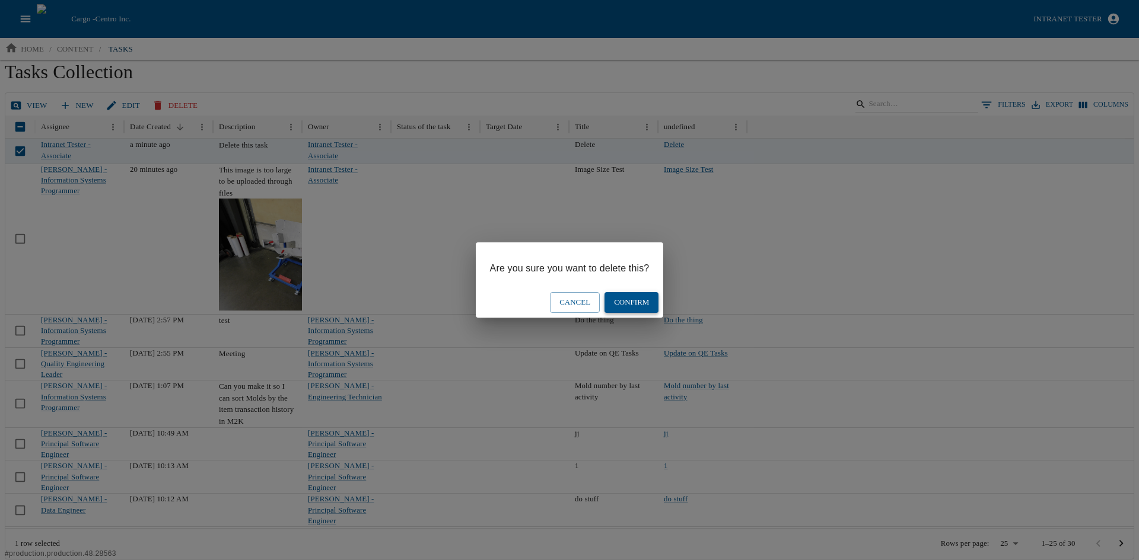
click at [627, 304] on button "Confirm" at bounding box center [631, 302] width 54 height 21
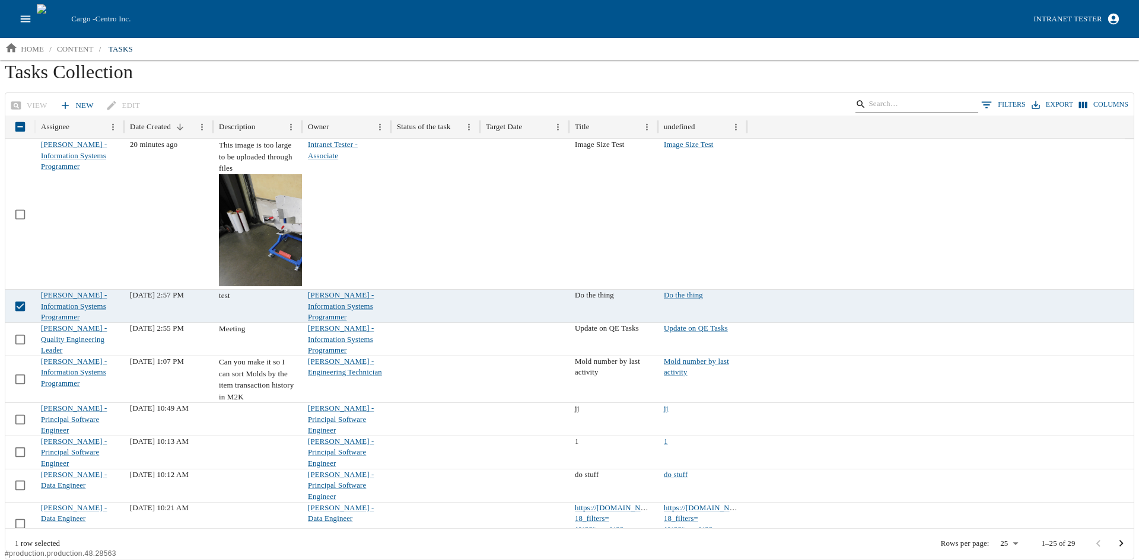
click at [916, 99] on input "Search" at bounding box center [914, 104] width 93 height 17
type input "Do the thing"
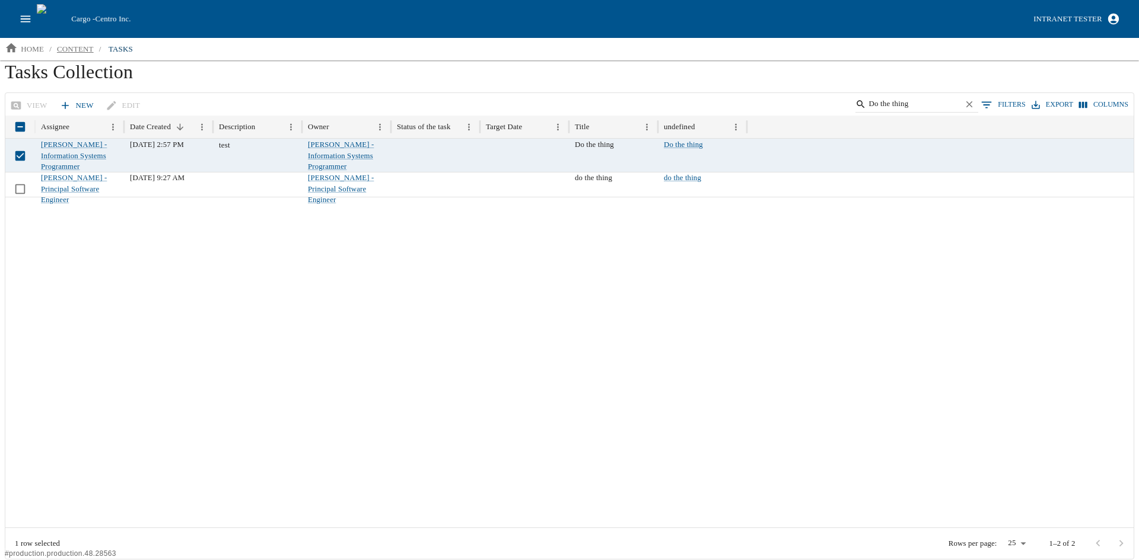
click at [71, 45] on p "content" at bounding box center [75, 49] width 37 height 12
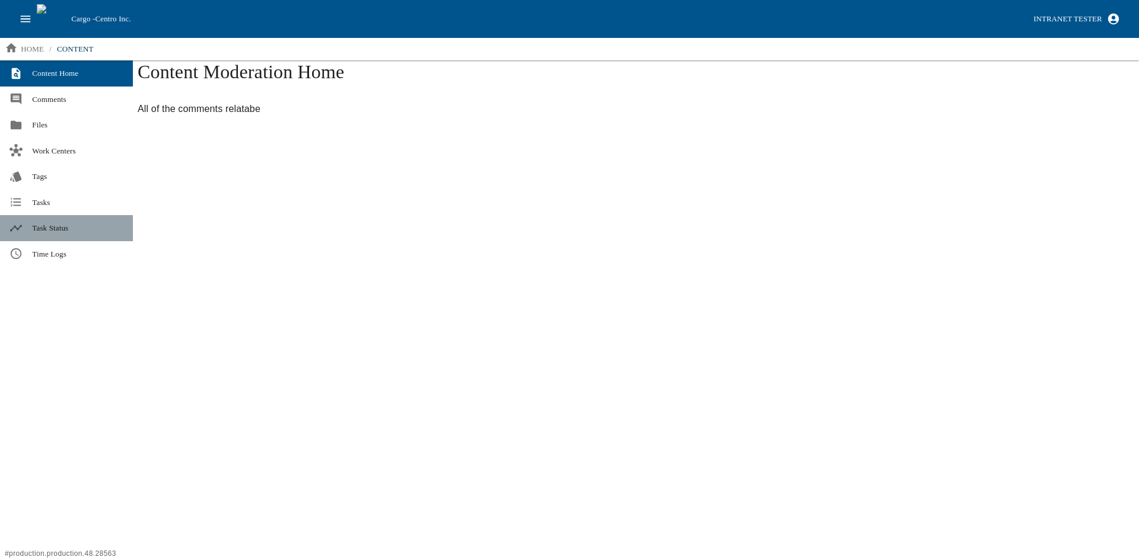
click at [43, 230] on span "Task Status" at bounding box center [77, 228] width 91 height 12
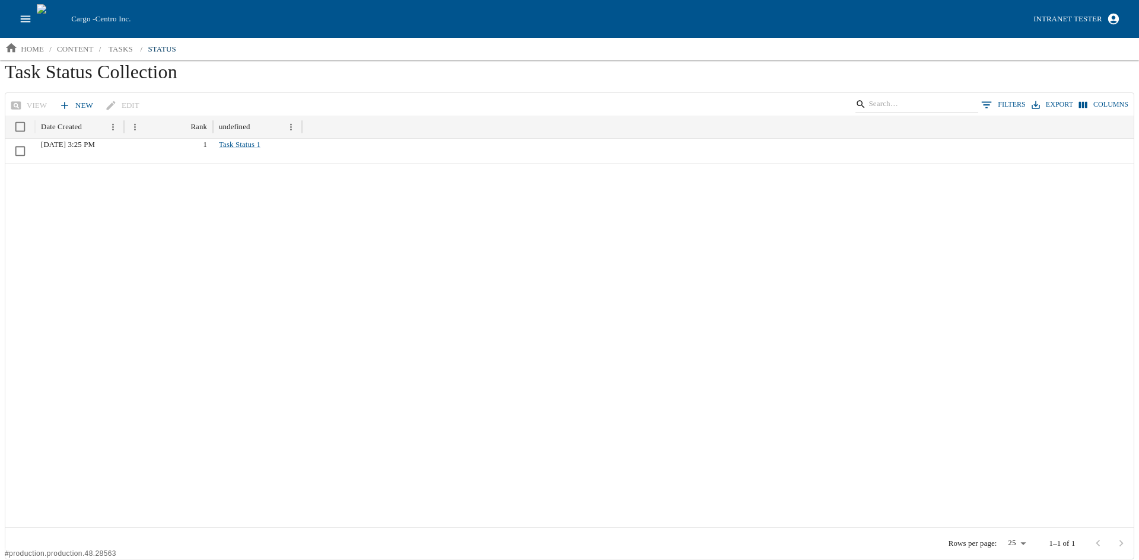
click at [164, 238] on div at bounding box center [569, 346] width 1128 height 364
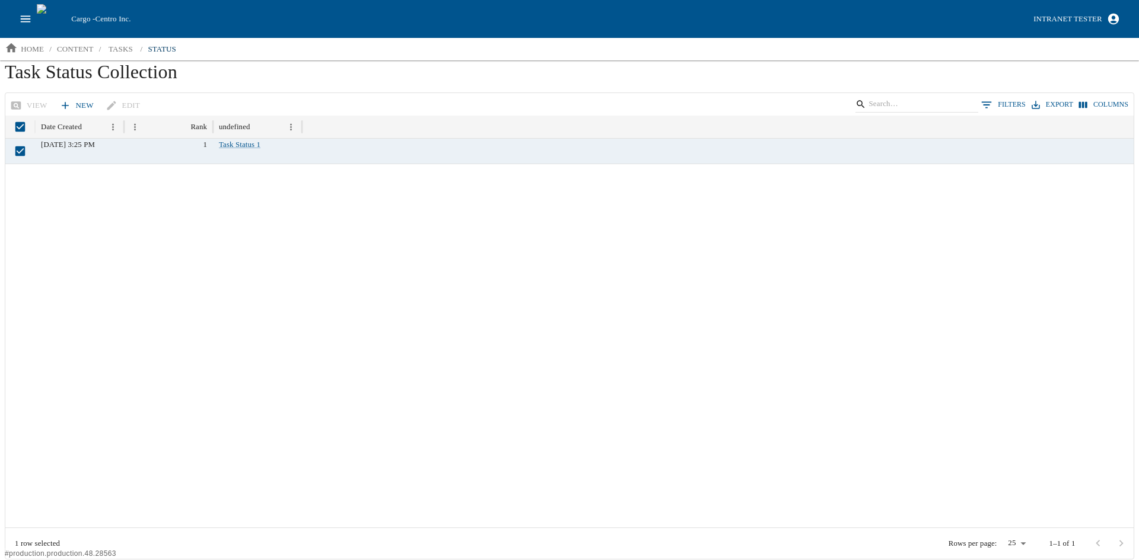
click at [22, 103] on div "View New Edit 0 Filters Export Columns" at bounding box center [569, 104] width 1128 height 23
click at [66, 223] on div at bounding box center [569, 346] width 1128 height 364
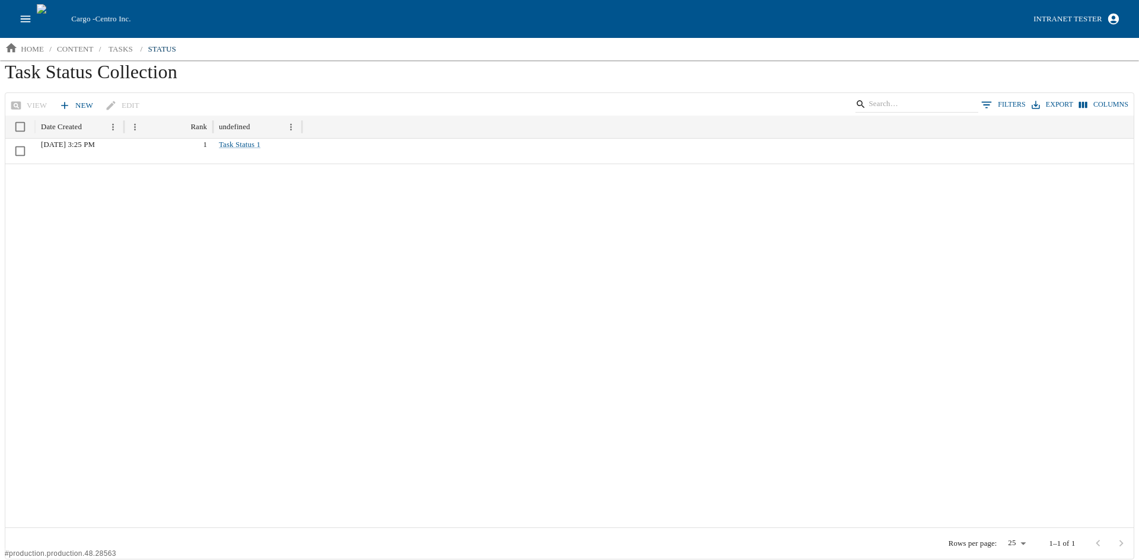
click at [66, 103] on icon at bounding box center [65, 106] width 12 height 12
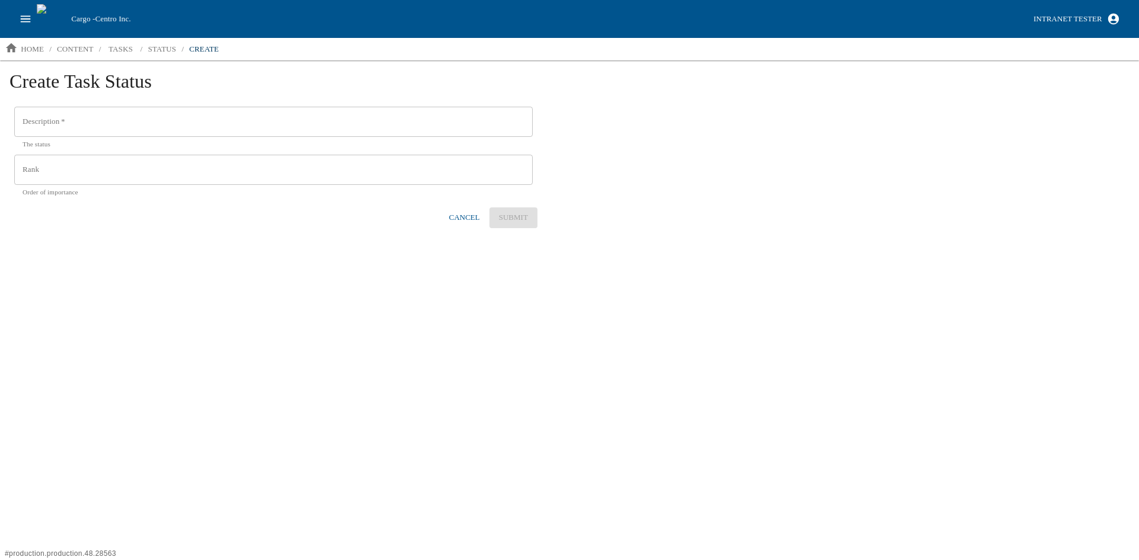
click at [94, 119] on input "Description   *" at bounding box center [273, 122] width 518 height 31
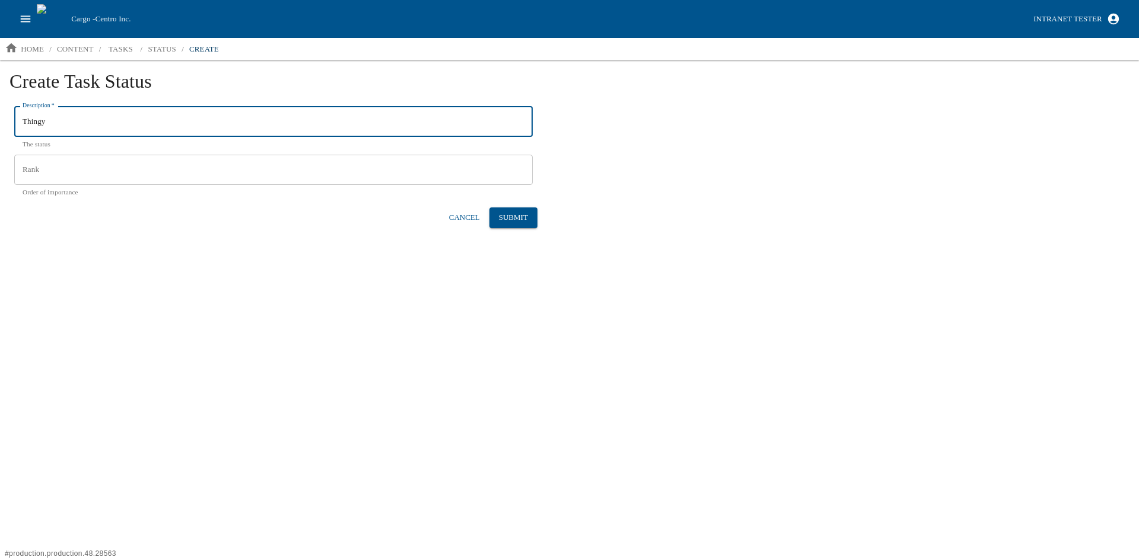
type input "Thingy"
click at [60, 162] on input "Rank" at bounding box center [273, 170] width 518 height 31
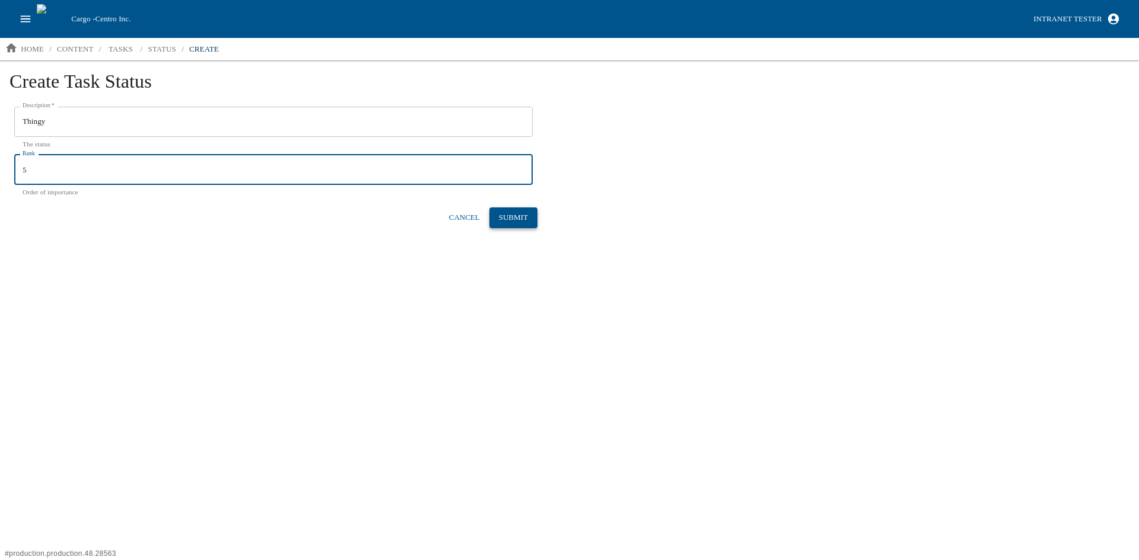
type input "5"
click at [517, 223] on button "Submit" at bounding box center [513, 218] width 48 height 21
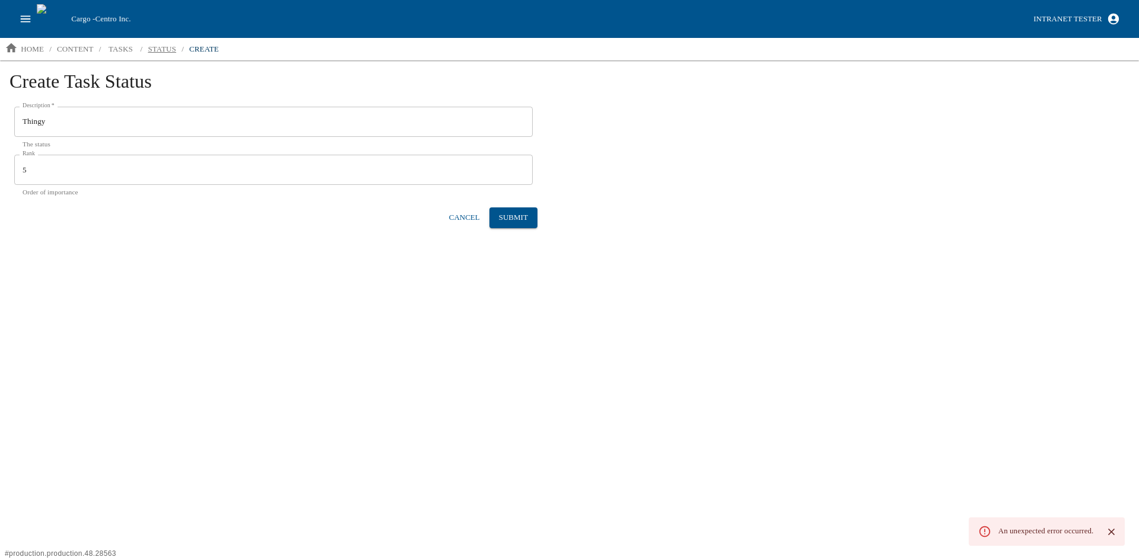
click at [163, 46] on p "status" at bounding box center [162, 49] width 28 height 12
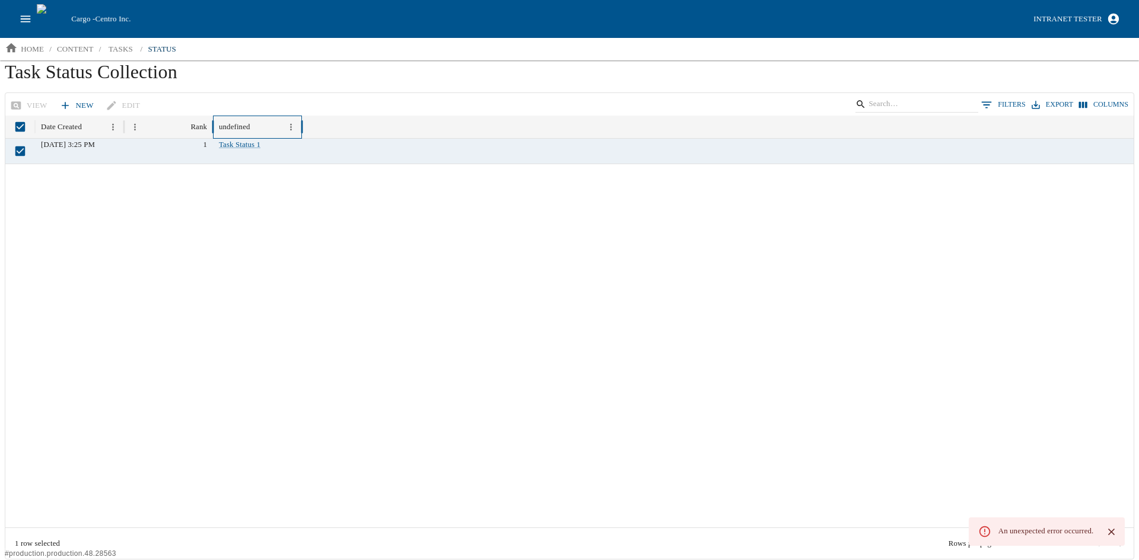
click at [236, 139] on div "undefined" at bounding box center [257, 127] width 89 height 23
click at [232, 143] on link "Task Status 1" at bounding box center [240, 145] width 42 height 8
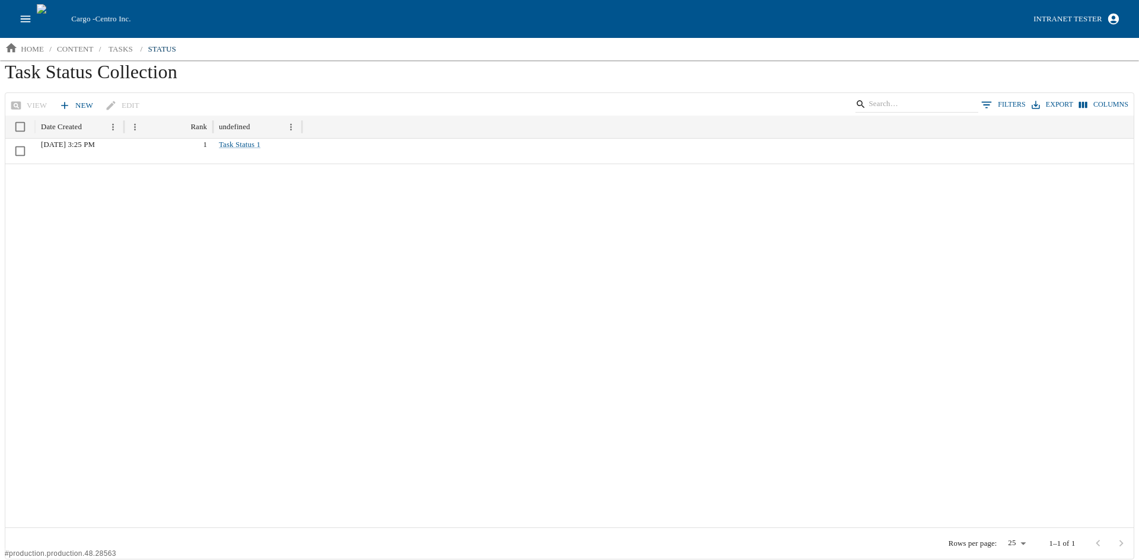
click at [244, 170] on div at bounding box center [569, 346] width 1128 height 364
click at [1100, 108] on button "Columns" at bounding box center [1103, 104] width 55 height 17
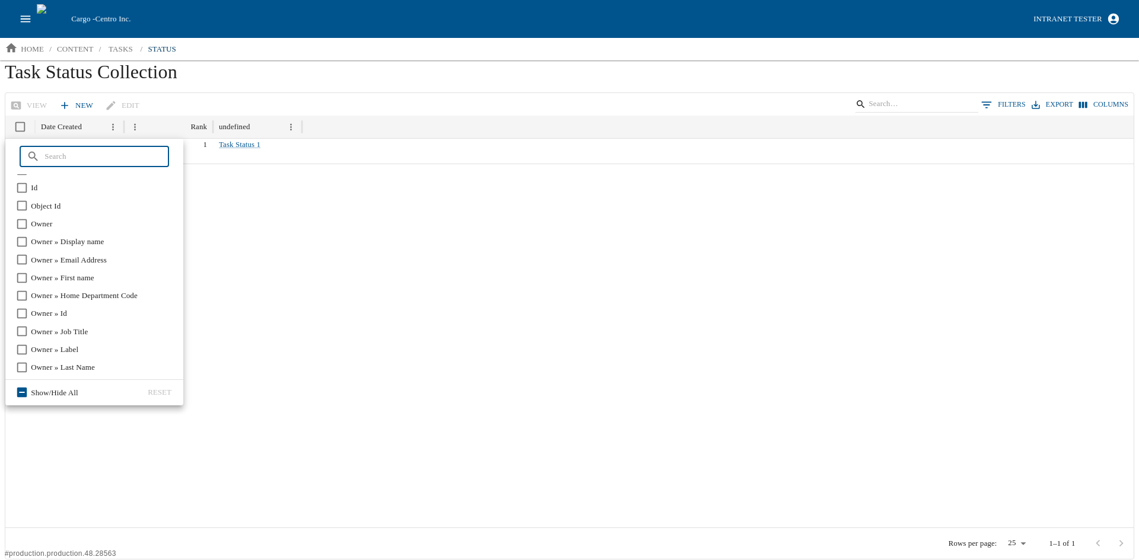
scroll to position [24, 0]
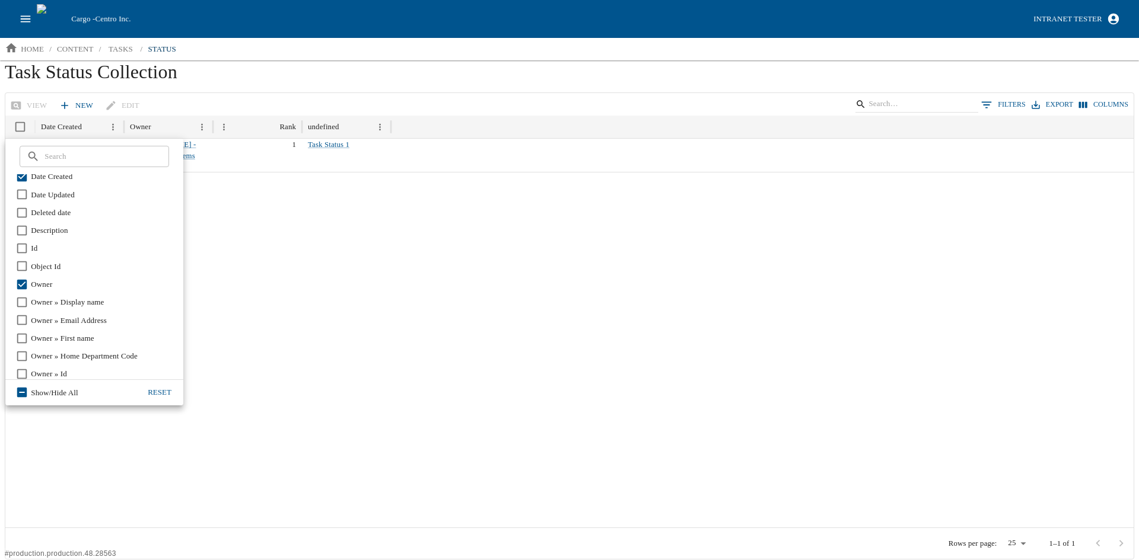
click at [299, 368] on div at bounding box center [569, 350] width 1128 height 356
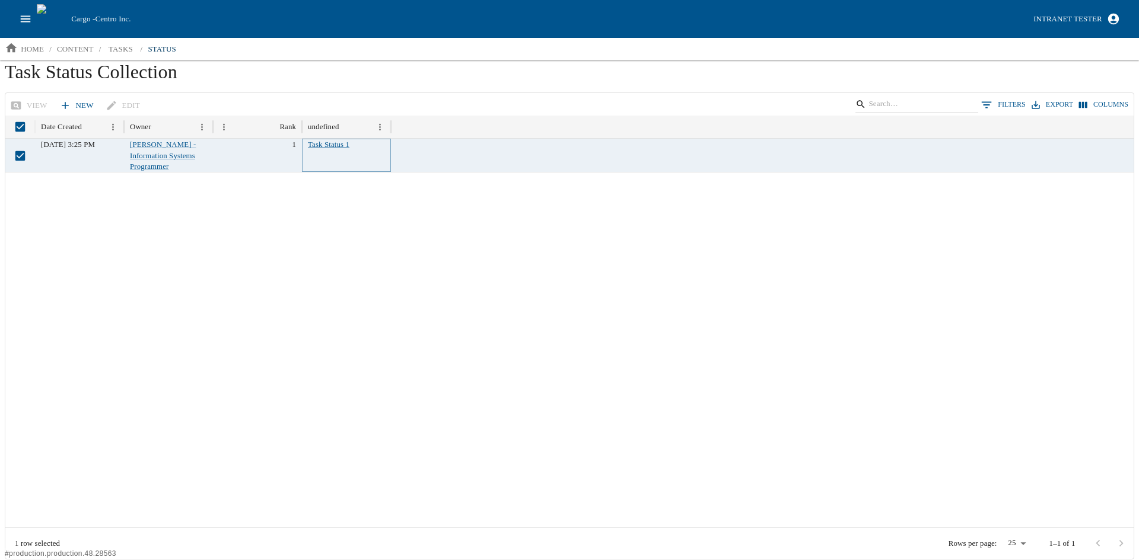
click at [334, 143] on link "Task Status 1" at bounding box center [329, 145] width 42 height 8
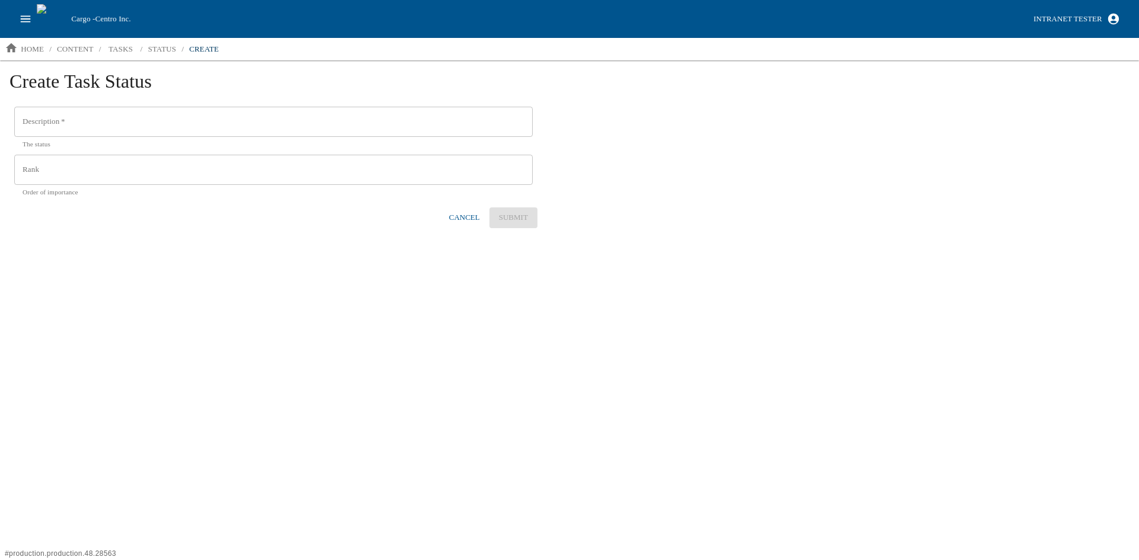
click at [151, 123] on input "Description   *" at bounding box center [273, 122] width 518 height 31
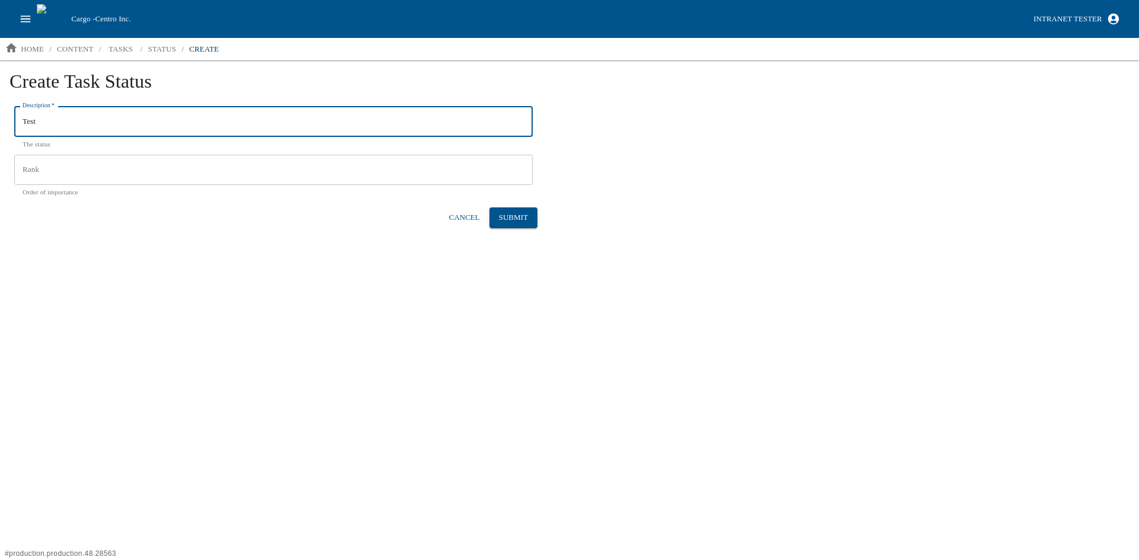
type input "Test"
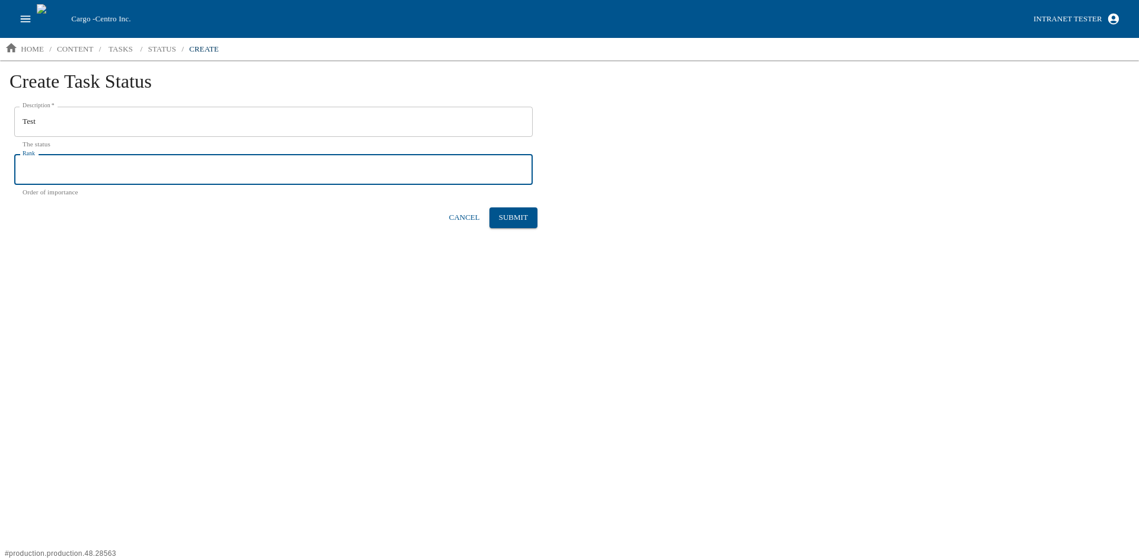
click at [95, 173] on input "Rank" at bounding box center [273, 170] width 518 height 31
type input "3"
click at [513, 211] on button "Submit" at bounding box center [513, 218] width 48 height 21
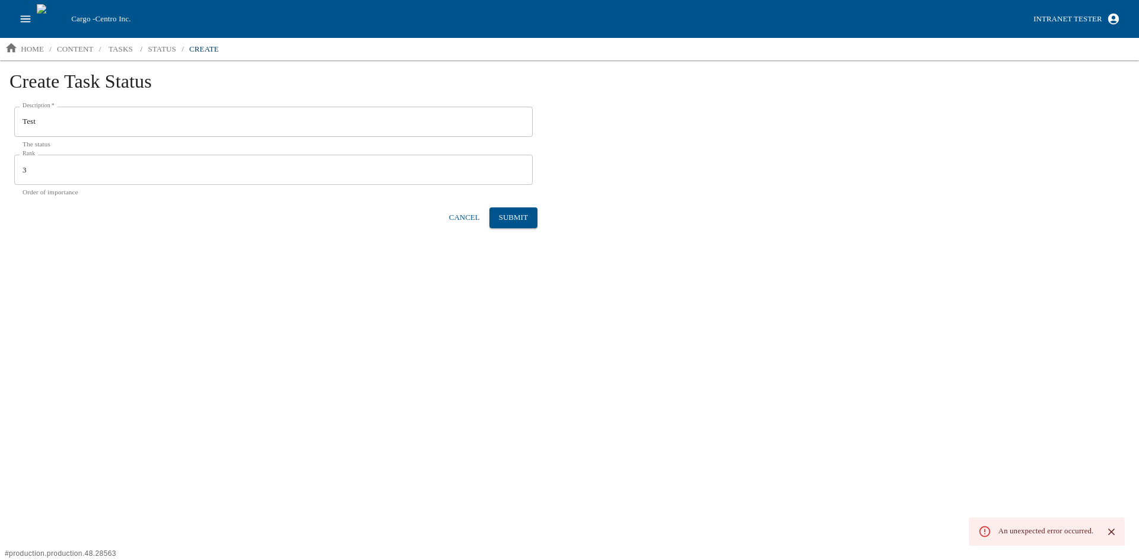
click at [1113, 525] on button "close" at bounding box center [1111, 532] width 17 height 17
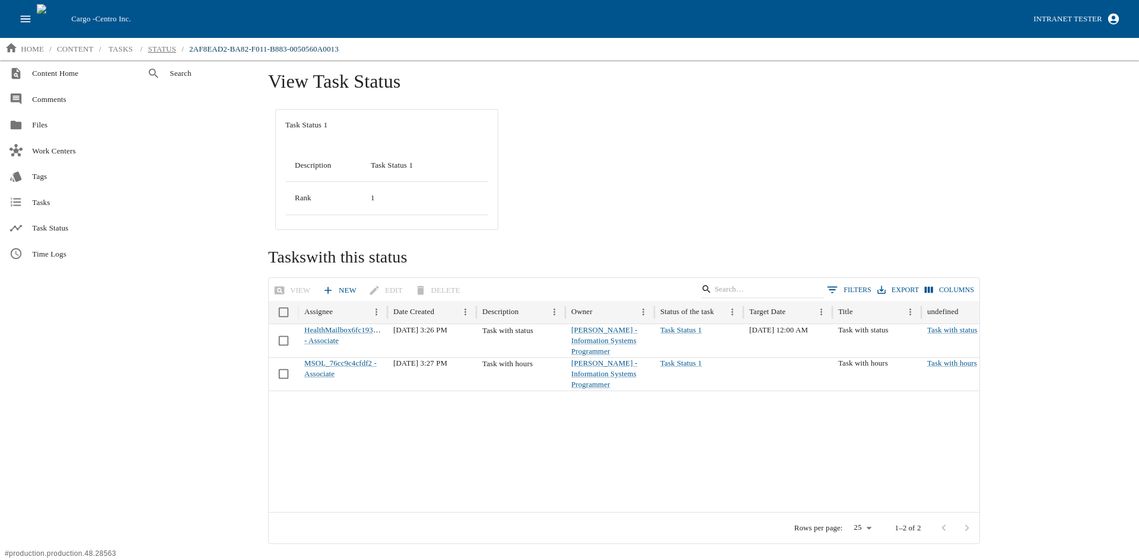
click at [150, 47] on p "status" at bounding box center [162, 49] width 28 height 12
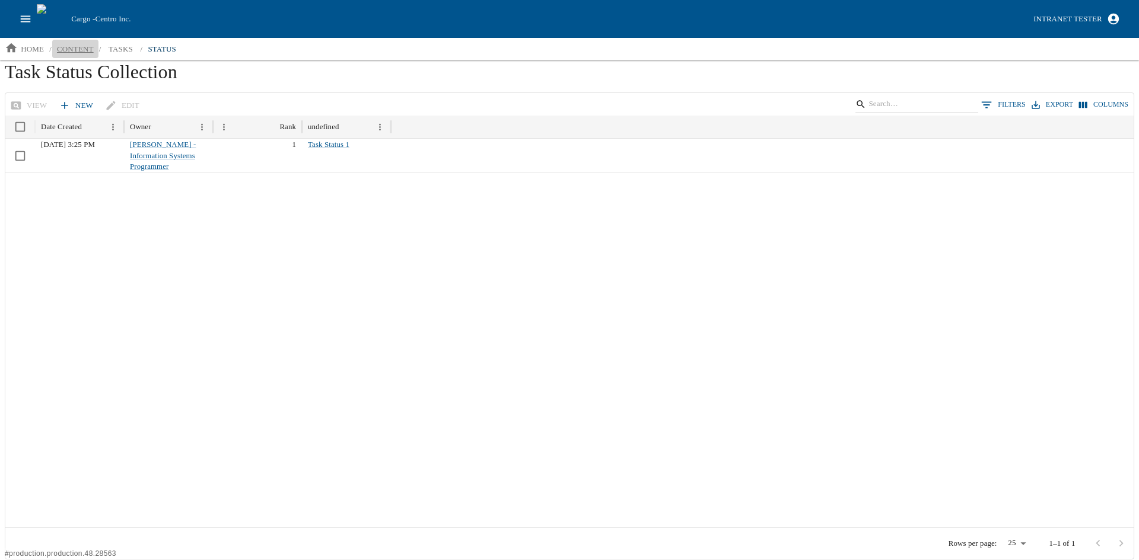
click at [72, 46] on p "content" at bounding box center [75, 49] width 37 height 12
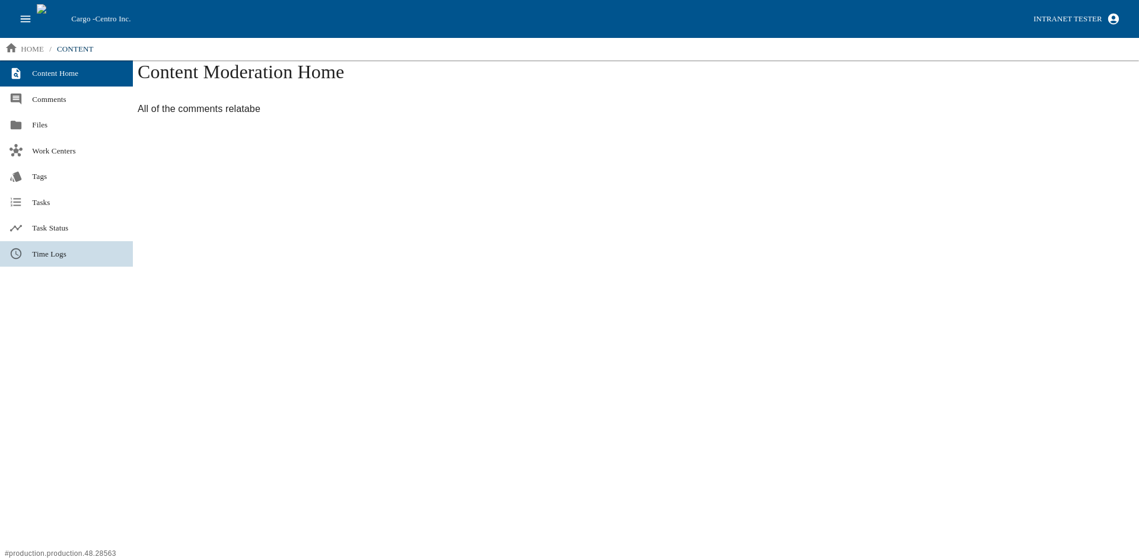
click at [45, 251] on span "Time Logs" at bounding box center [77, 255] width 91 height 12
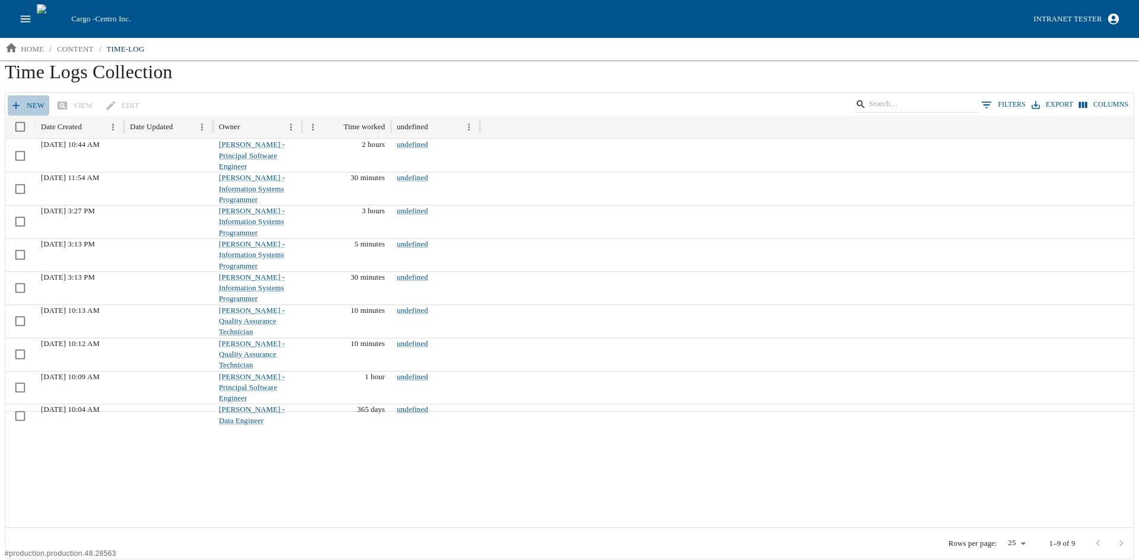
click at [22, 105] on link "New" at bounding box center [29, 105] width 42 height 21
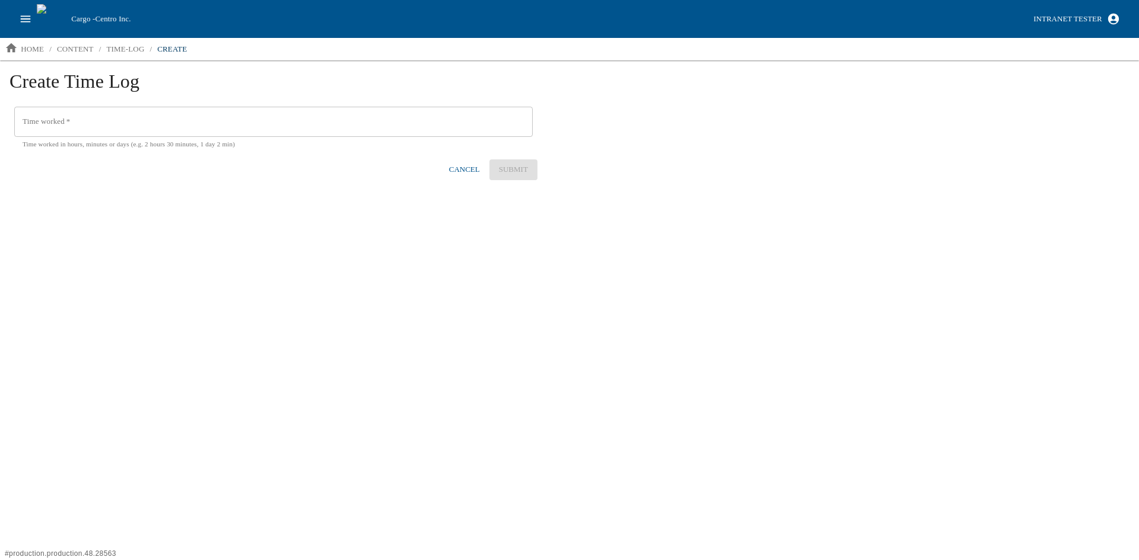
click at [60, 120] on input "Time worked   *" at bounding box center [273, 122] width 518 height 31
click at [519, 165] on button "Submit" at bounding box center [513, 170] width 48 height 21
click at [54, 129] on input "4" at bounding box center [273, 122] width 518 height 31
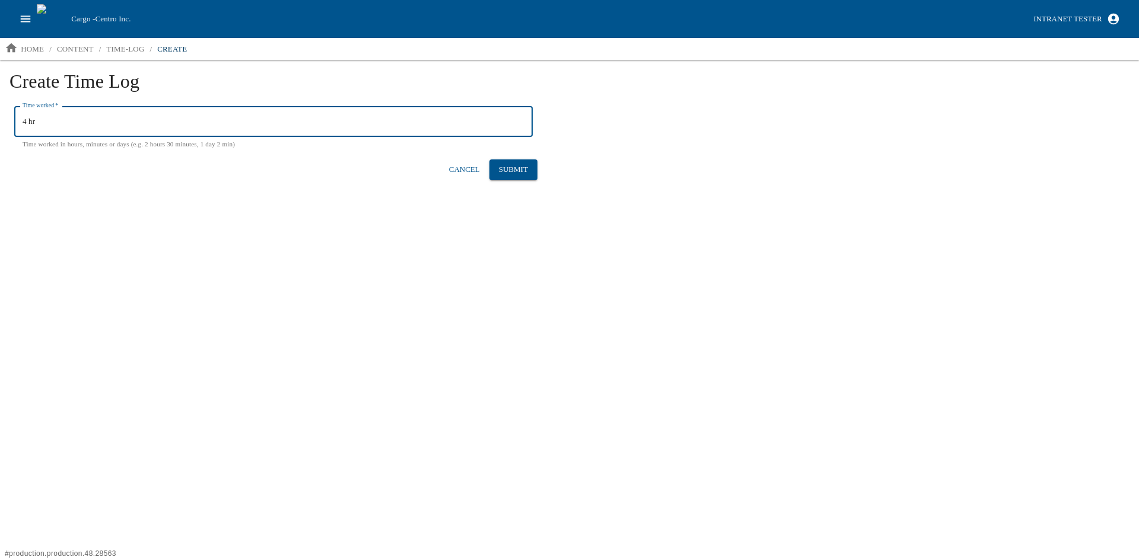
type input "4 hr"
click at [514, 152] on form "Time worked   * 4 hr Time worked   * Time worked in hours, minutes or days (e.g…" at bounding box center [273, 144] width 528 height 74
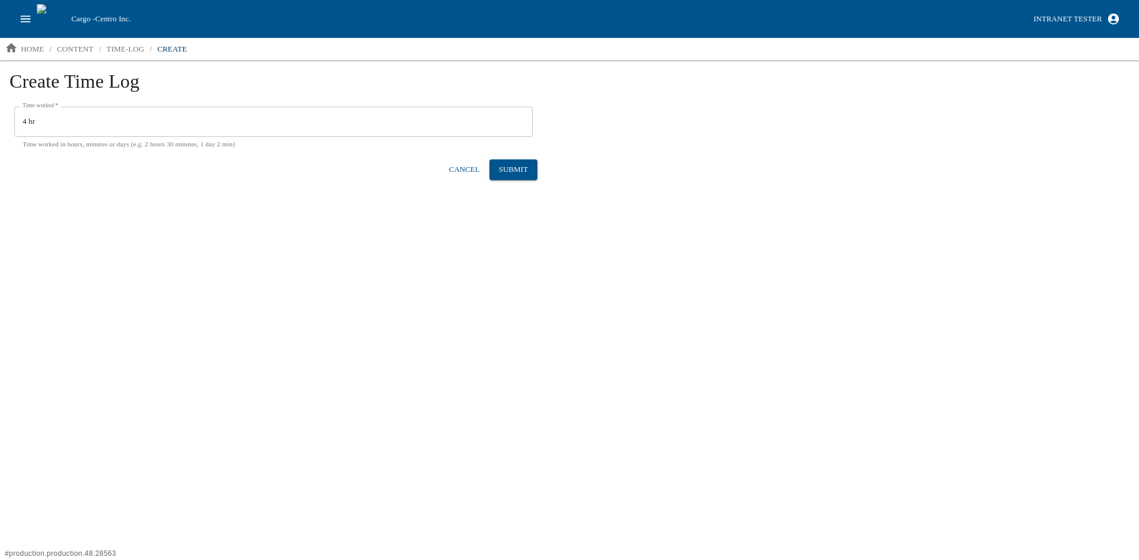
click at [510, 168] on button "Submit" at bounding box center [513, 170] width 48 height 21
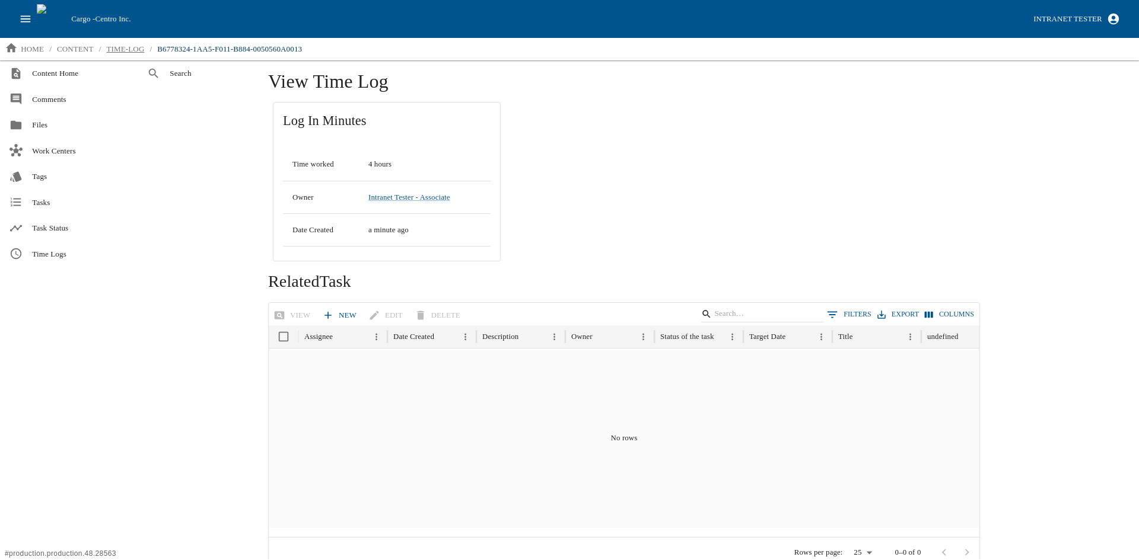
click at [117, 51] on p "time-log" at bounding box center [125, 49] width 38 height 12
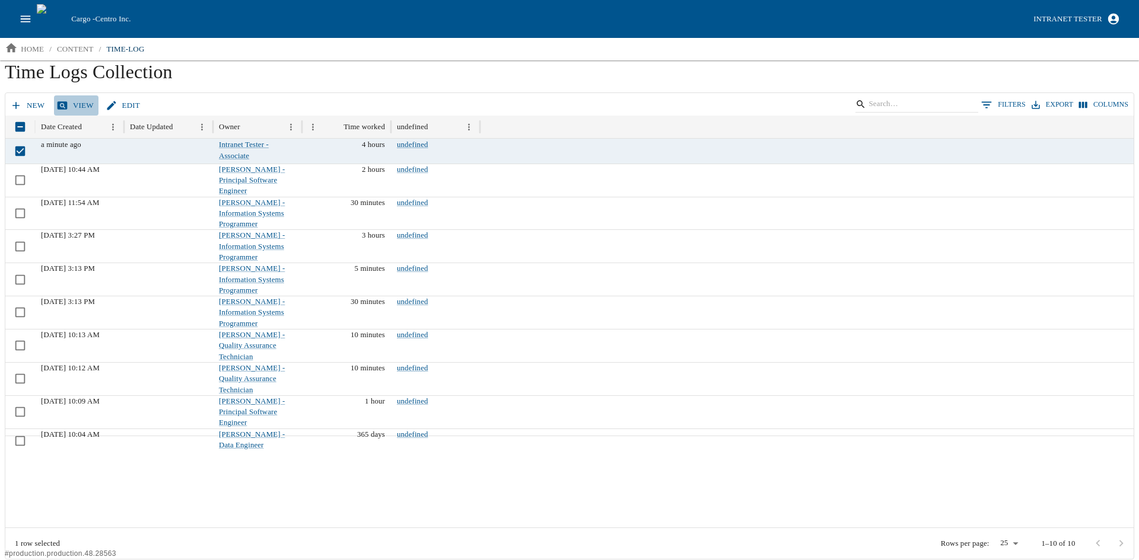
click at [78, 103] on link "View" at bounding box center [76, 105] width 44 height 21
click at [119, 111] on link "Edit" at bounding box center [124, 105] width 42 height 21
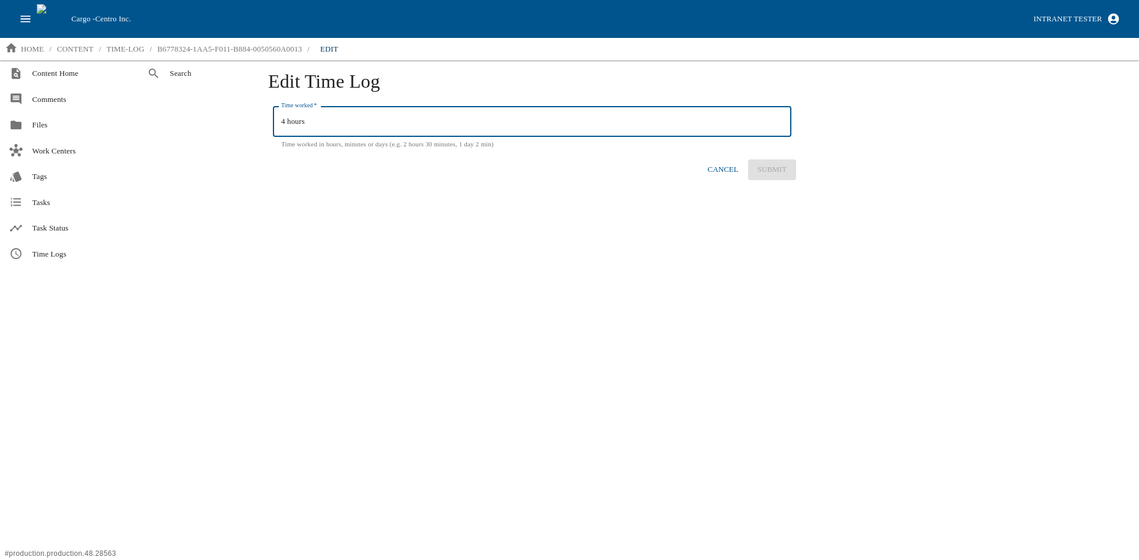
drag, startPoint x: 313, startPoint y: 123, endPoint x: 229, endPoint y: 126, distance: 83.7
click at [235, 122] on div "Search Edit Time Log Time worked   * 4 hours Time worked   * Time worked in hou…" at bounding box center [636, 309] width 996 height 499
type input "0"
click at [779, 173] on button "Submit" at bounding box center [772, 170] width 48 height 21
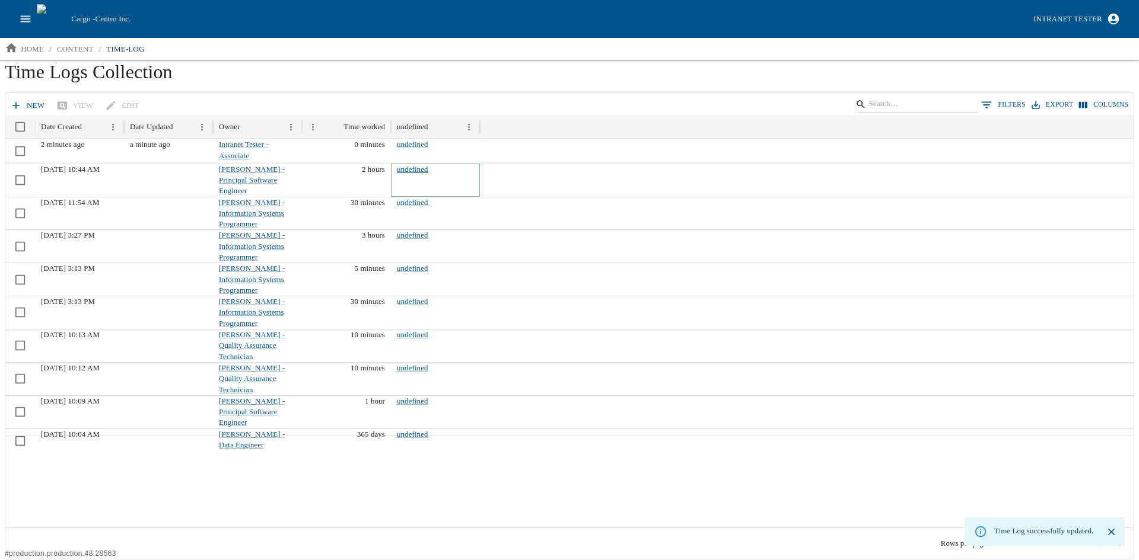
click at [417, 167] on link "undefined" at bounding box center [412, 169] width 31 height 8
click at [413, 168] on link "undefined" at bounding box center [412, 169] width 31 height 8
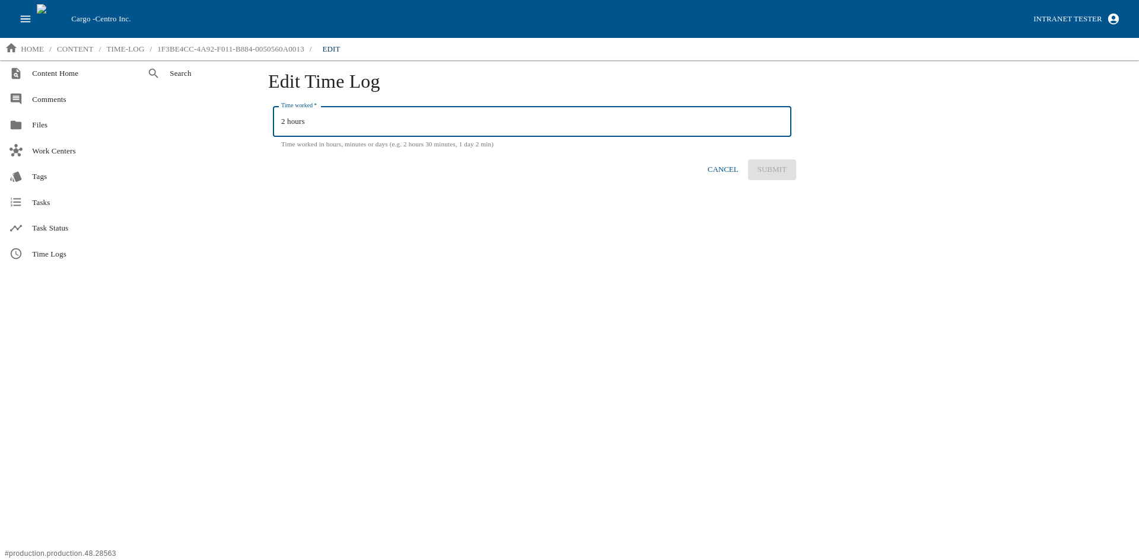
click at [285, 119] on input "2 hours" at bounding box center [532, 122] width 518 height 31
type input "1 hours"
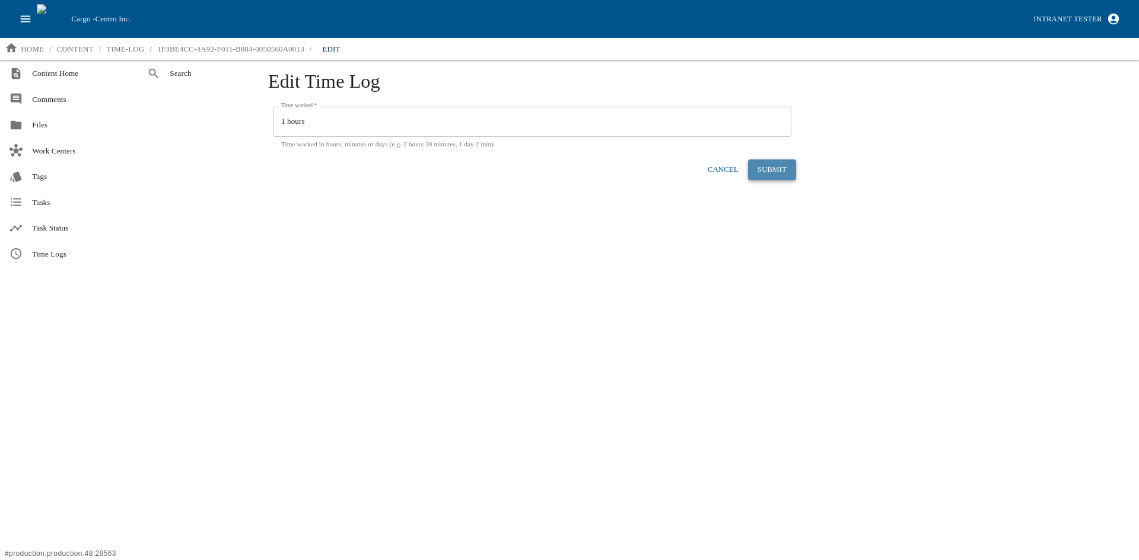
click at [766, 174] on button "Submit" at bounding box center [772, 170] width 48 height 21
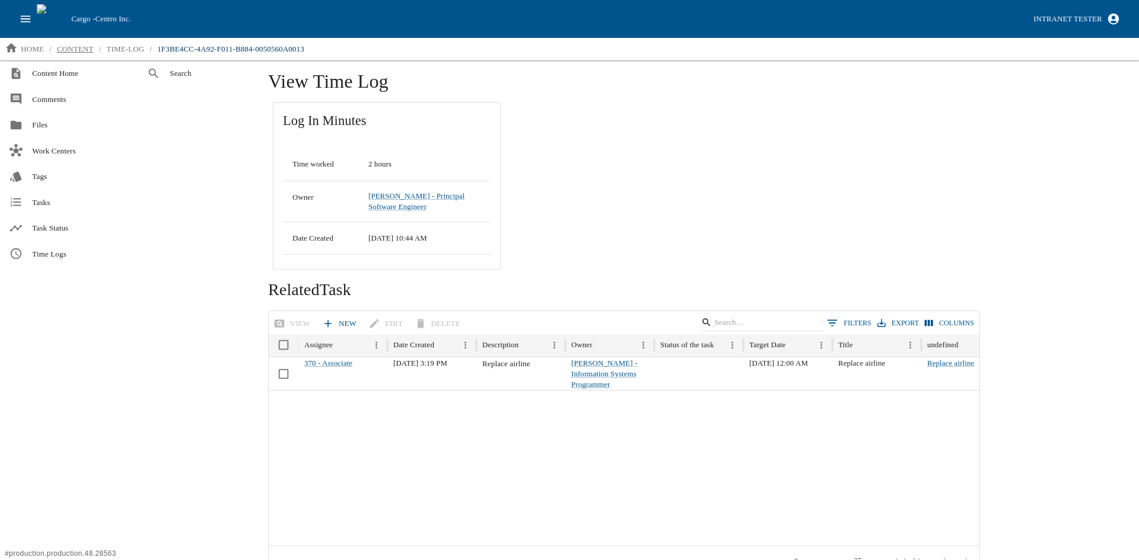
click at [74, 50] on p "content" at bounding box center [75, 49] width 37 height 12
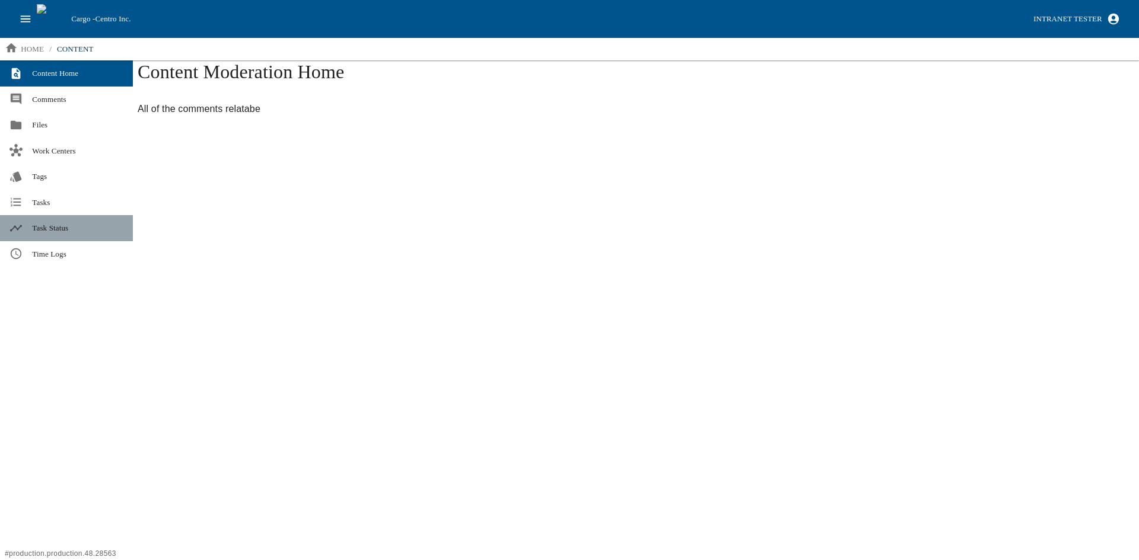
click at [57, 230] on span "Task Status" at bounding box center [77, 228] width 91 height 12
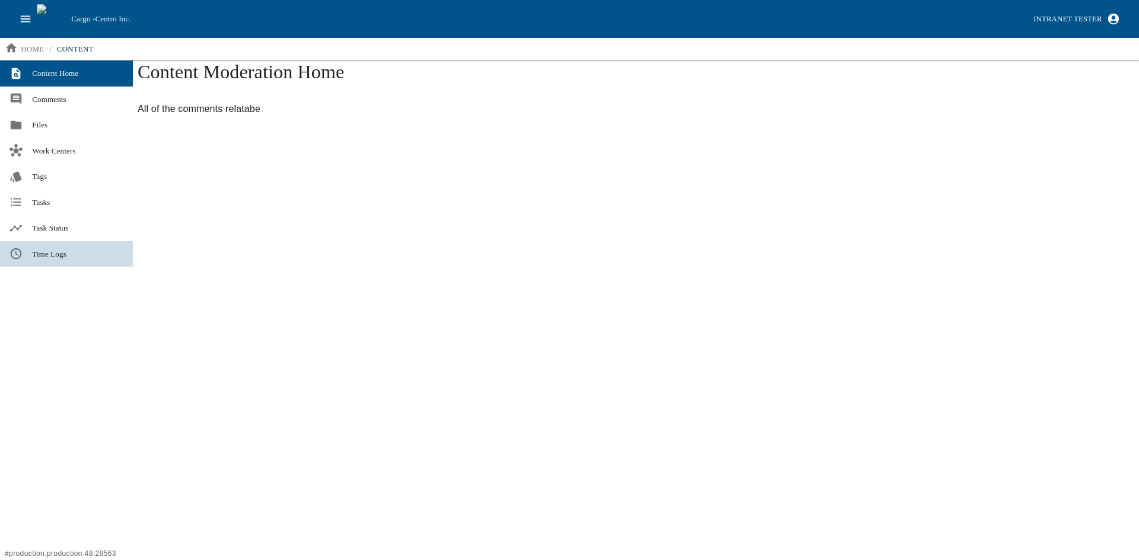
click at [51, 258] on span "Time Logs" at bounding box center [77, 255] width 91 height 12
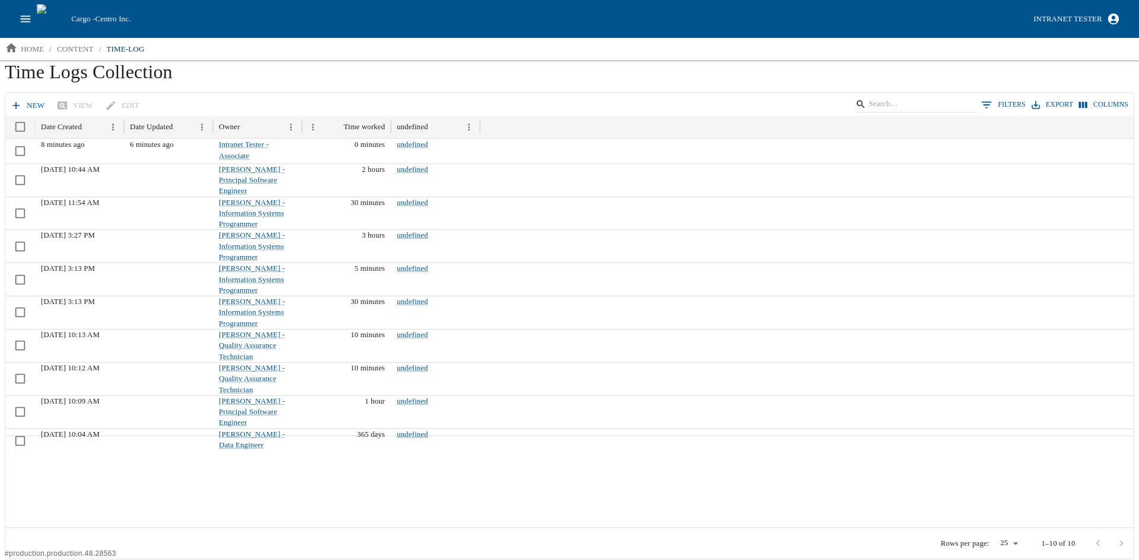
click at [26, 18] on icon "open drawer" at bounding box center [25, 18] width 13 height 13
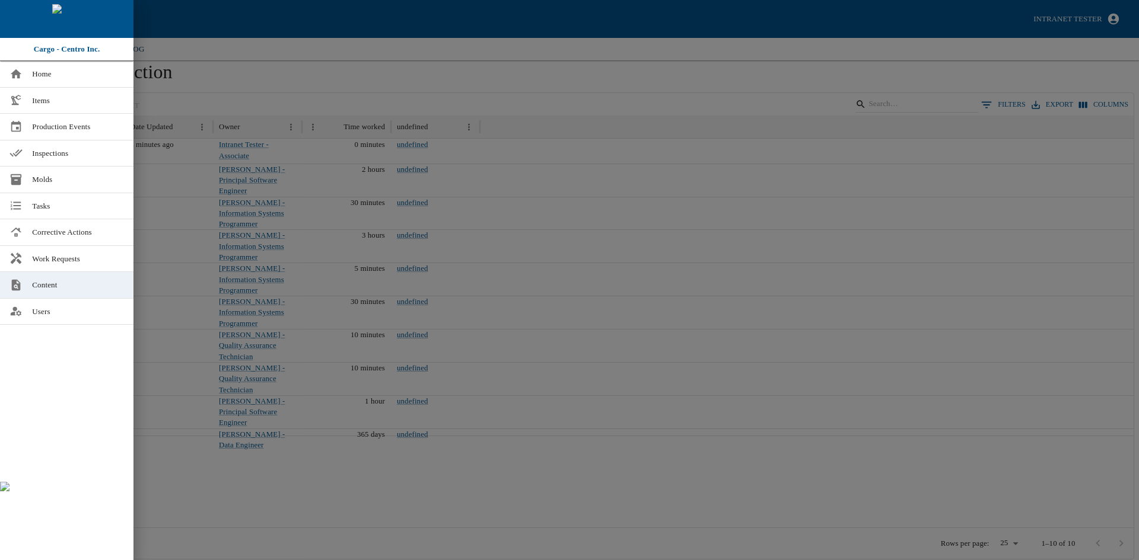
click at [61, 282] on span "Content" at bounding box center [78, 285] width 92 height 12
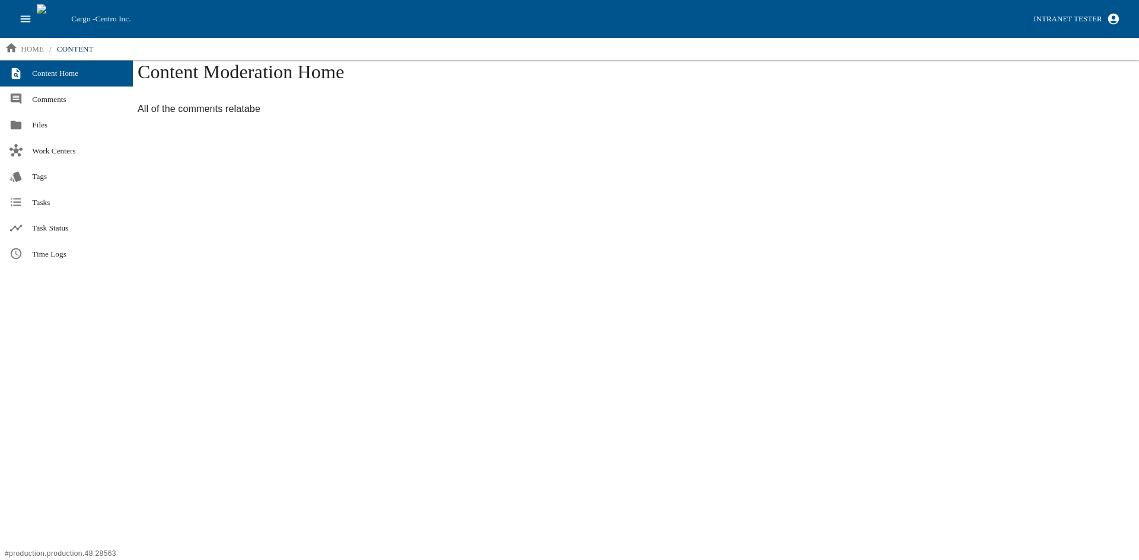
click at [24, 13] on icon "open drawer" at bounding box center [25, 18] width 13 height 13
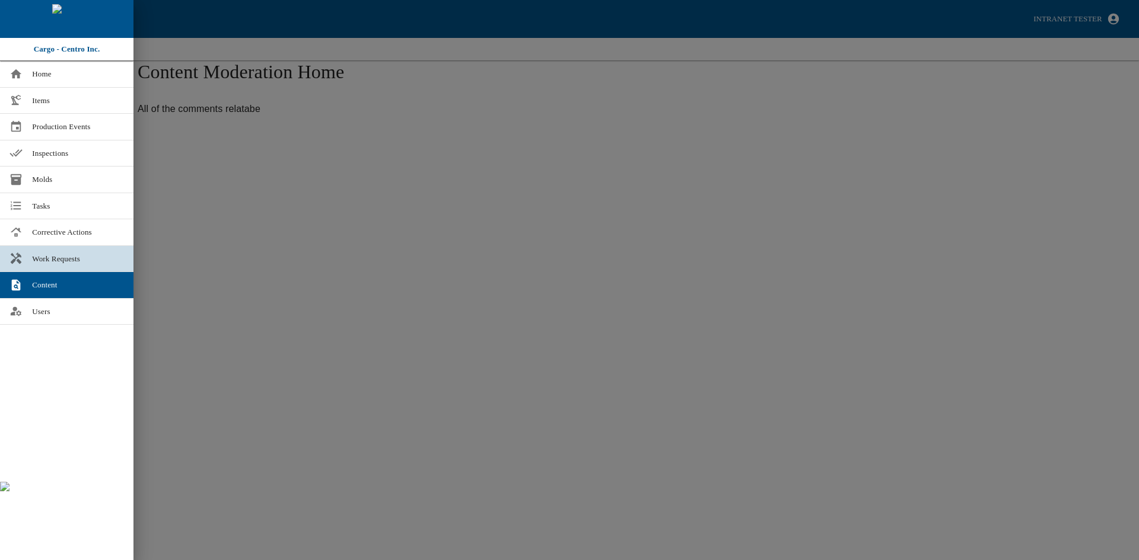
click at [39, 249] on link "Work Requests" at bounding box center [66, 259] width 133 height 26
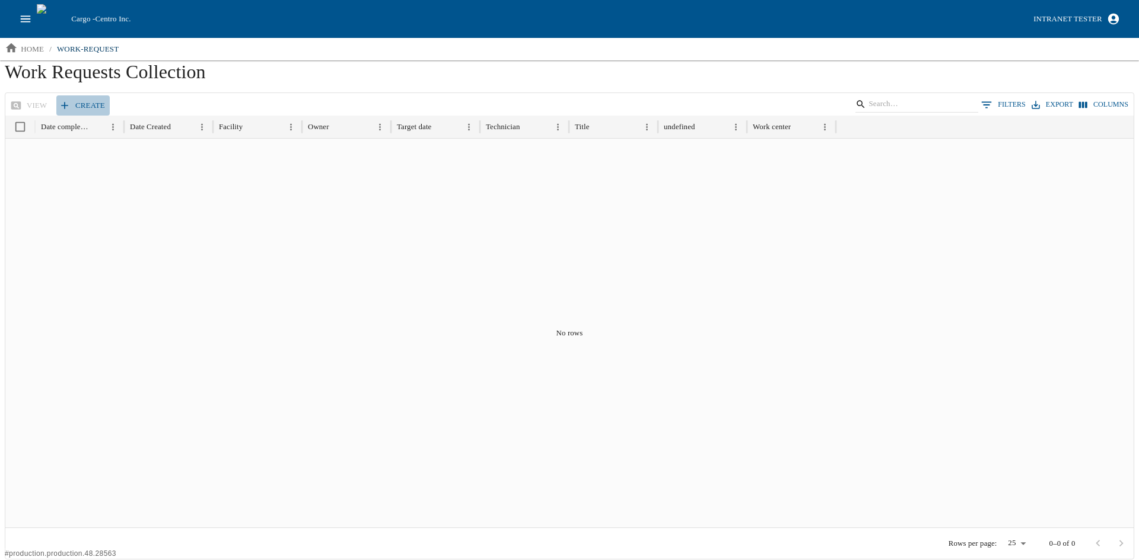
click at [73, 104] on link "Create" at bounding box center [82, 105] width 53 height 21
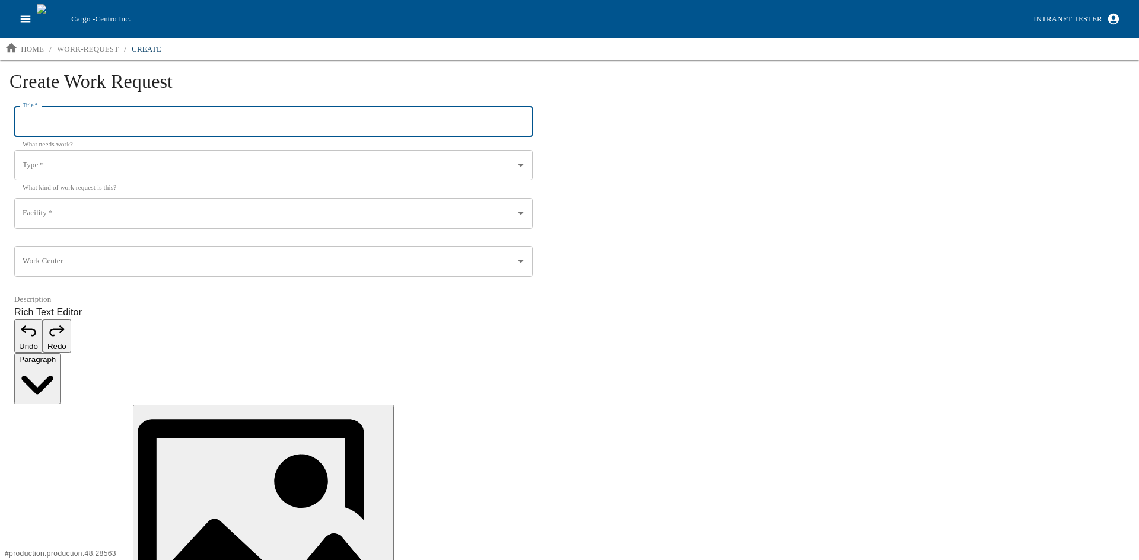
click at [81, 125] on input "Title   *" at bounding box center [273, 122] width 518 height 31
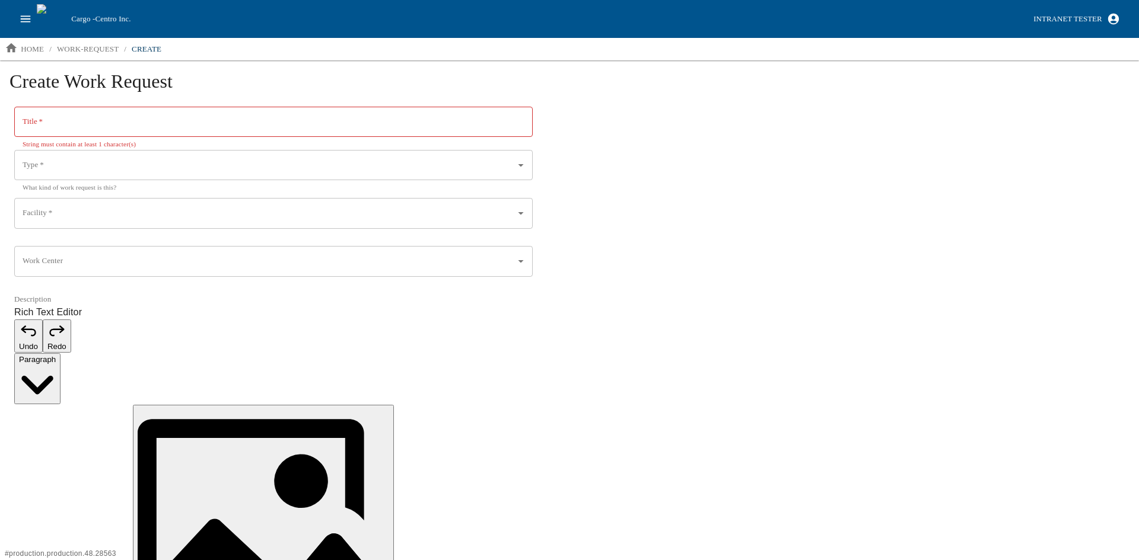
click at [741, 256] on div "Create Work Request Title   * Title   * String must contain at least 1 characte…" at bounding box center [569, 419] width 1139 height 718
click at [84, 122] on input "Title   *" at bounding box center [273, 122] width 518 height 31
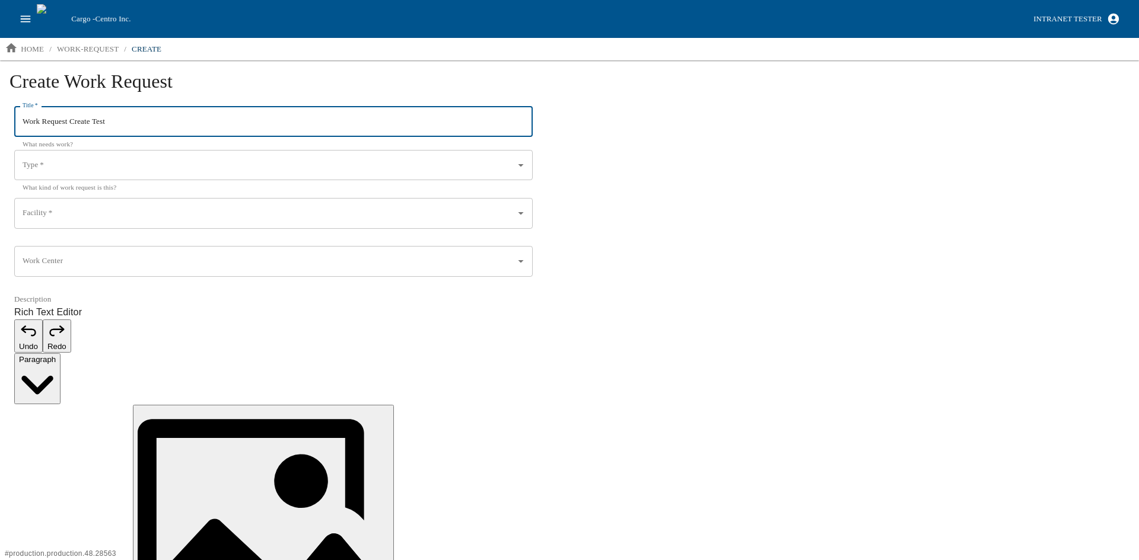
type input "Work Request Create Test"
click at [78, 166] on input "Type   *" at bounding box center [265, 165] width 490 height 20
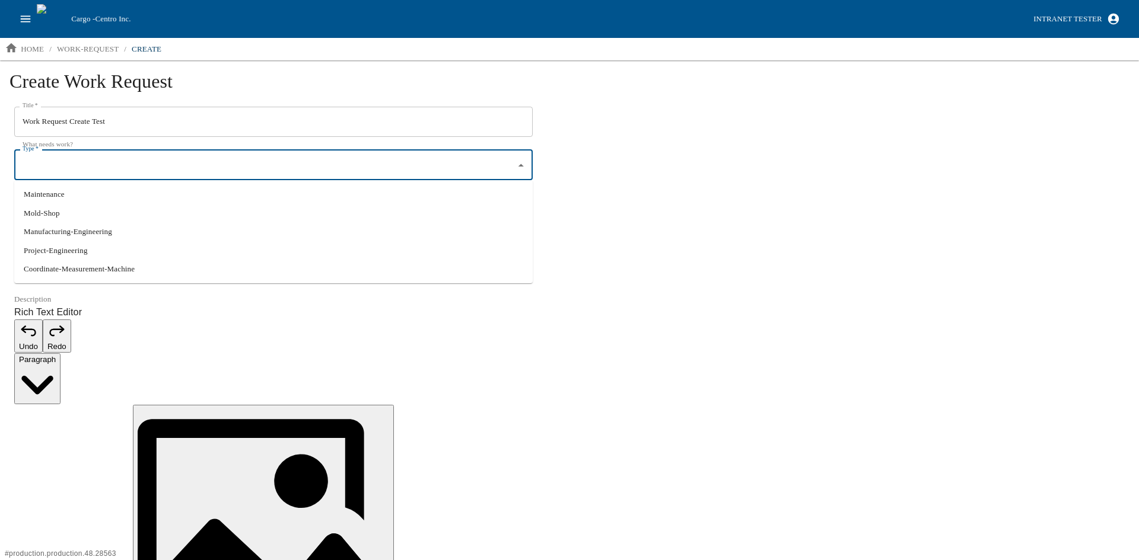
click at [63, 198] on li "Maintenance" at bounding box center [273, 194] width 518 height 19
type input "Maintenance"
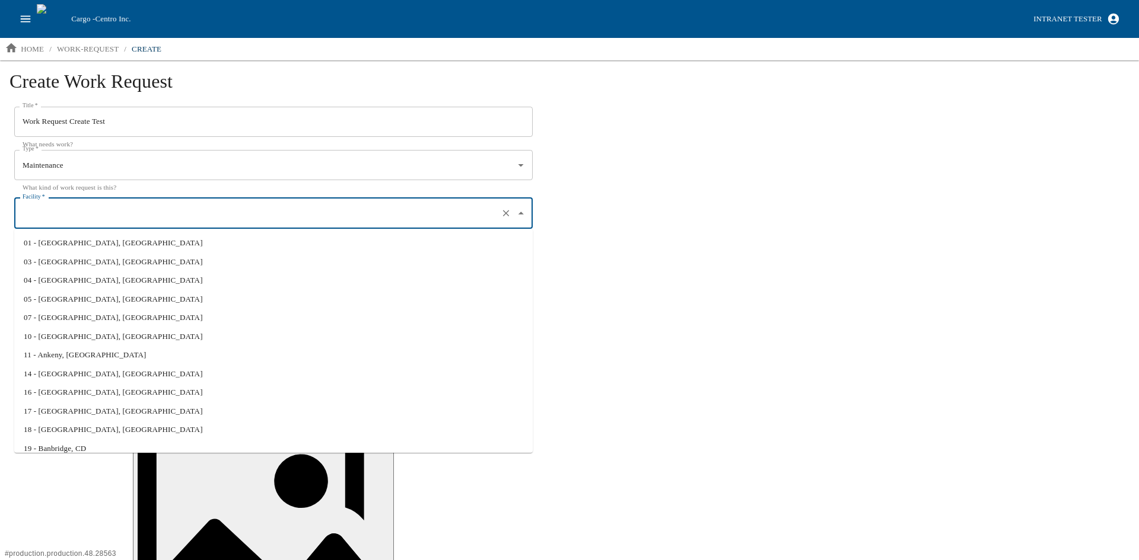
click at [60, 210] on input "Facility   *" at bounding box center [257, 213] width 474 height 20
click at [63, 244] on li "01 - [GEOGRAPHIC_DATA], [GEOGRAPHIC_DATA]" at bounding box center [273, 243] width 518 height 19
type input "01 - [GEOGRAPHIC_DATA], [GEOGRAPHIC_DATA]"
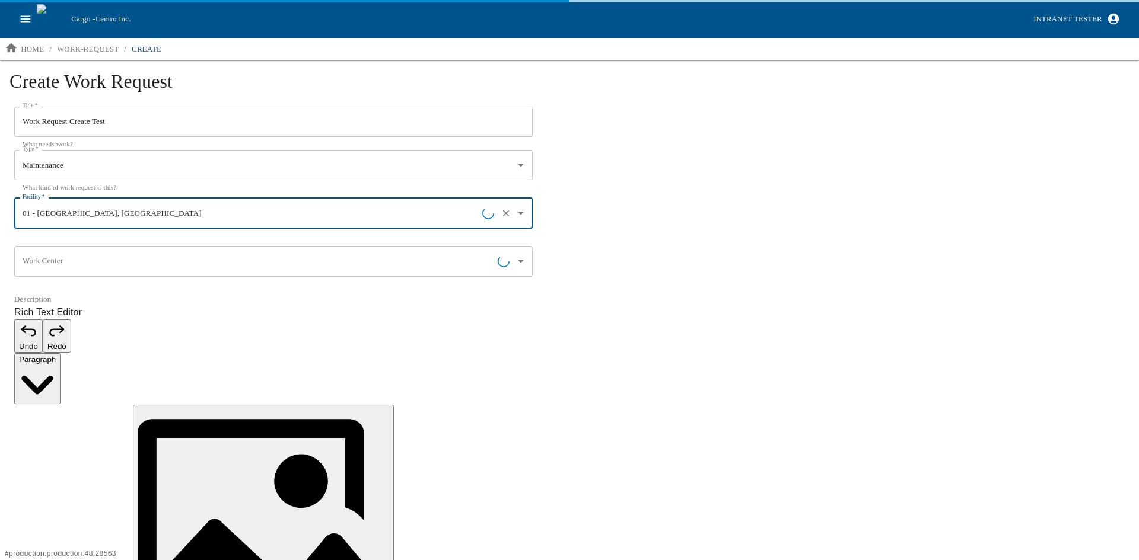
click at [62, 259] on input "Work Center" at bounding box center [259, 261] width 478 height 20
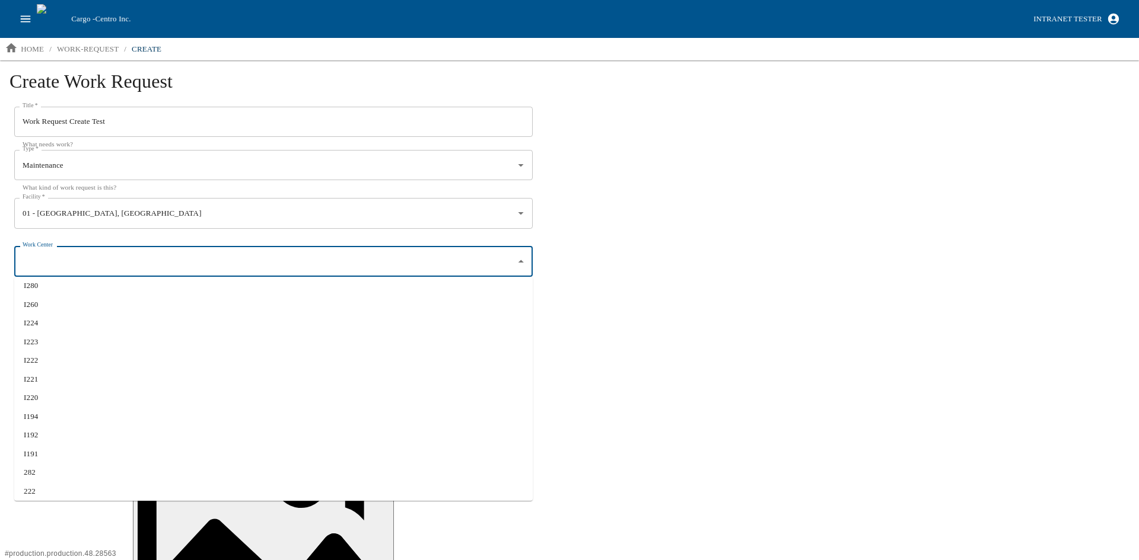
scroll to position [122, 0]
click at [39, 447] on li "I191" at bounding box center [273, 450] width 518 height 19
type input "I191"
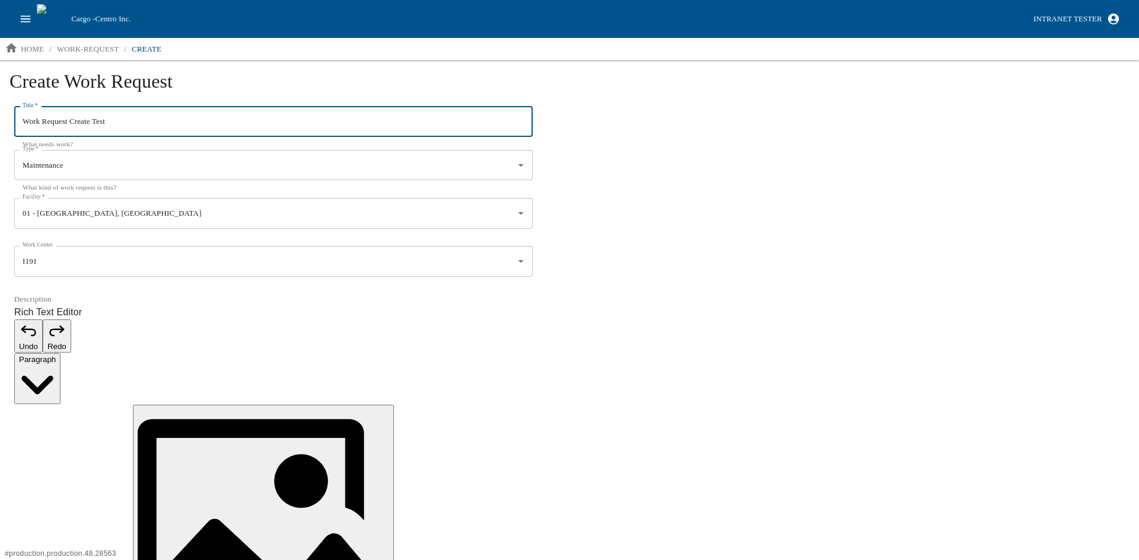
drag, startPoint x: 126, startPoint y: 119, endPoint x: -36, endPoint y: 123, distance: 161.4
click at [0, 123] on html "Cargo - Centro Inc. Intranet Tester home / work-request / create Create Work Re…" at bounding box center [569, 510] width 1139 height 1021
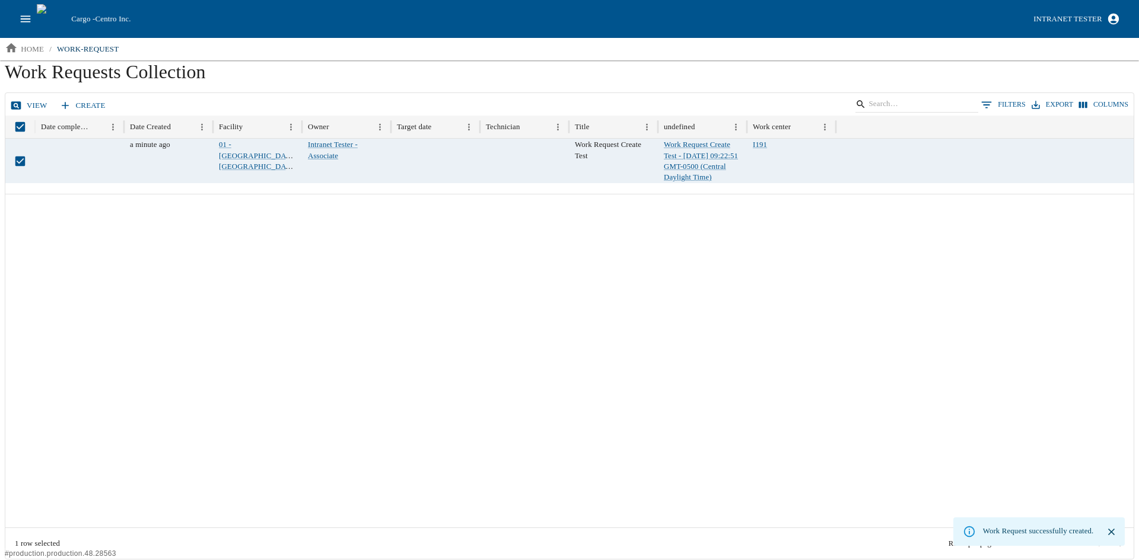
click at [31, 102] on link "View" at bounding box center [30, 105] width 44 height 21
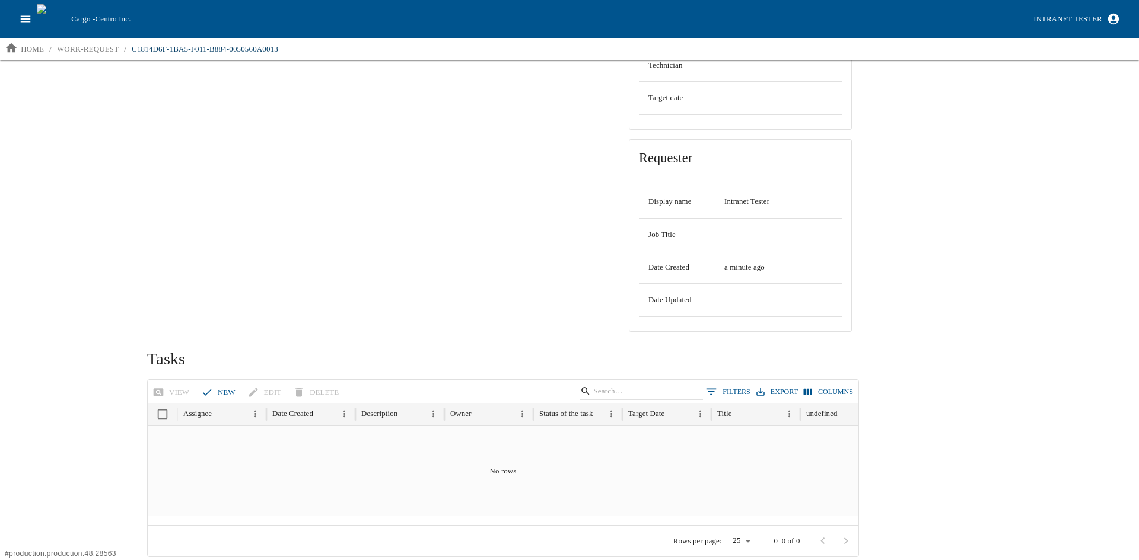
scroll to position [286, 0]
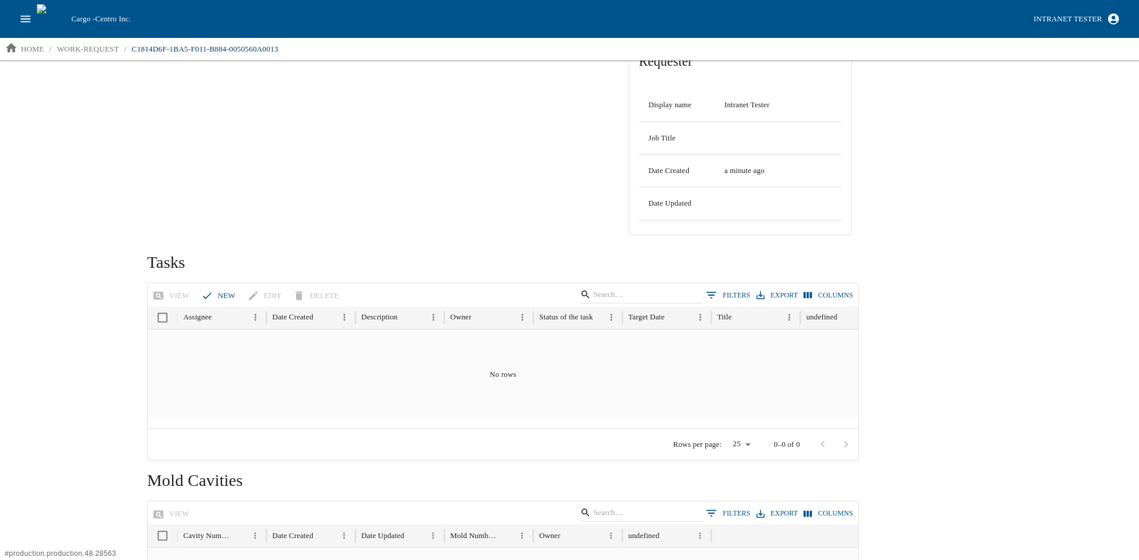
drag, startPoint x: 173, startPoint y: 263, endPoint x: 174, endPoint y: 256, distance: 7.1
click at [173, 263] on span "Tasks" at bounding box center [166, 262] width 38 height 18
click at [174, 255] on span "Tasks" at bounding box center [166, 262] width 38 height 18
drag, startPoint x: 208, startPoint y: 474, endPoint x: 194, endPoint y: 466, distance: 15.7
click at [205, 472] on span "Mold Cavities" at bounding box center [194, 481] width 95 height 18
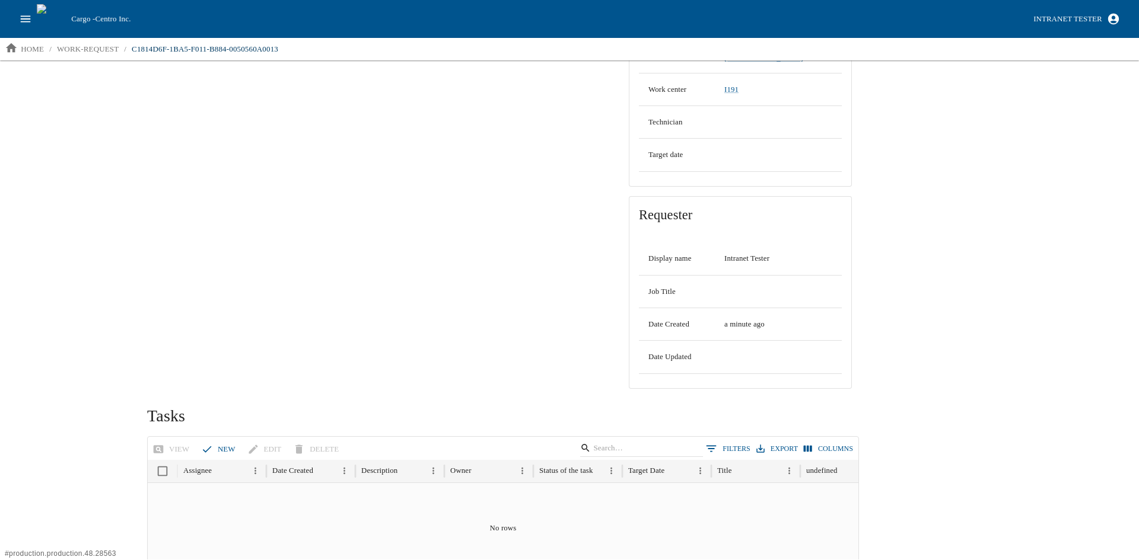
scroll to position [0, 0]
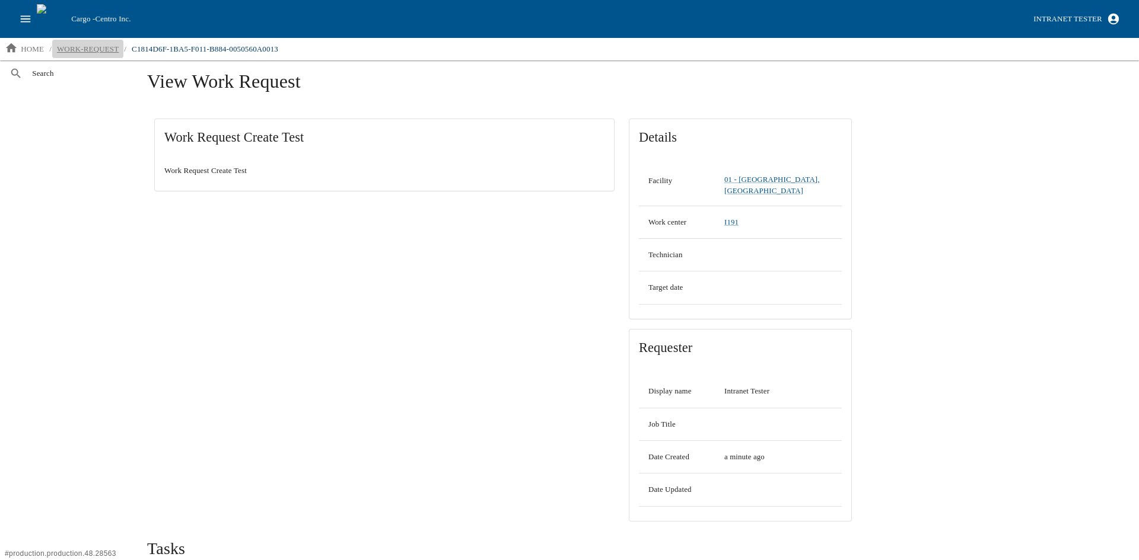
click at [93, 47] on p "work-request" at bounding box center [88, 49] width 62 height 12
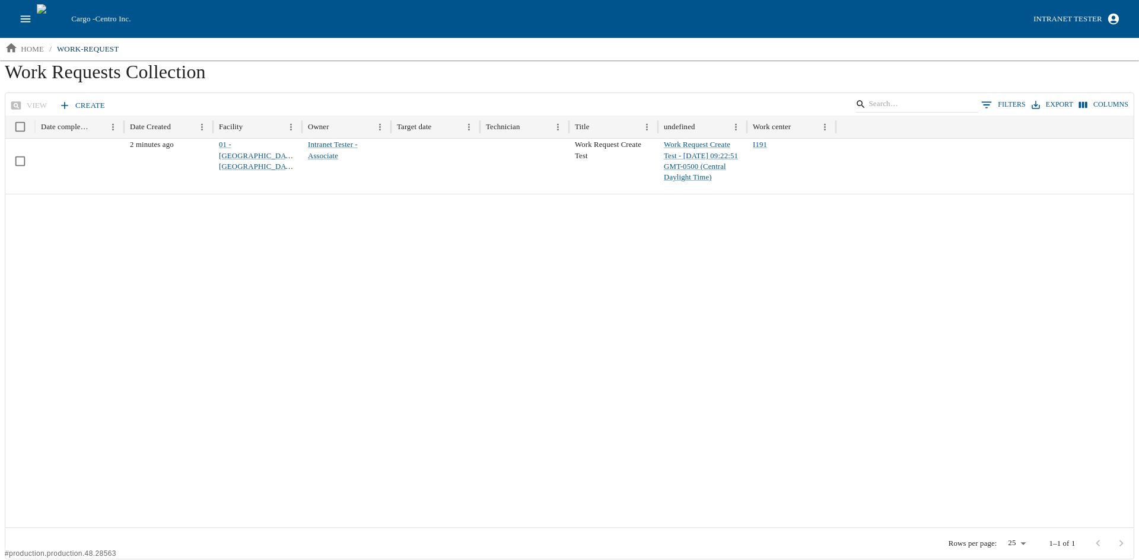
click at [231, 314] on div at bounding box center [569, 361] width 1128 height 334
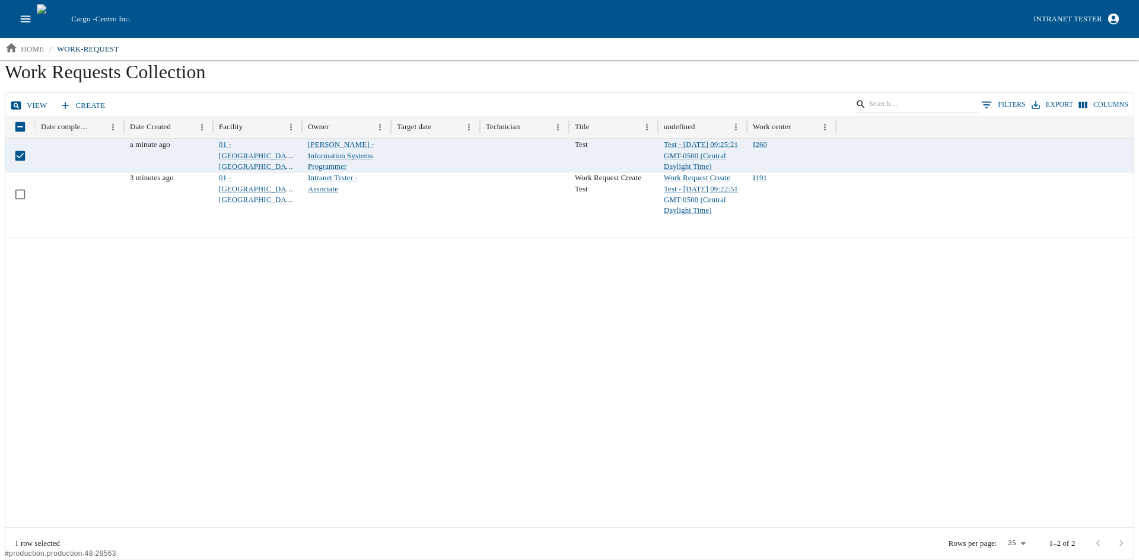
click at [26, 106] on link "View" at bounding box center [30, 105] width 44 height 21
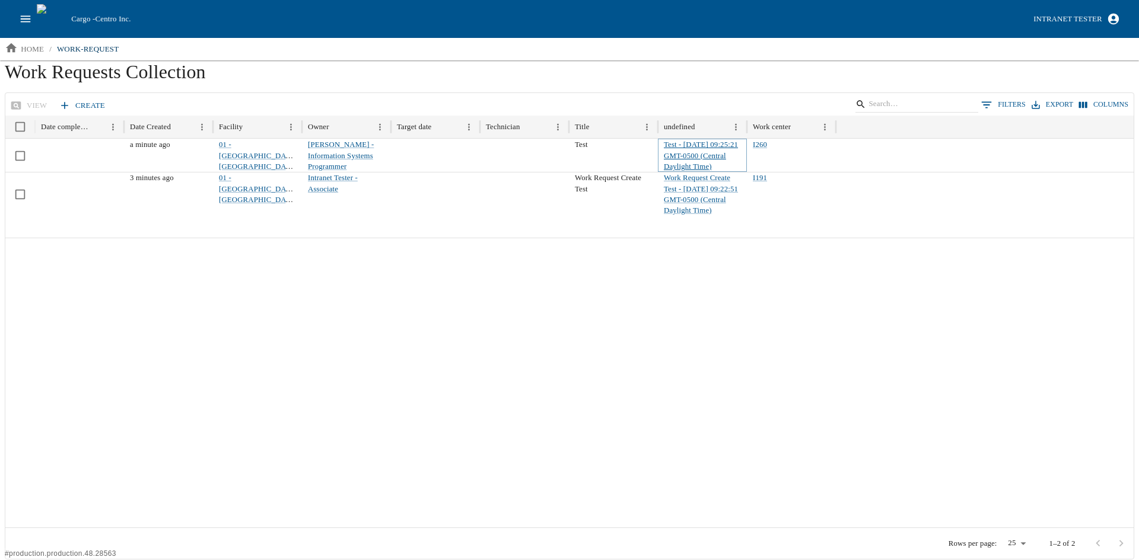
click at [702, 154] on link "Test - [DATE] 09:25:21 GMT-0500 (Central Daylight Time)" at bounding box center [701, 156] width 74 height 30
drag, startPoint x: 348, startPoint y: 435, endPoint x: 361, endPoint y: 440, distance: 13.9
click at [348, 435] on div at bounding box center [569, 383] width 1128 height 290
click at [696, 149] on link "Test - [DATE] 09:25:21 GMT-0500 (Central Daylight Time)" at bounding box center [701, 156] width 74 height 30
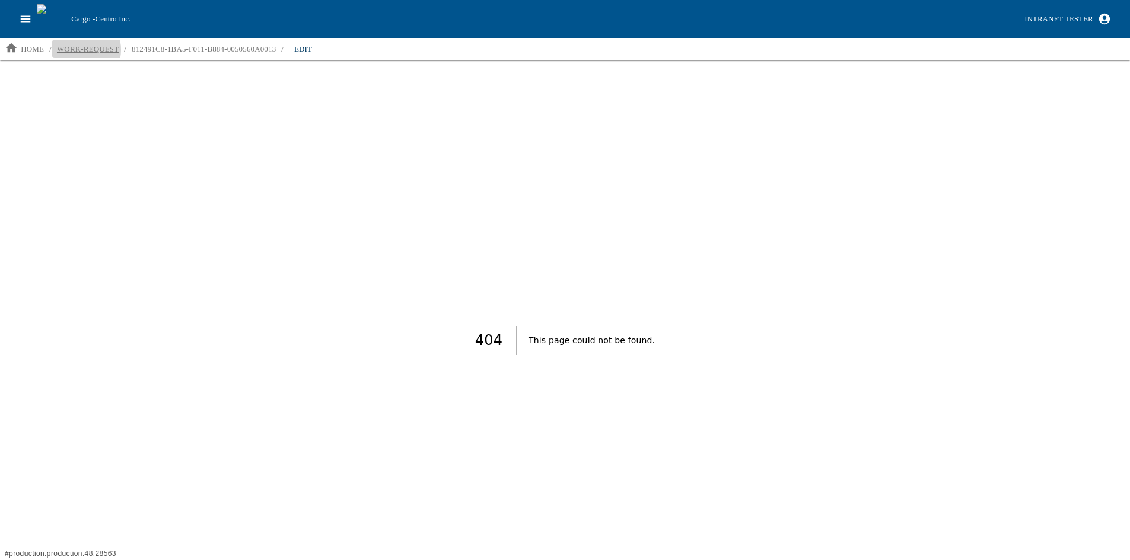
click at [77, 50] on p "work-request" at bounding box center [88, 49] width 62 height 12
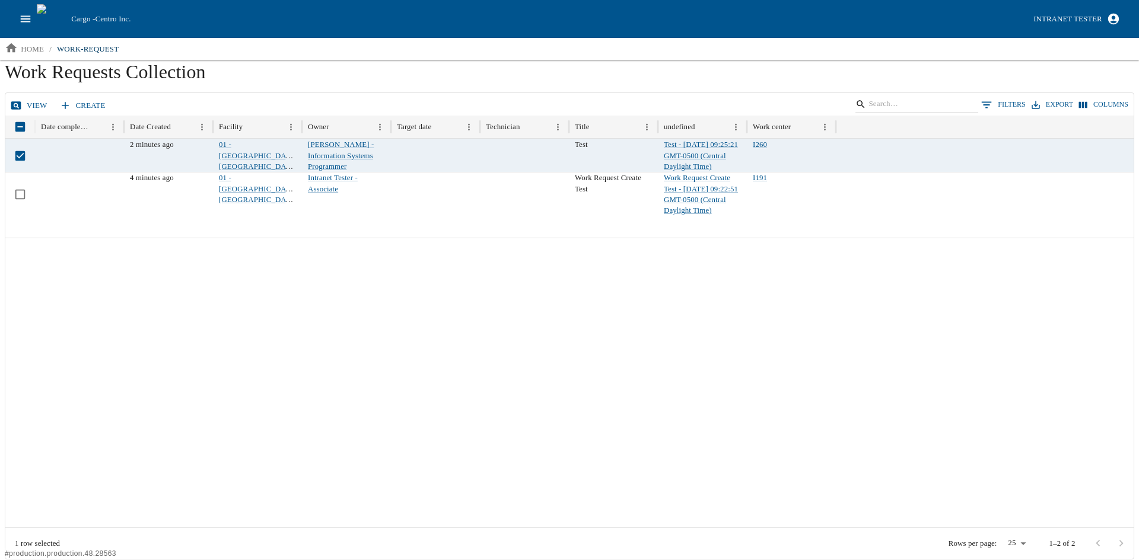
click at [32, 107] on link "View" at bounding box center [30, 105] width 44 height 21
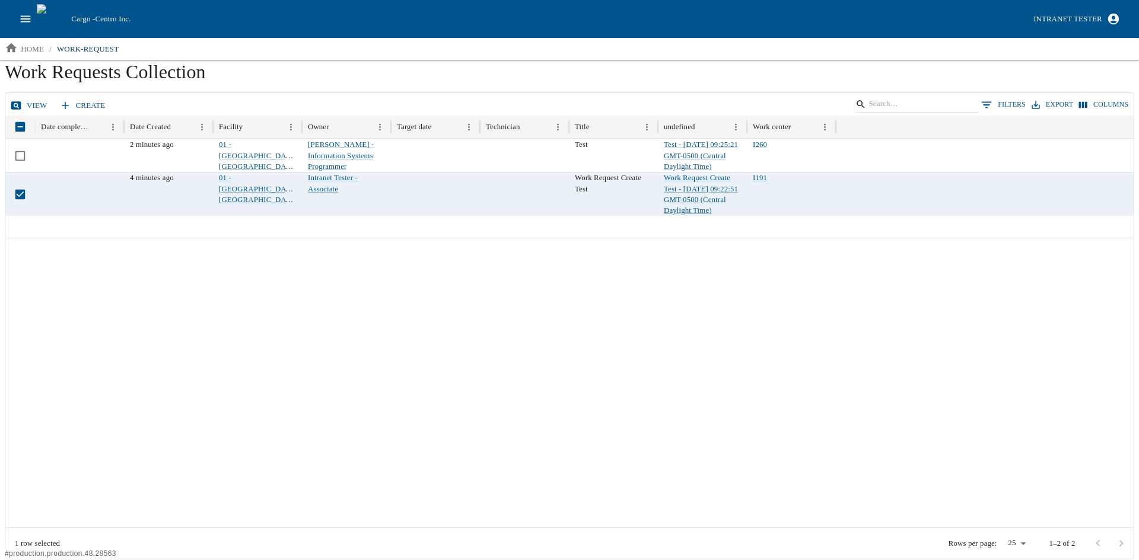
click at [20, 102] on icon at bounding box center [16, 105] width 10 height 8
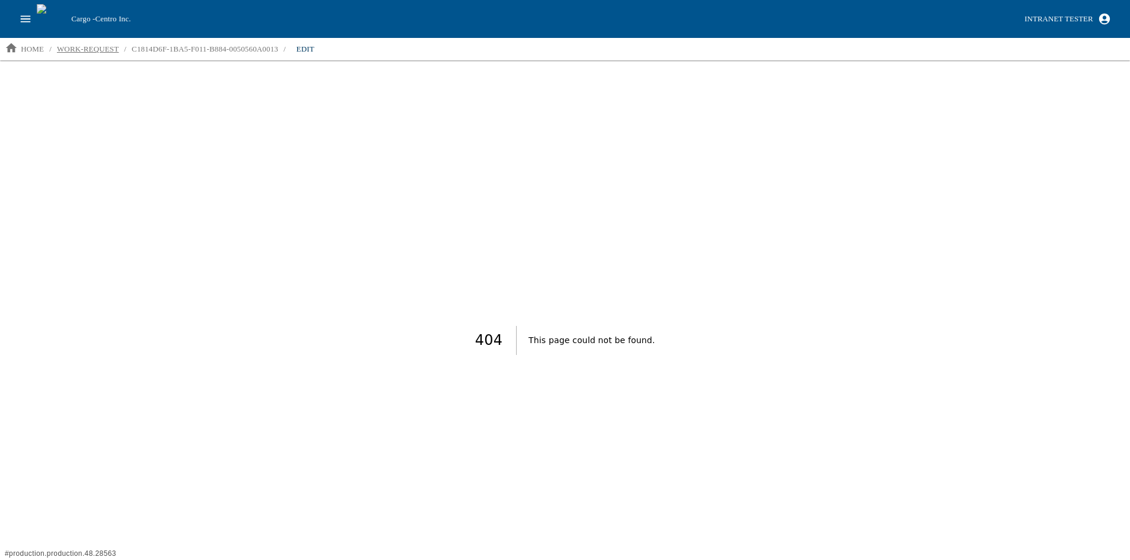
click at [79, 50] on p "work-request" at bounding box center [88, 49] width 62 height 12
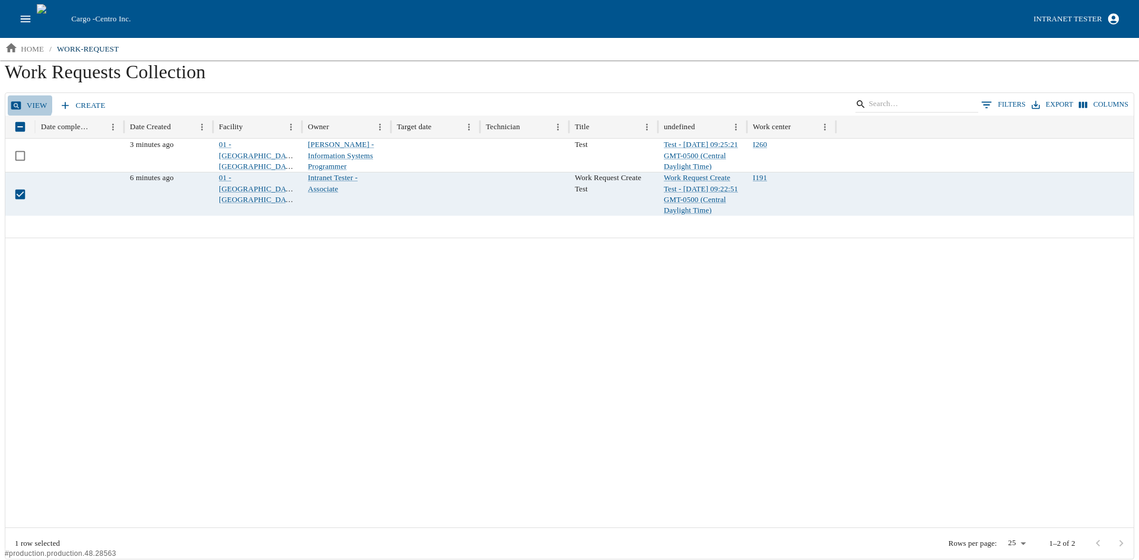
click at [15, 101] on icon at bounding box center [16, 106] width 12 height 12
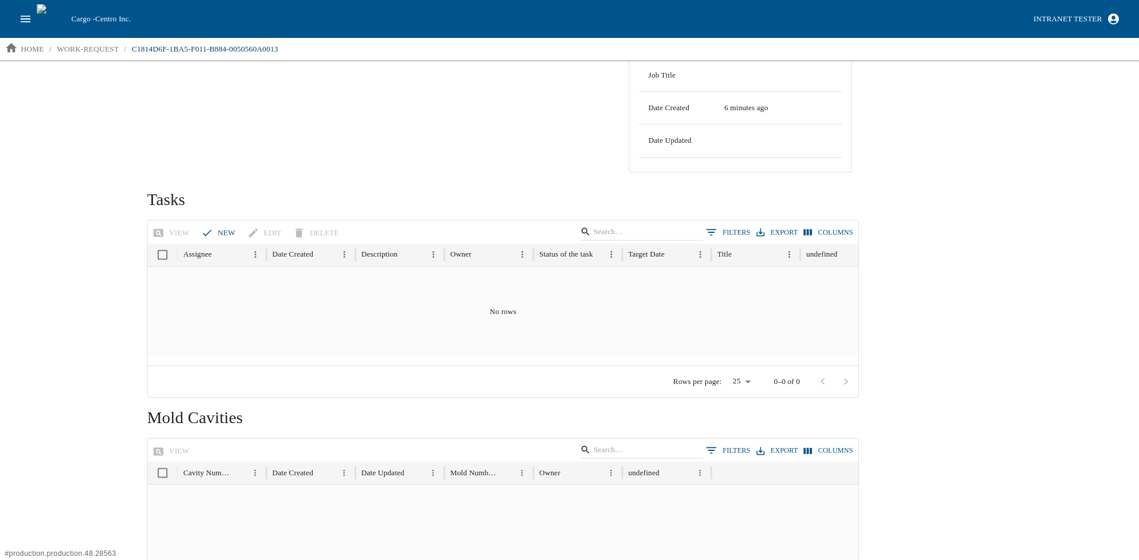
scroll to position [356, 0]
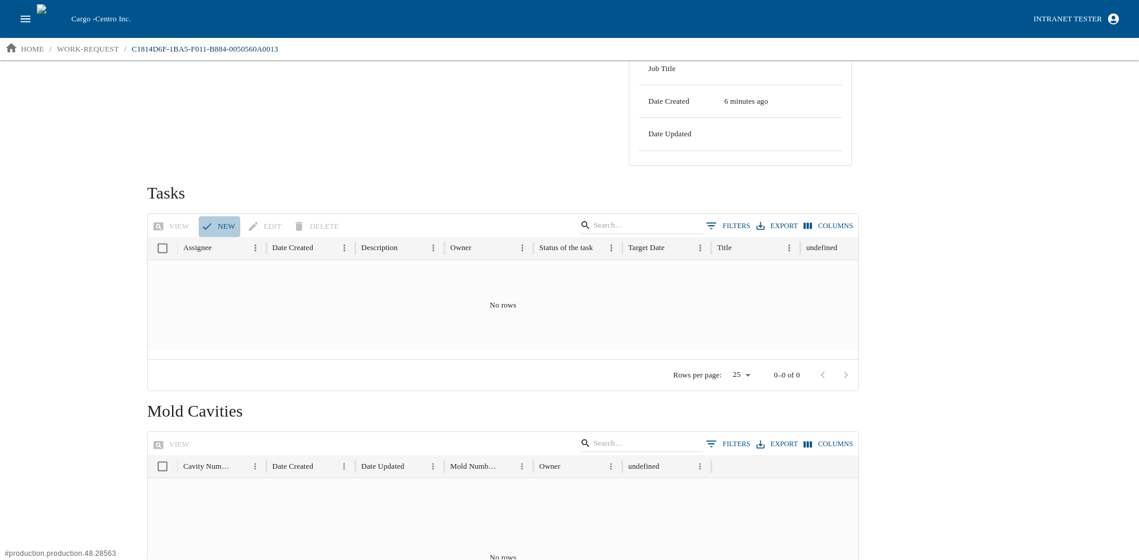
click at [227, 216] on button "new" at bounding box center [220, 226] width 42 height 21
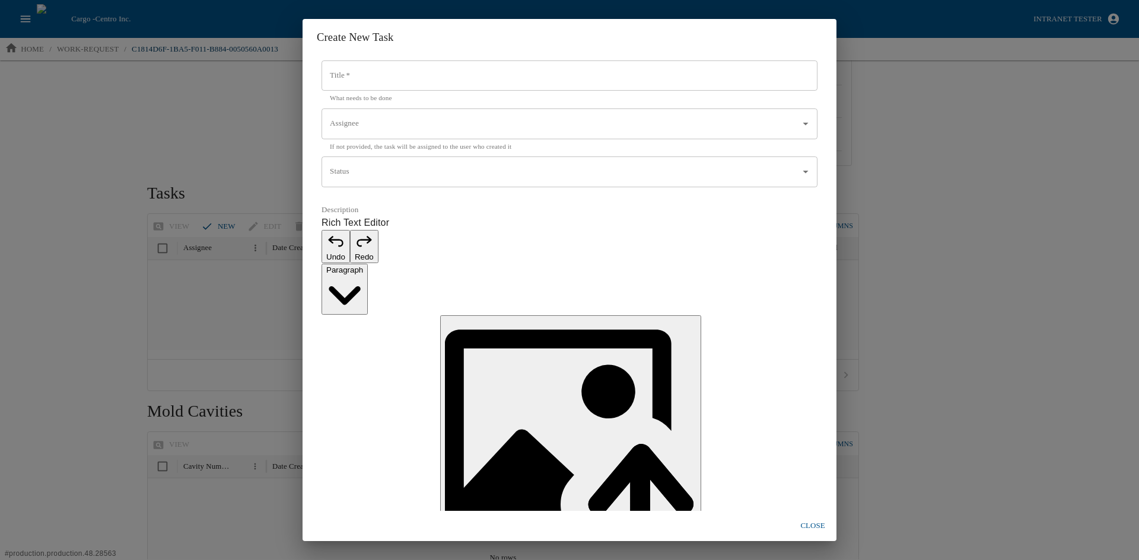
click at [360, 91] on input "Title   *" at bounding box center [569, 75] width 496 height 31
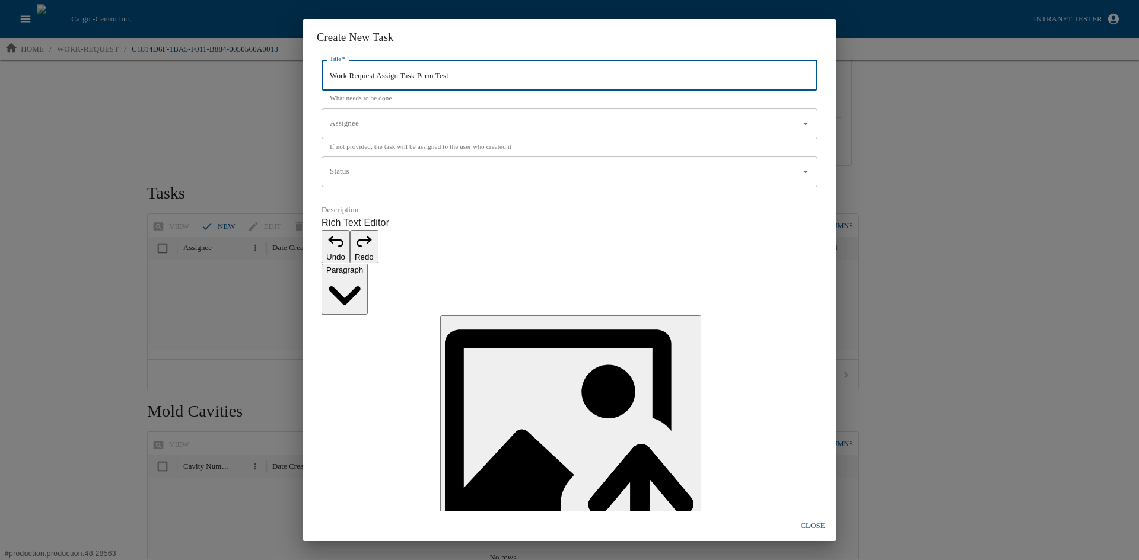
type input "Work Request Assign Task Perm Test"
click at [372, 134] on input "Assignee" at bounding box center [560, 124] width 467 height 20
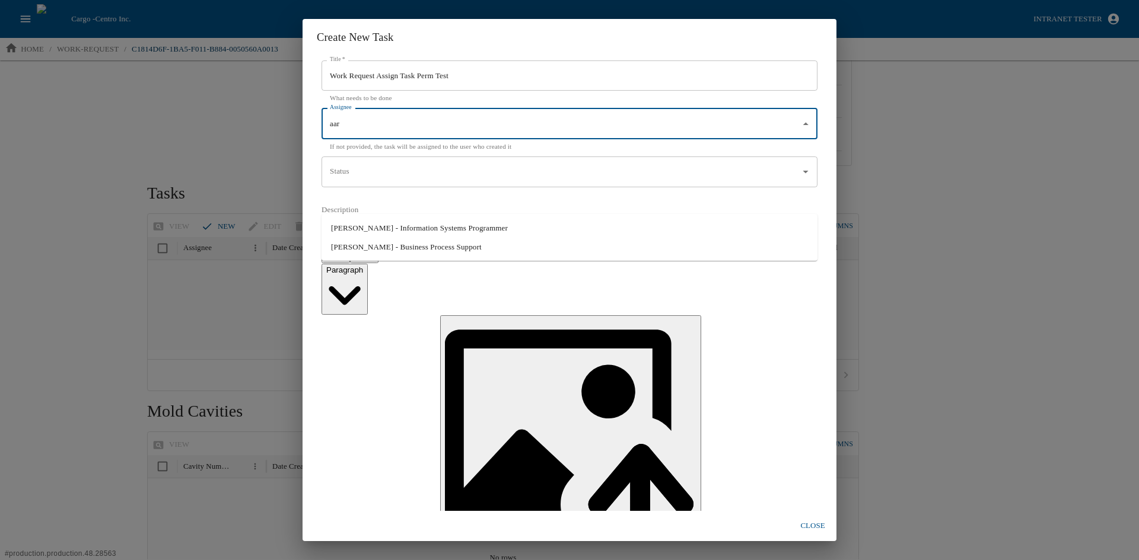
click at [365, 224] on li "[PERSON_NAME] - Information Systems Programmer" at bounding box center [569, 228] width 496 height 19
type input "[PERSON_NAME] - Information Systems Programmer"
click at [356, 182] on input "Status" at bounding box center [560, 172] width 467 height 20
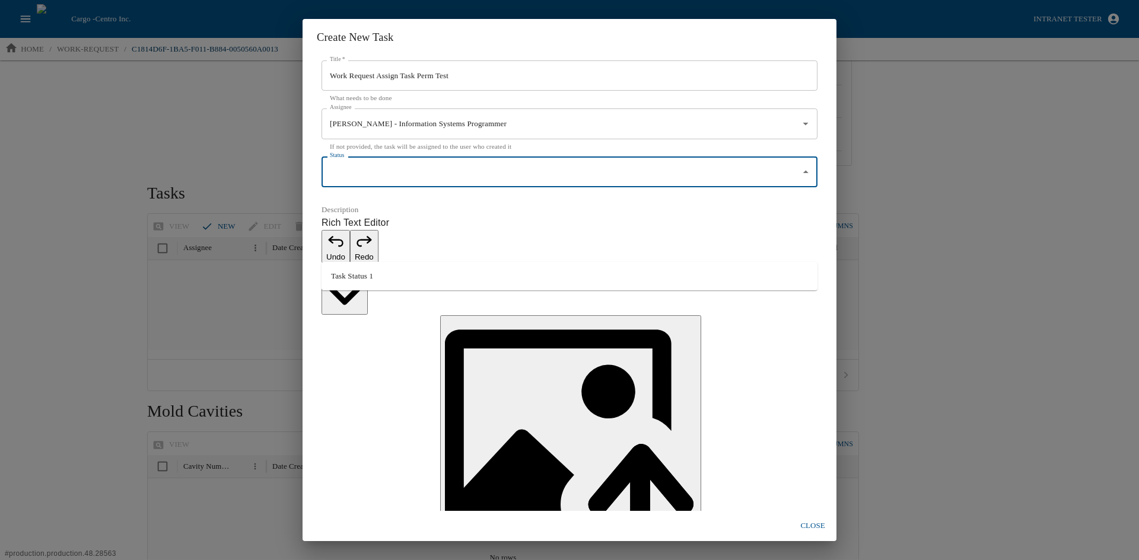
click at [355, 278] on li "Task Status 1" at bounding box center [569, 276] width 496 height 19
type input "Task Status 1"
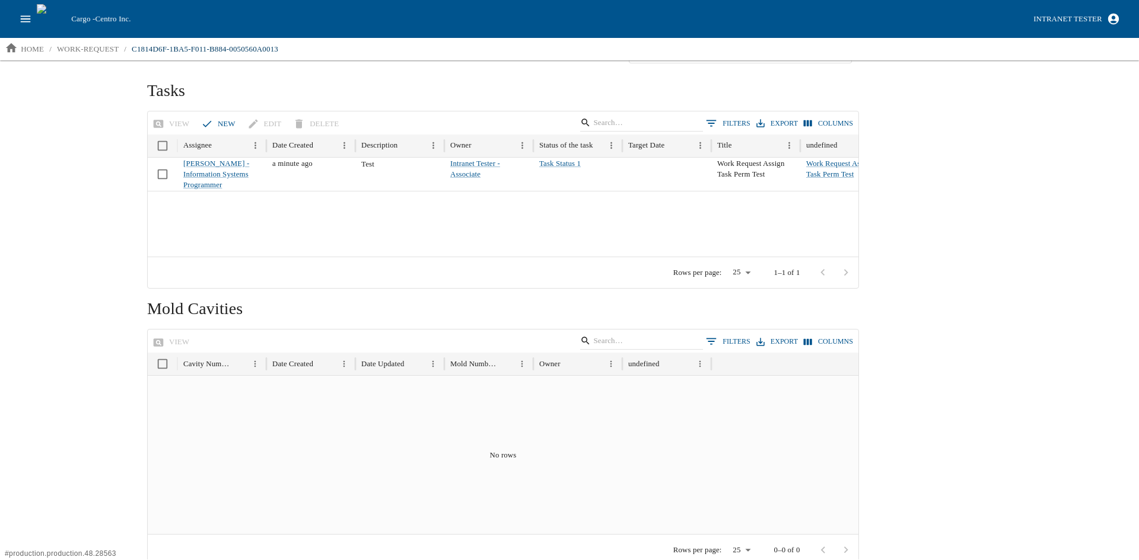
scroll to position [474, 0]
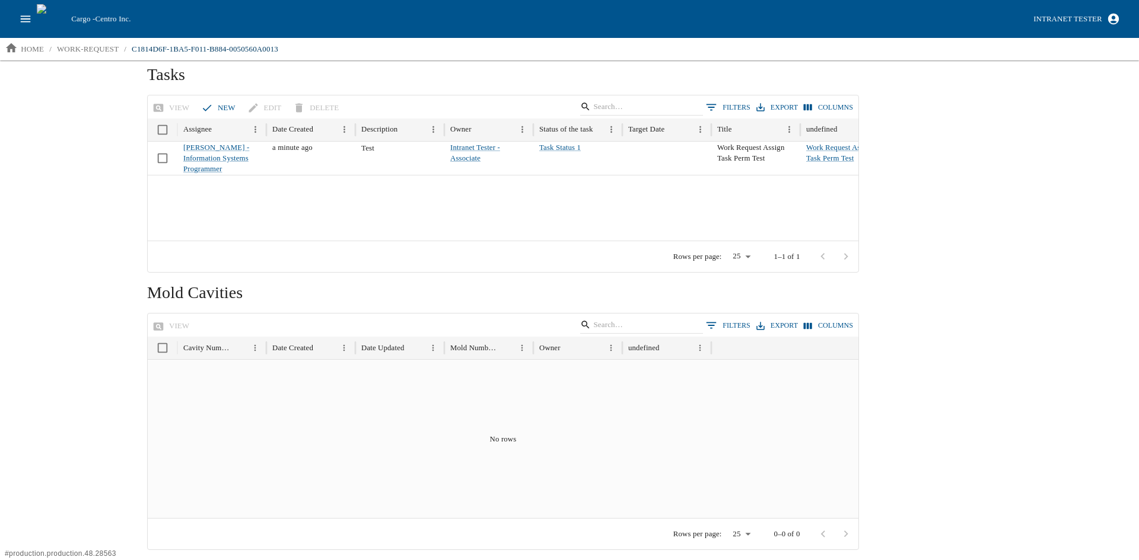
click at [199, 383] on div "No rows" at bounding box center [503, 439] width 711 height 158
click at [201, 316] on div "View 0 Filters Export Columns" at bounding box center [503, 325] width 711 height 23
click at [186, 399] on div "No rows" at bounding box center [503, 439] width 711 height 158
click at [95, 391] on div "Search View Work Request Work Request Create Test Work Request Create Test Deta…" at bounding box center [569, 309] width 1139 height 499
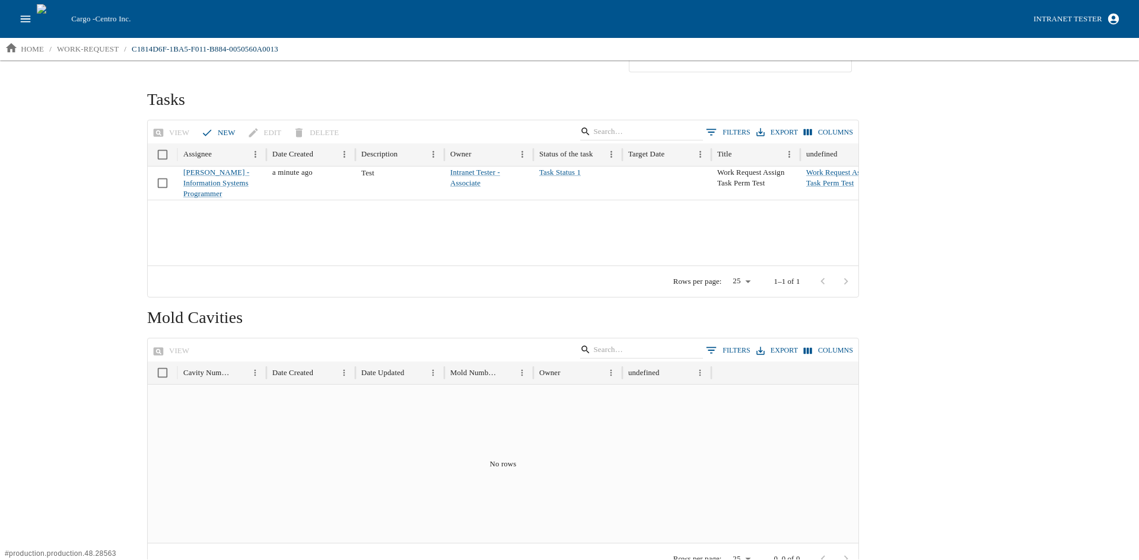
scroll to position [415, 0]
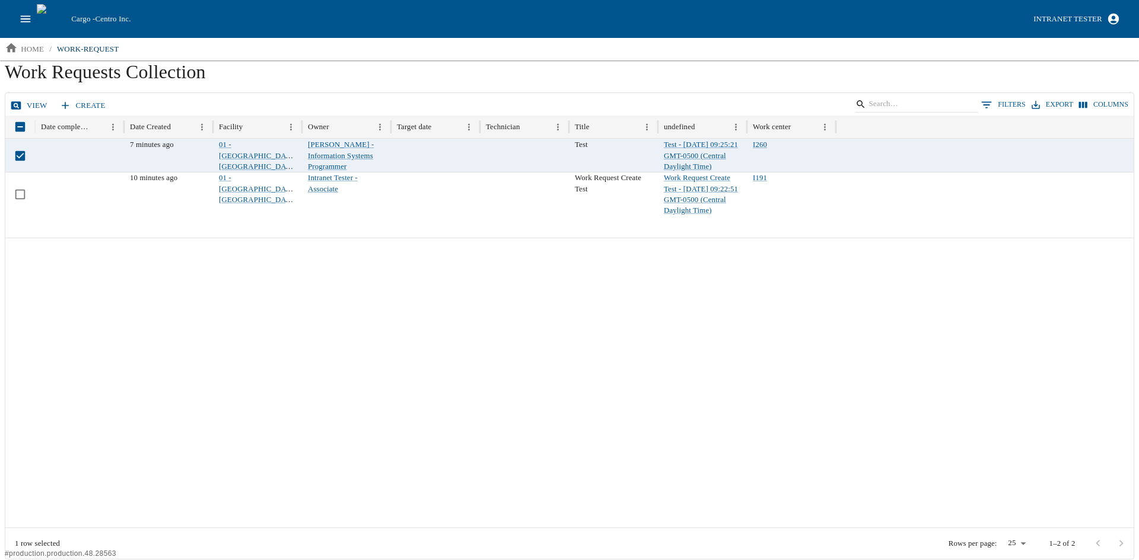
click at [26, 103] on link "View" at bounding box center [30, 105] width 44 height 21
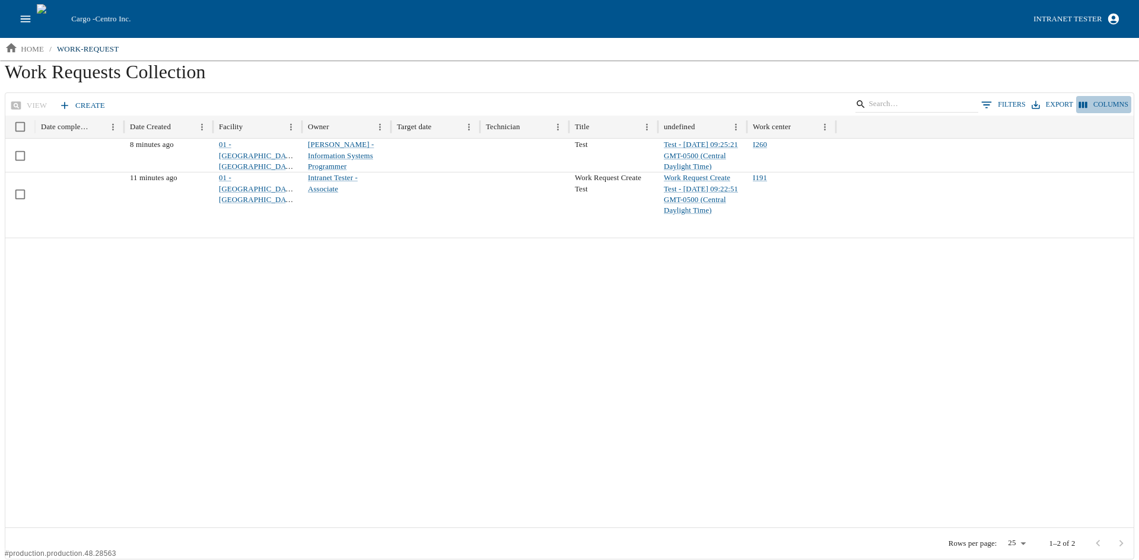
click at [1114, 103] on button "Columns" at bounding box center [1103, 104] width 55 height 17
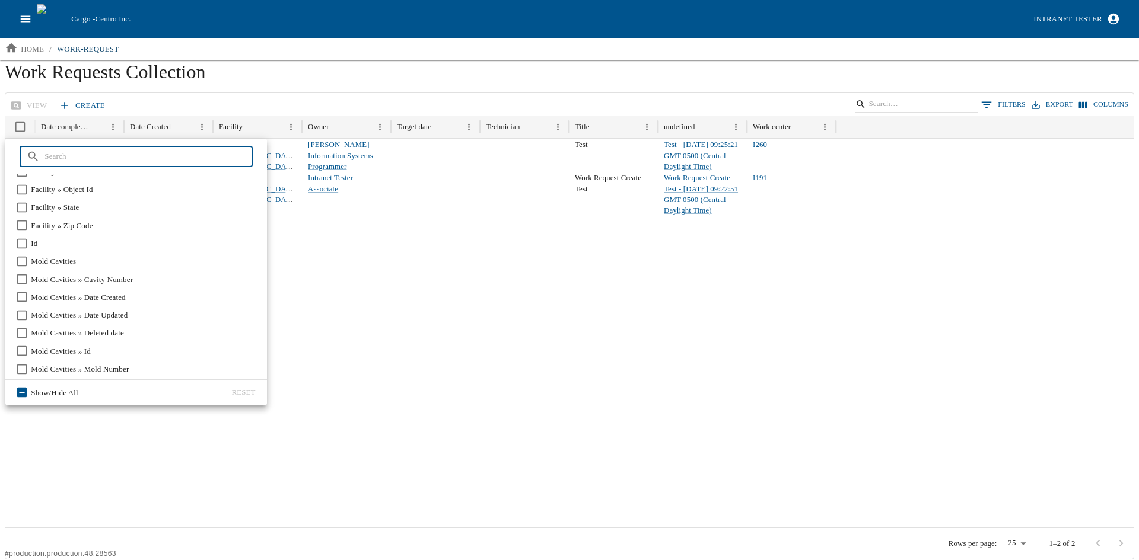
scroll to position [237, 0]
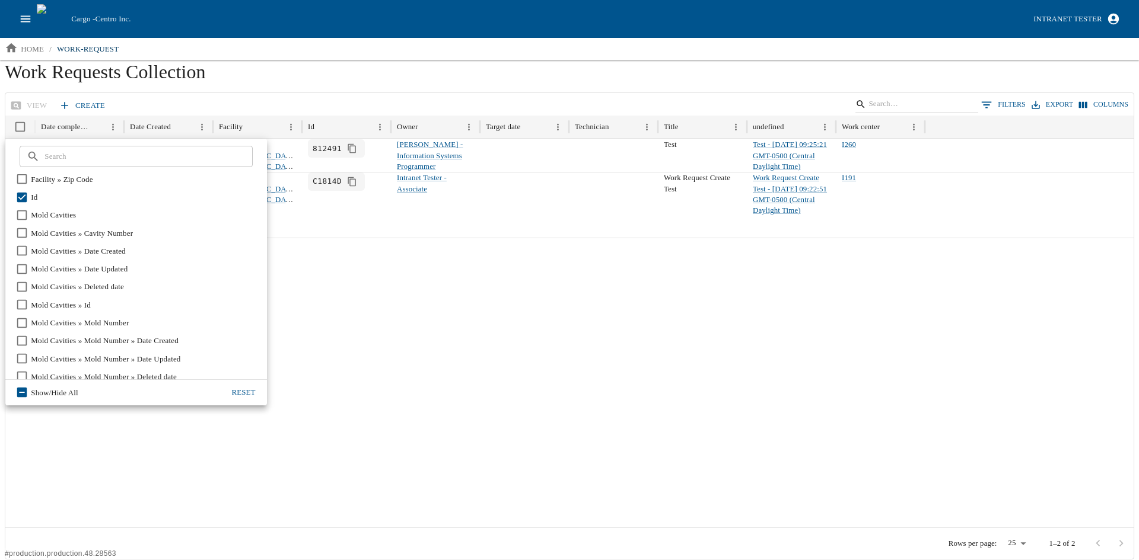
click at [416, 373] on div at bounding box center [569, 383] width 1128 height 290
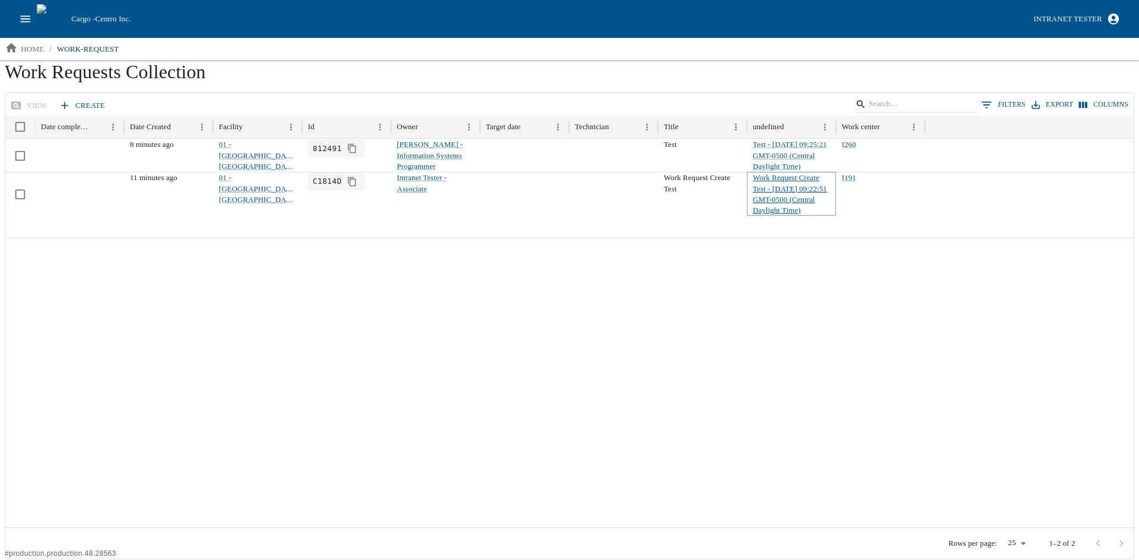
click at [798, 197] on link "Work Request Create Test - [DATE] 09:22:51 GMT-0500 (Central Daylight Time)" at bounding box center [790, 194] width 74 height 41
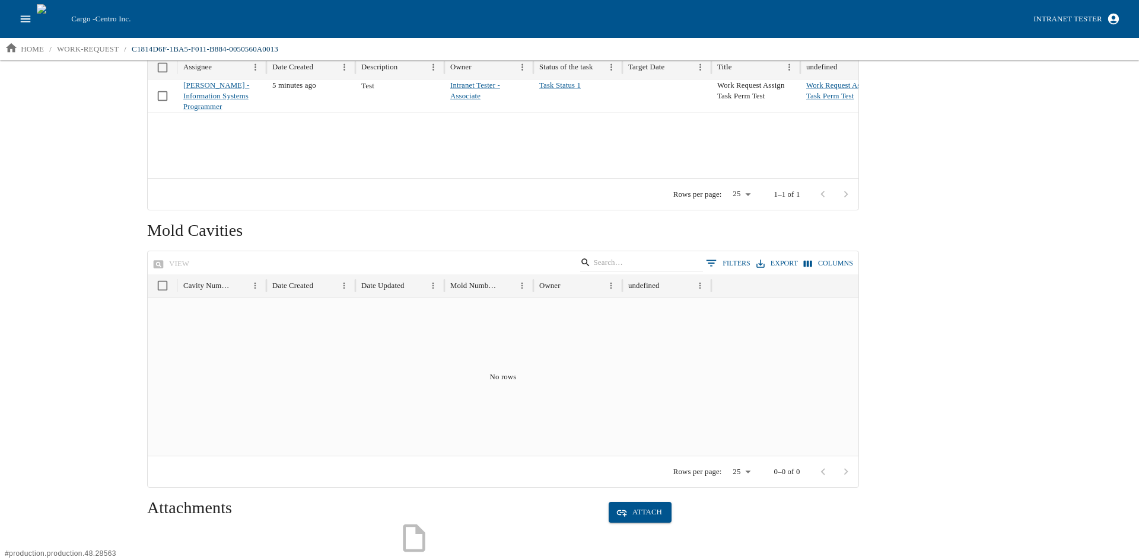
scroll to position [593, 0]
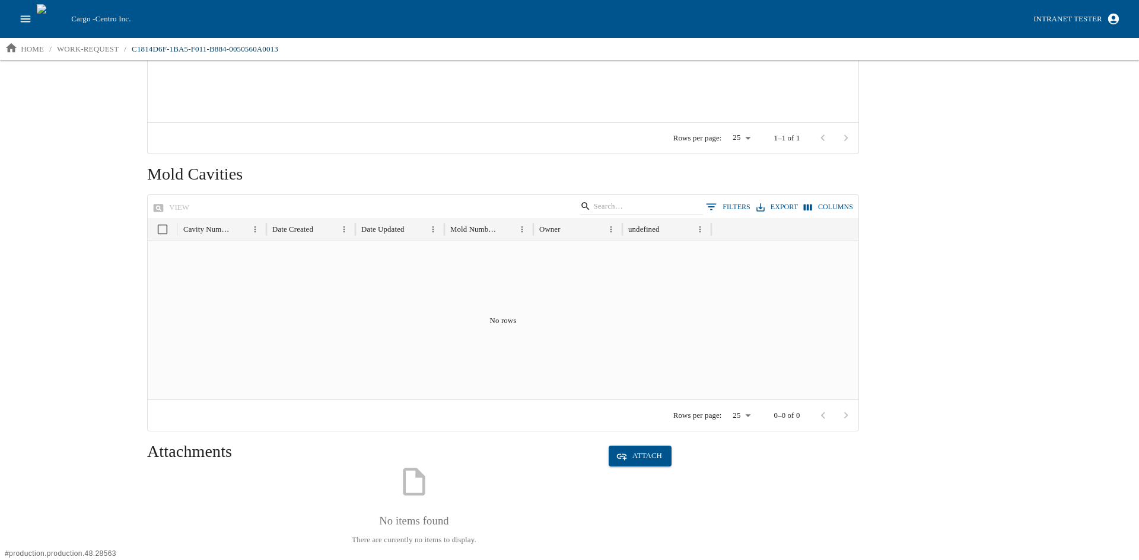
click at [83, 259] on div "Search View Work Request Work Request Create Test Work Request Create Test Deta…" at bounding box center [569, 309] width 1139 height 499
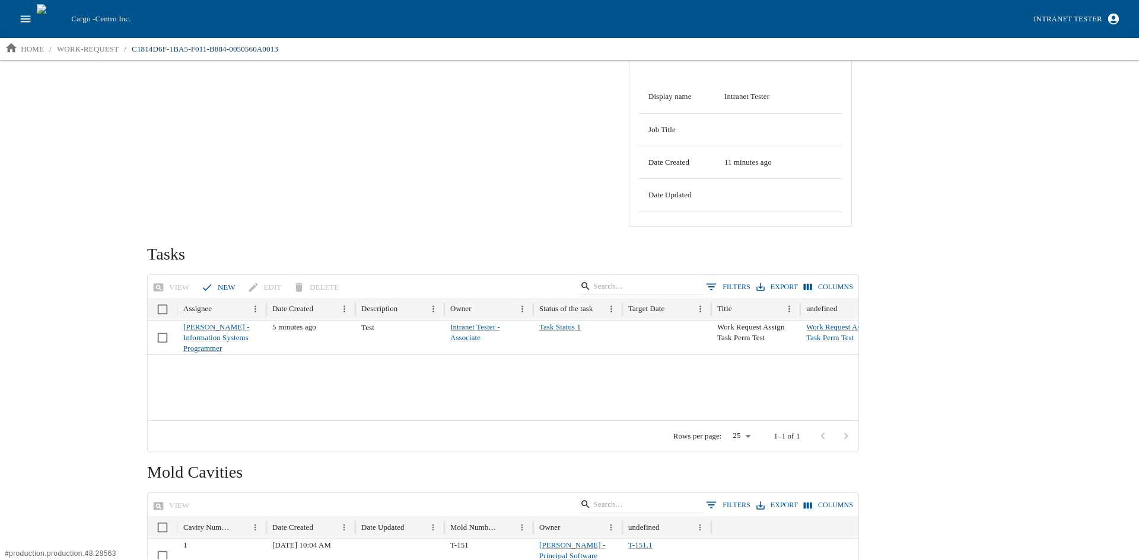
scroll to position [415, 0]
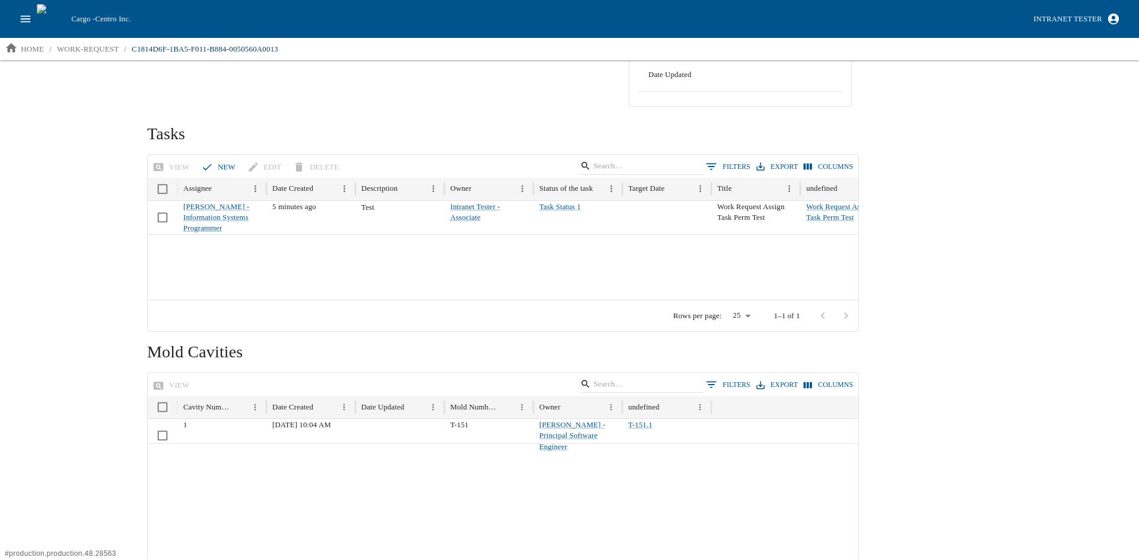
click at [94, 375] on div "Search View Work Request Work Request Create Test Work Request Create Test Deta…" at bounding box center [569, 309] width 1139 height 499
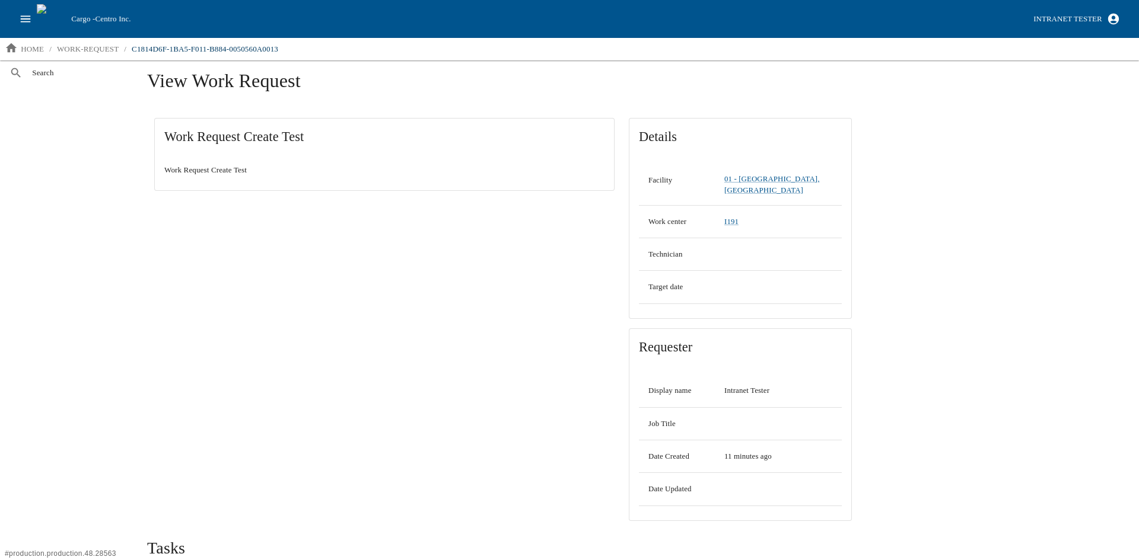
scroll to position [0, 0]
click at [82, 49] on p "work-request" at bounding box center [88, 49] width 62 height 12
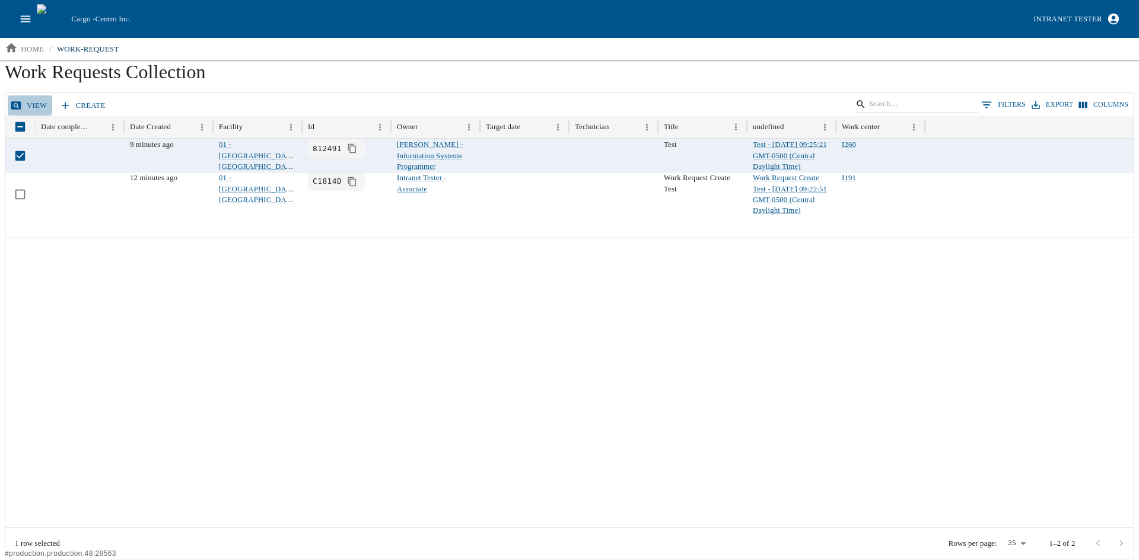
click at [23, 104] on link "View" at bounding box center [30, 105] width 44 height 21
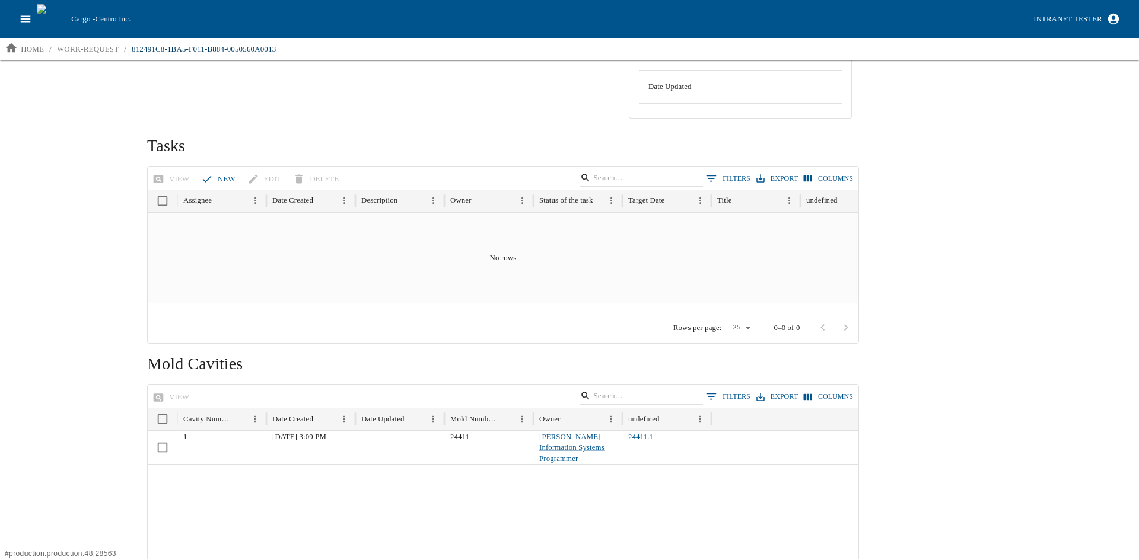
scroll to position [415, 0]
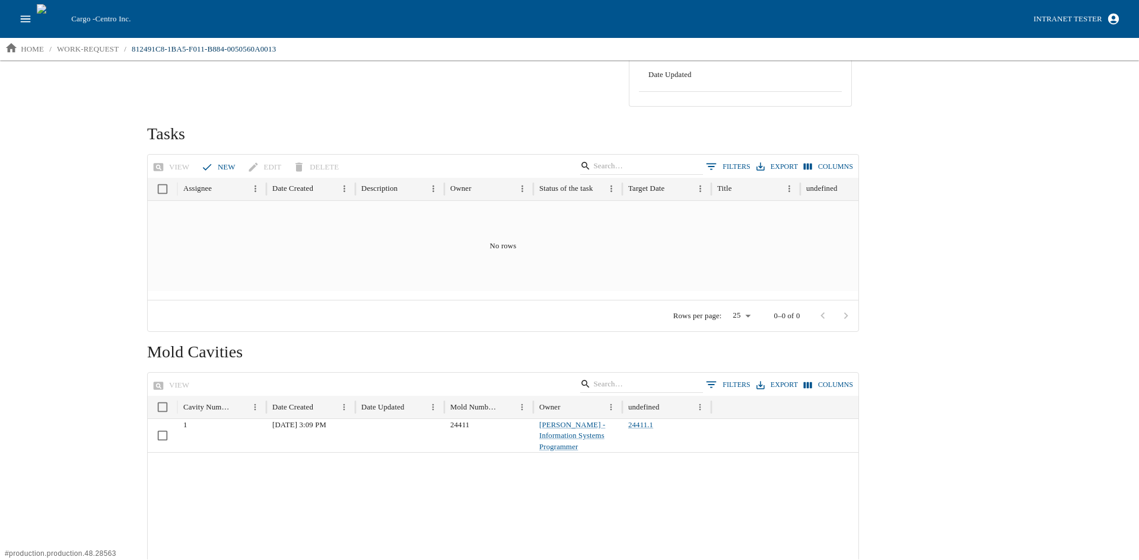
click at [212, 242] on div "No rows" at bounding box center [503, 246] width 711 height 90
click at [216, 167] on button "new" at bounding box center [220, 167] width 42 height 21
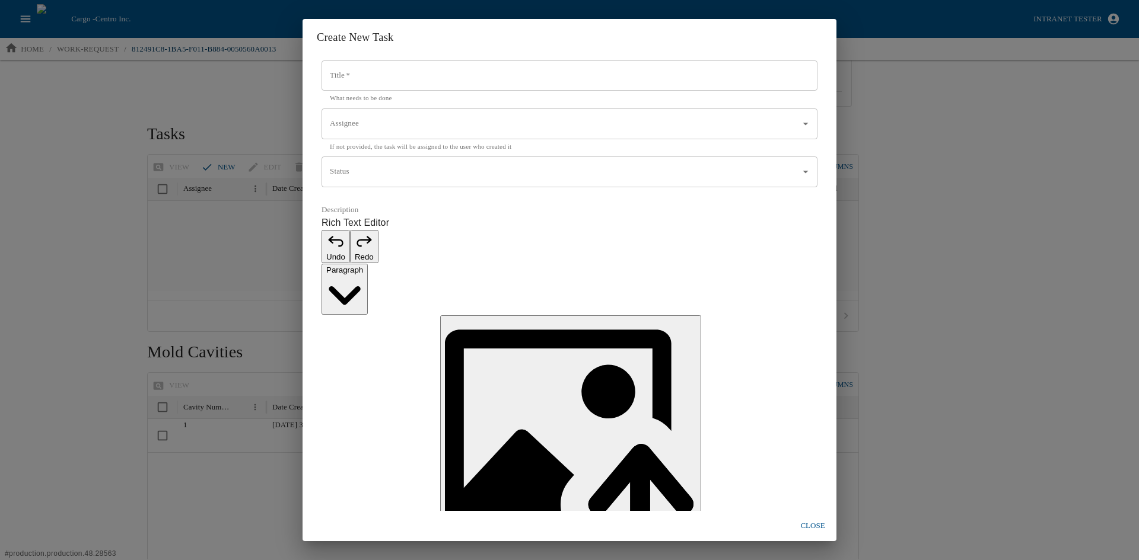
click at [400, 91] on input "Title   *" at bounding box center [569, 75] width 496 height 31
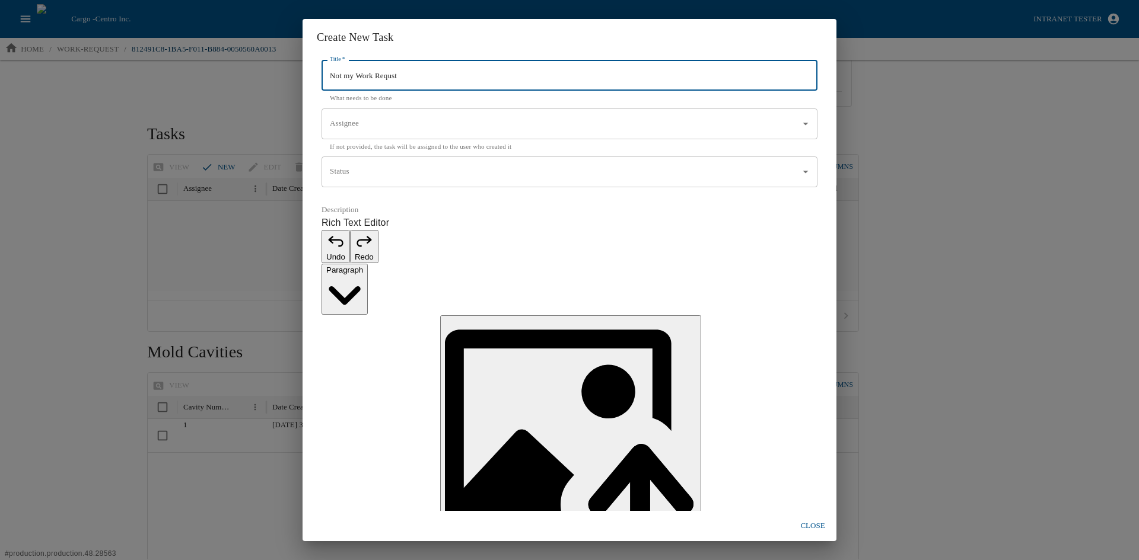
type input "Not my Work Requst"
click at [375, 134] on input "Assignee" at bounding box center [560, 124] width 467 height 20
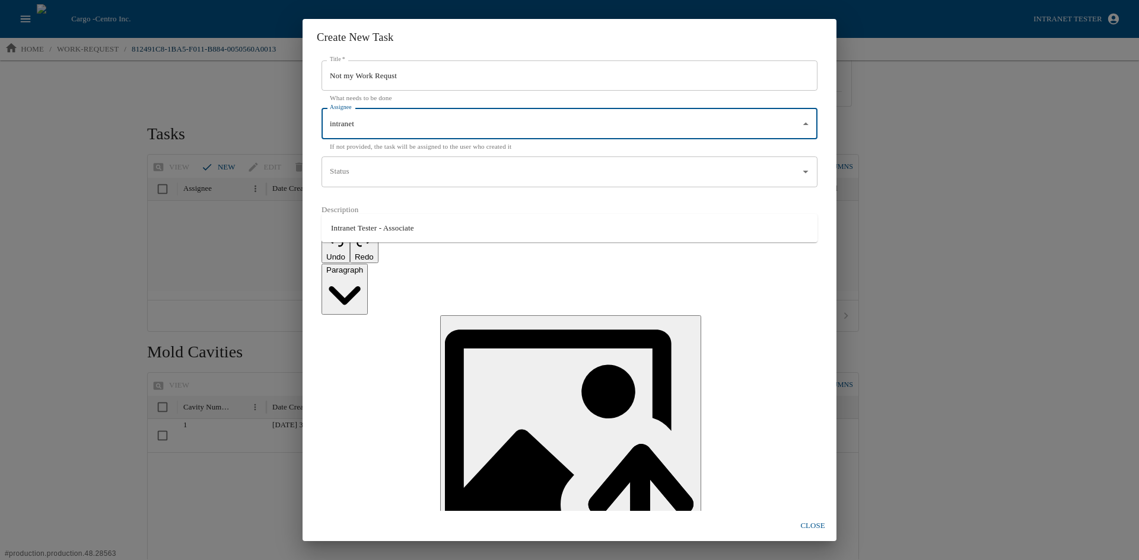
click at [367, 223] on li "Intranet Tester - Associate" at bounding box center [569, 228] width 496 height 19
type input "Intranet Tester - Associate"
